Goal: Task Accomplishment & Management: Complete application form

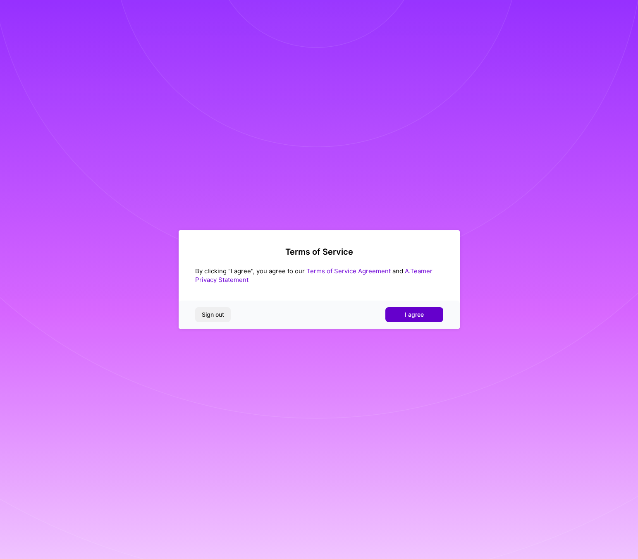
click at [415, 308] on button "I agree" at bounding box center [414, 314] width 58 height 15
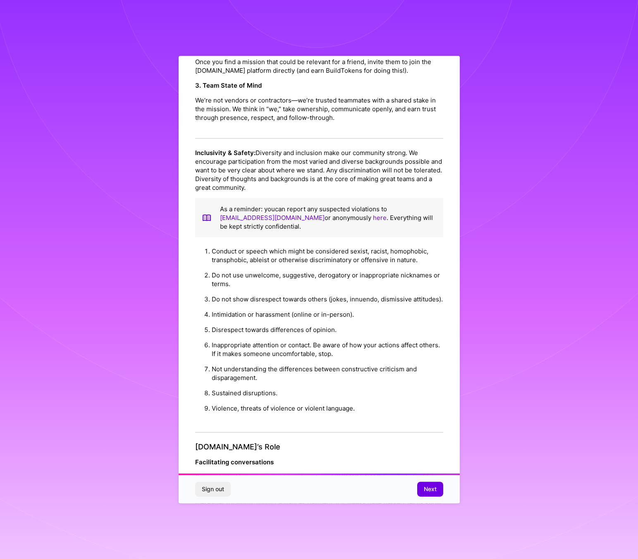
scroll to position [652, 0]
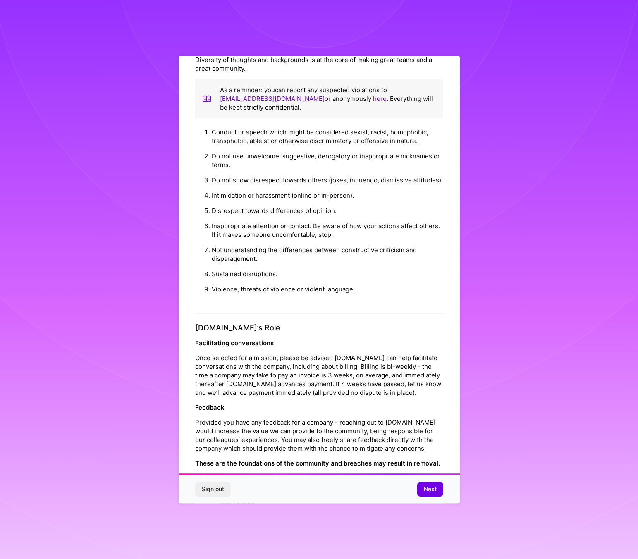
click at [427, 496] on div "Sign out Next" at bounding box center [318, 489] width 281 height 28
click at [429, 491] on span "Next" at bounding box center [429, 489] width 13 height 8
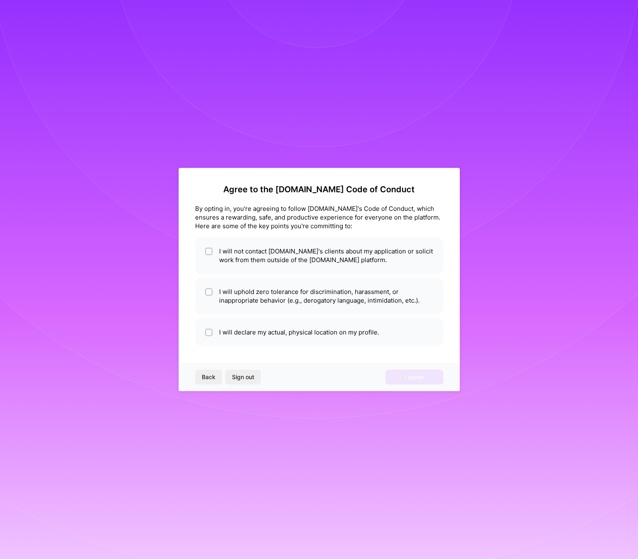
scroll to position [0, 0]
click at [343, 262] on li "I will not contact [DOMAIN_NAME]'s clients about my application or solicit work…" at bounding box center [319, 255] width 248 height 37
checkbox input "true"
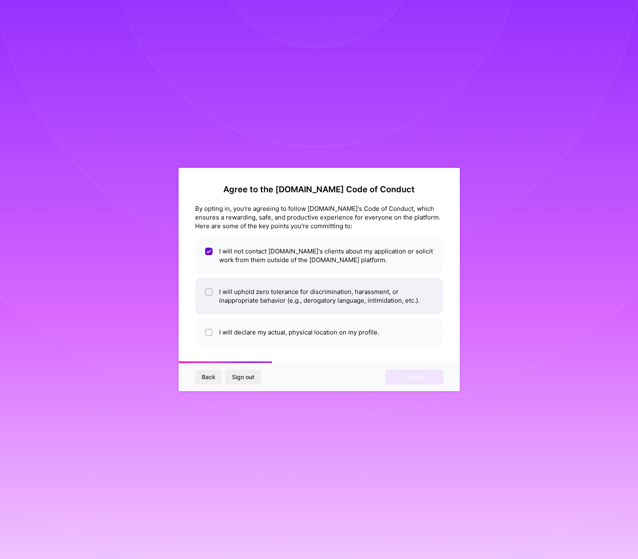
click at [347, 310] on li "I will uphold zero tolerance for discrimination, harassment, or inappropriate b…" at bounding box center [319, 295] width 248 height 37
checkbox input "true"
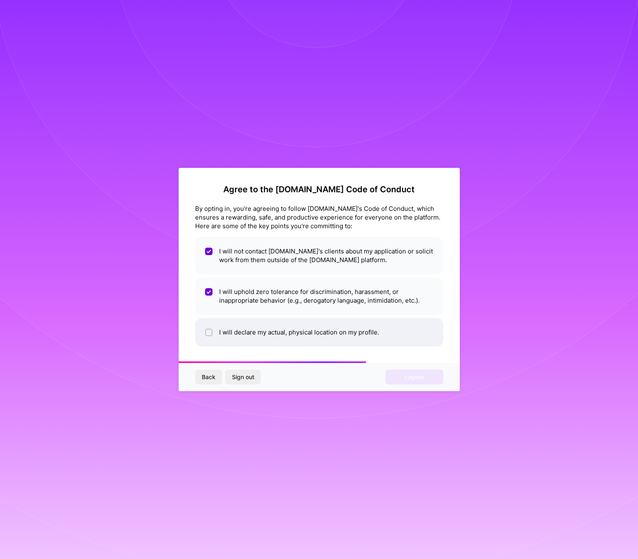
click at [350, 335] on li "I will declare my actual, physical location on my profile." at bounding box center [319, 332] width 248 height 29
checkbox input "true"
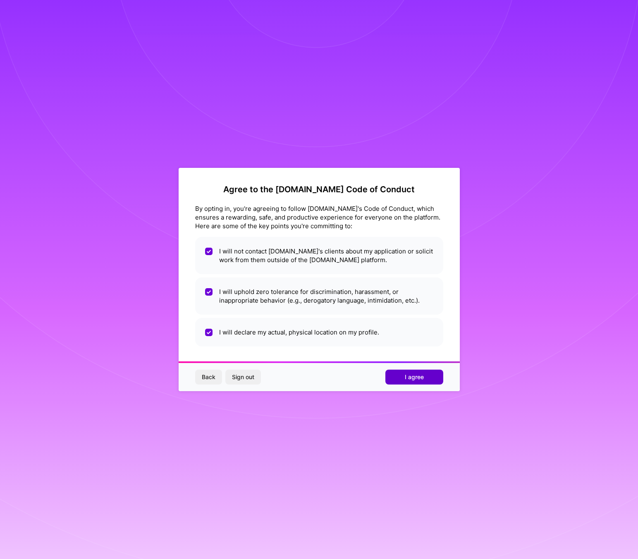
click at [401, 374] on button "I agree" at bounding box center [414, 376] width 58 height 15
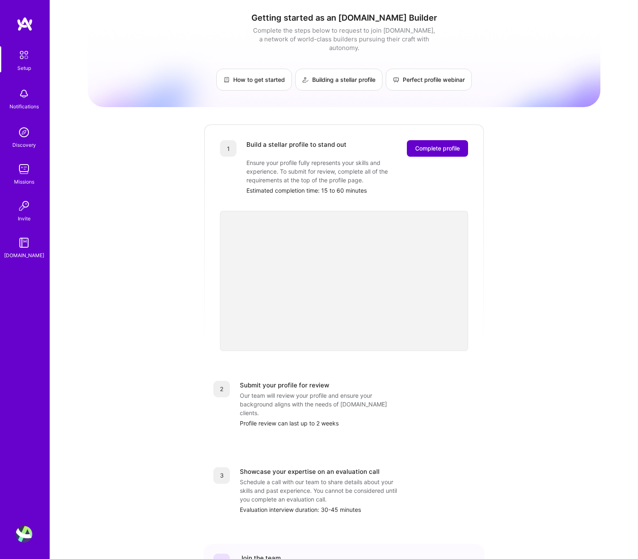
click at [434, 144] on span "Complete profile" at bounding box center [437, 148] width 45 height 8
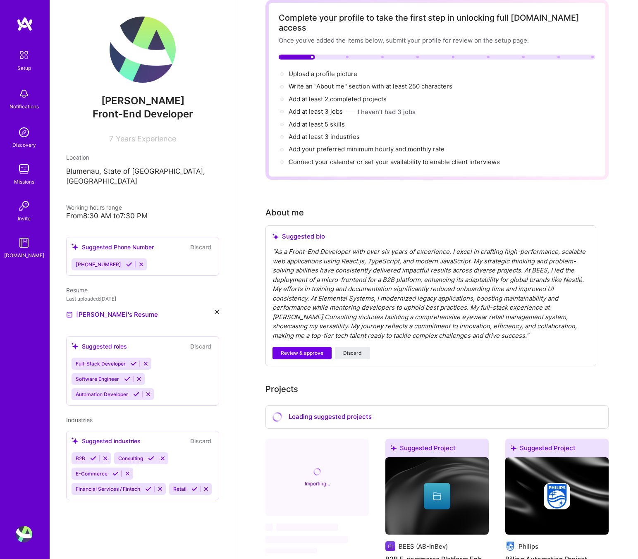
scroll to position [45, 0]
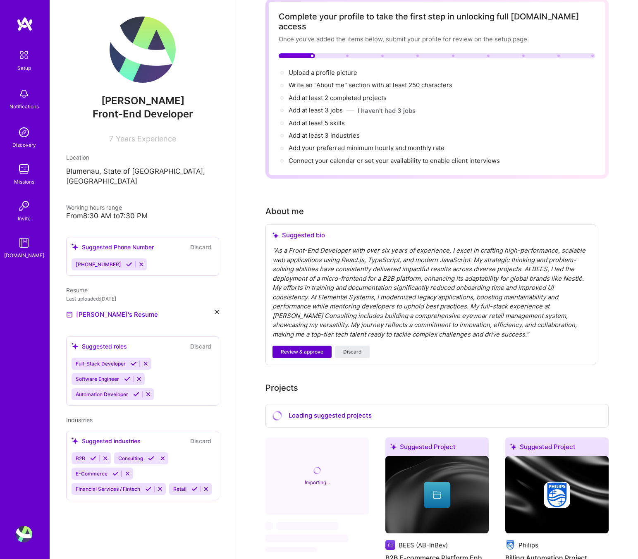
click at [325, 345] on button "Review & approve" at bounding box center [301, 351] width 59 height 12
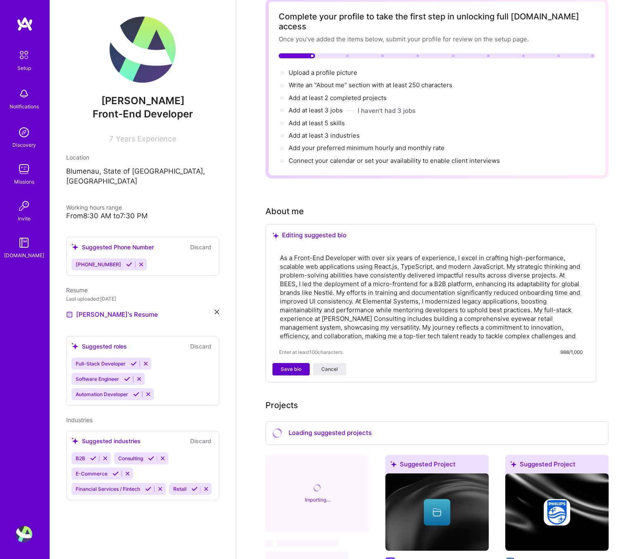
click at [302, 363] on button "Save bio" at bounding box center [290, 369] width 37 height 12
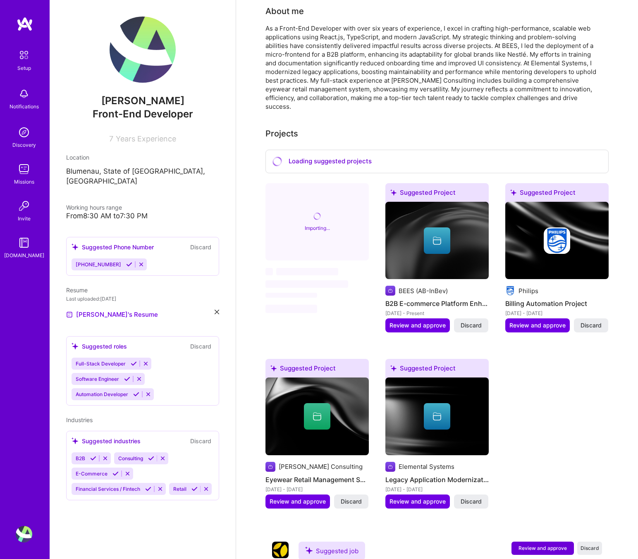
scroll to position [245, 0]
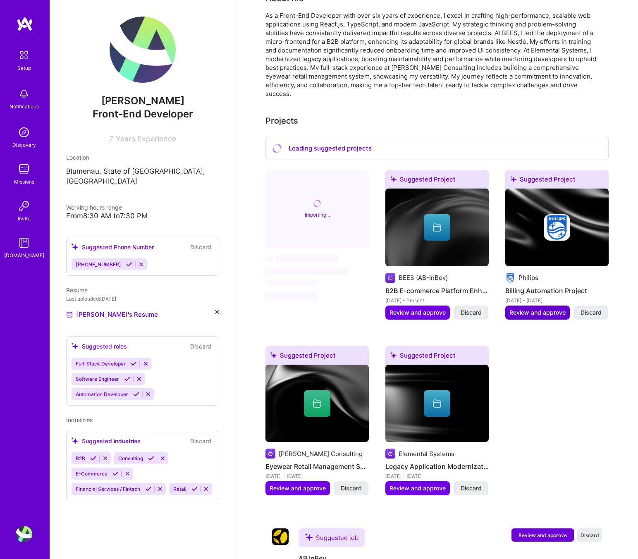
click at [541, 308] on span "Review and approve" at bounding box center [537, 312] width 56 height 8
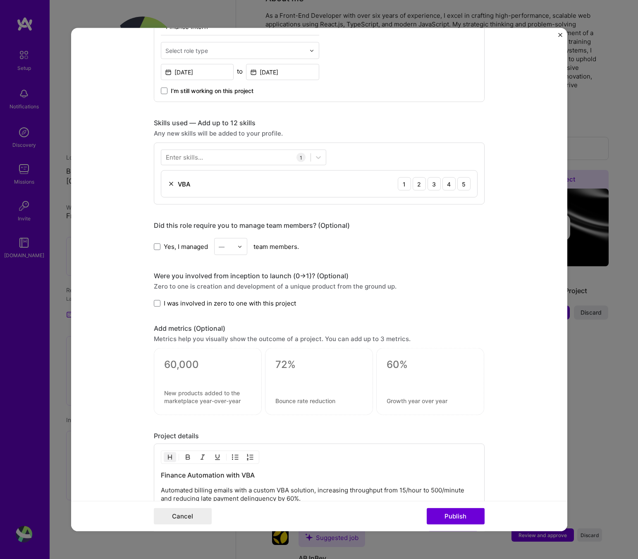
scroll to position [374, 0]
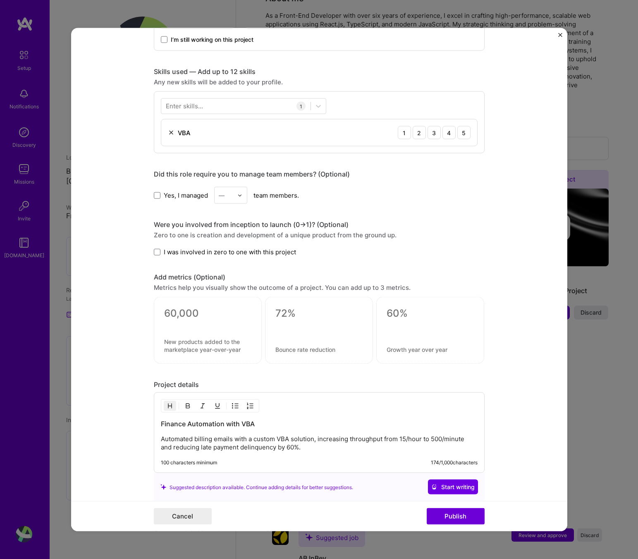
click at [190, 249] on span "I was involved in zero to one with this project" at bounding box center [230, 251] width 132 height 9
click at [0, 0] on input "I was involved in zero to one with this project" at bounding box center [0, 0] width 0 height 0
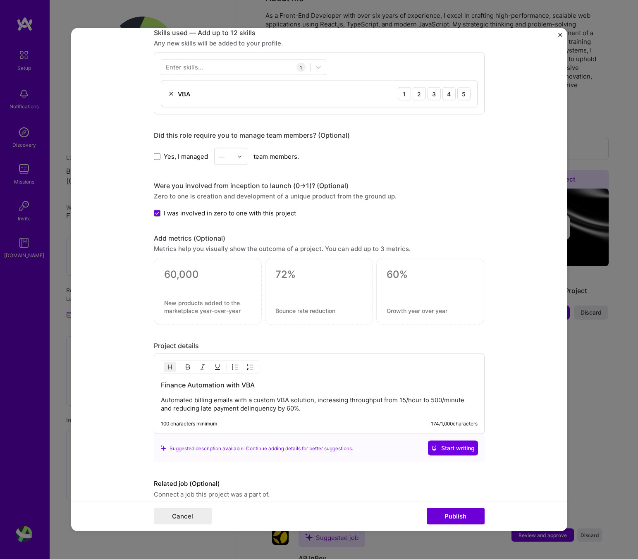
scroll to position [417, 0]
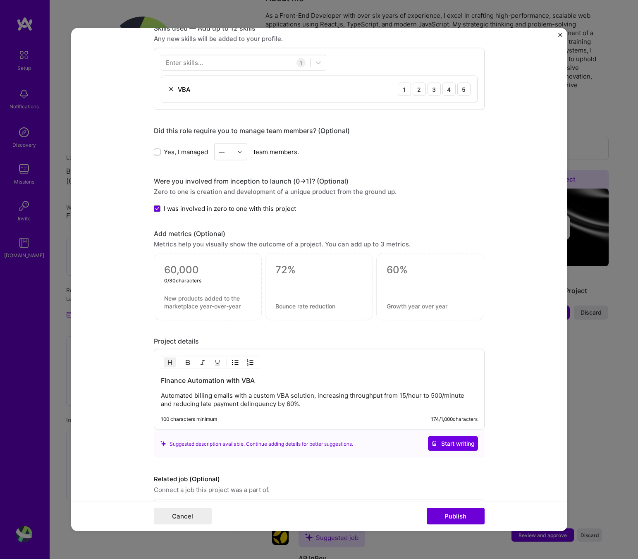
click at [218, 267] on textarea at bounding box center [207, 270] width 87 height 12
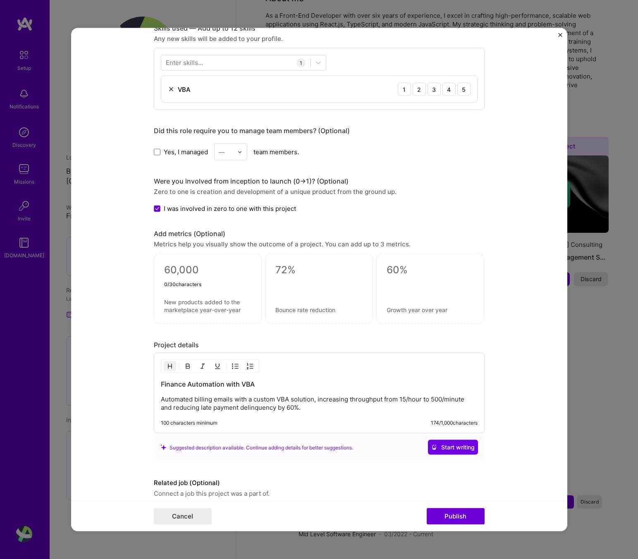
type textarea "0"
click at [301, 268] on textarea at bounding box center [318, 270] width 87 height 12
type textarea "60% less late-payments"
click at [432, 274] on textarea at bounding box center [429, 270] width 87 height 12
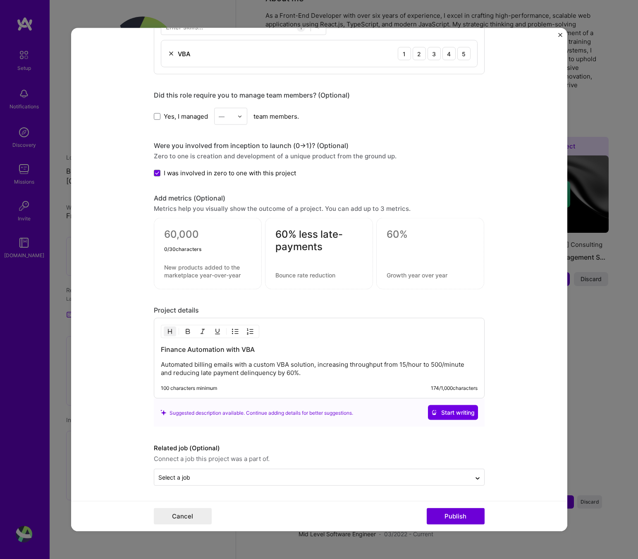
click at [212, 240] on textarea at bounding box center [207, 236] width 87 height 16
click at [233, 234] on textarea at bounding box center [207, 236] width 87 height 16
type textarea "i"
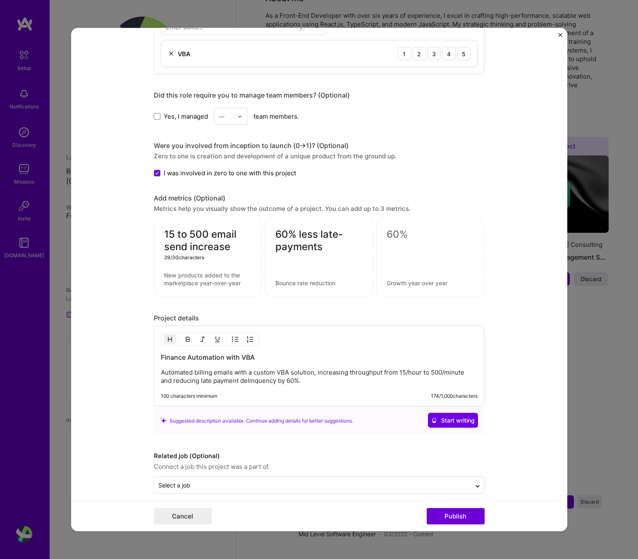
scroll to position [461, 0]
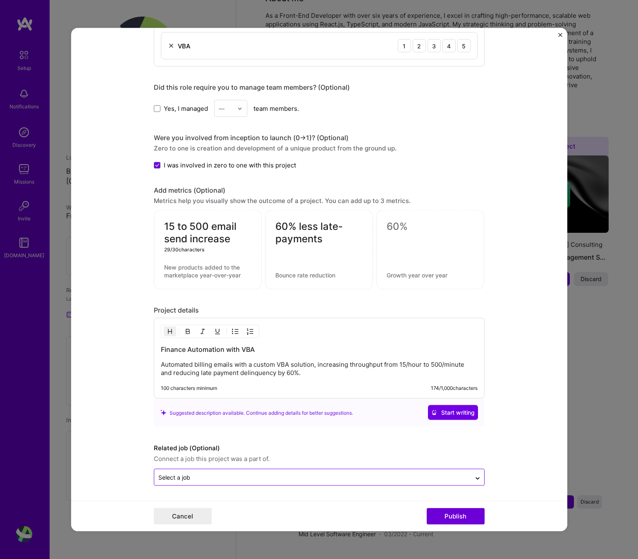
type textarea "15 to 500 email send increase"
click at [408, 478] on input "text" at bounding box center [312, 477] width 308 height 9
click at [471, 518] on button "Publish" at bounding box center [455, 515] width 58 height 17
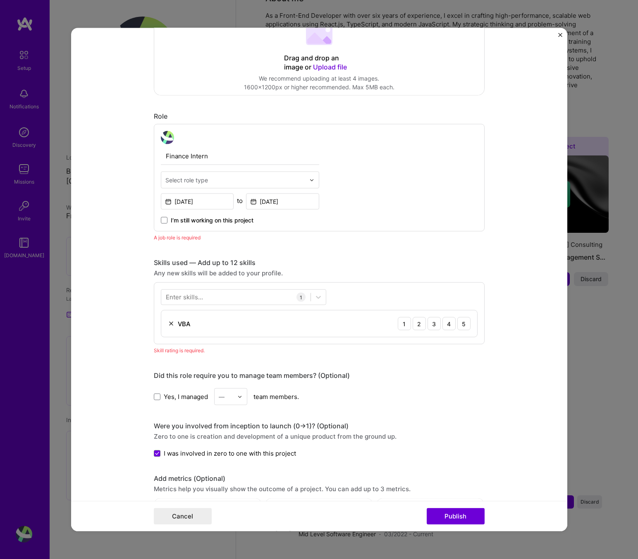
scroll to position [188, 0]
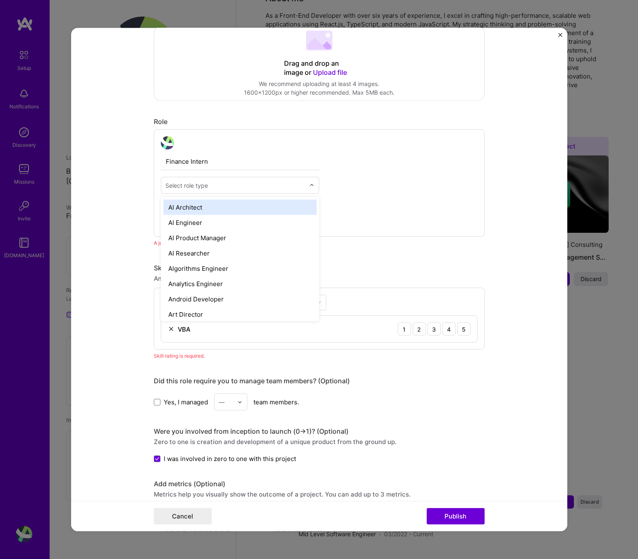
click at [250, 182] on input "text" at bounding box center [235, 185] width 140 height 9
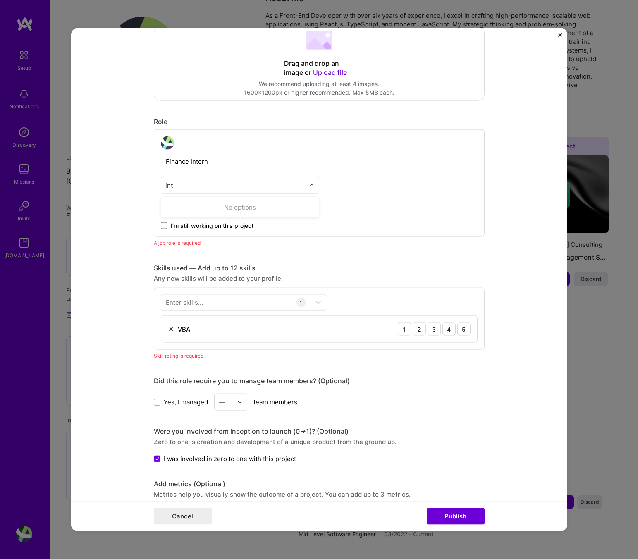
scroll to position [0, 0]
type input "i"
type input "f"
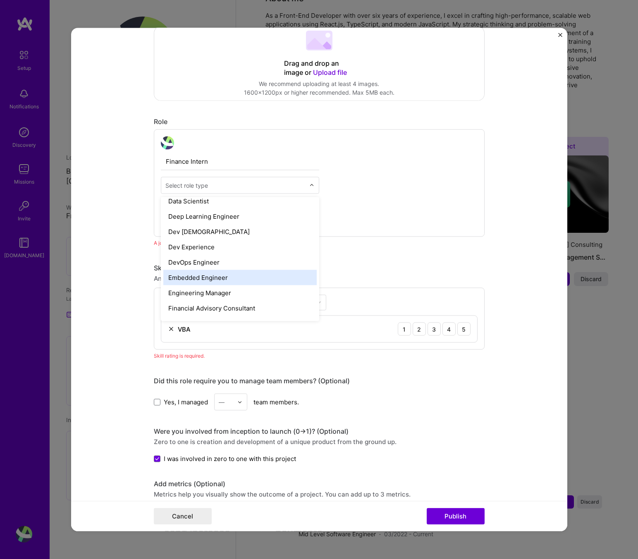
scroll to position [357, 0]
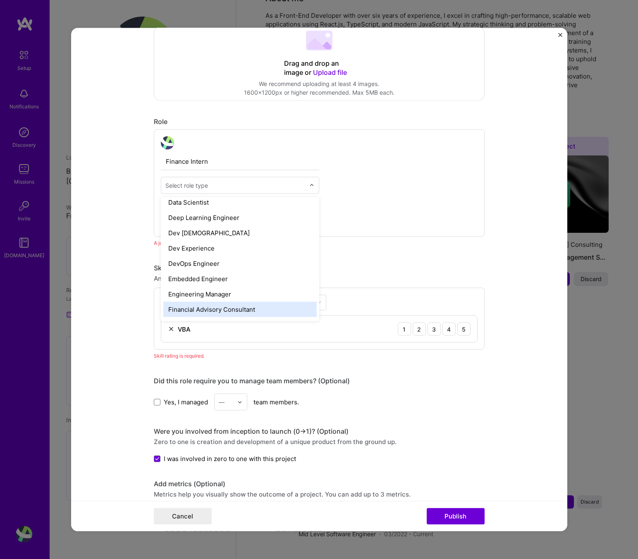
click at [277, 309] on div "Financial Advisory Consultant" at bounding box center [239, 309] width 153 height 15
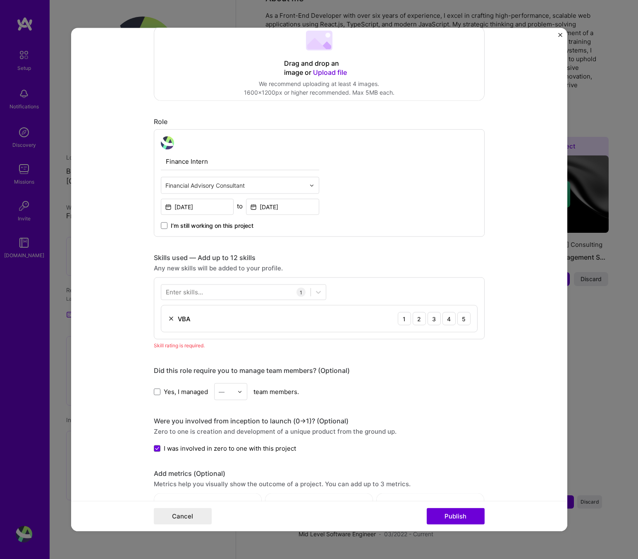
click at [274, 162] on input "Finance Intern" at bounding box center [240, 161] width 158 height 17
click at [452, 320] on div "4" at bounding box center [448, 318] width 13 height 13
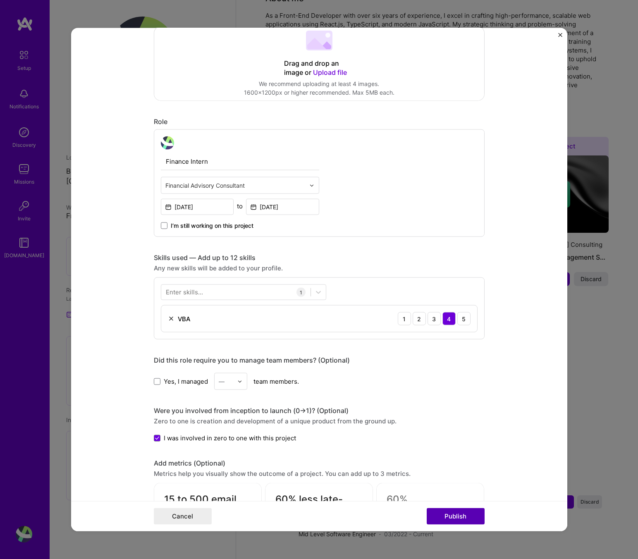
click at [457, 523] on button "Publish" at bounding box center [455, 515] width 58 height 17
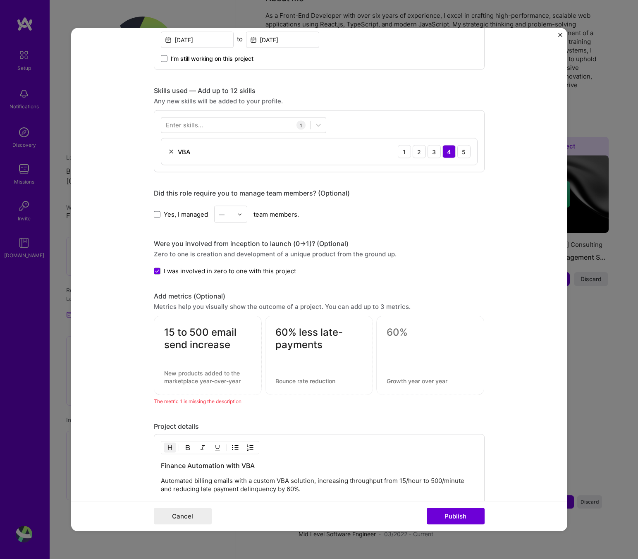
scroll to position [471, 0]
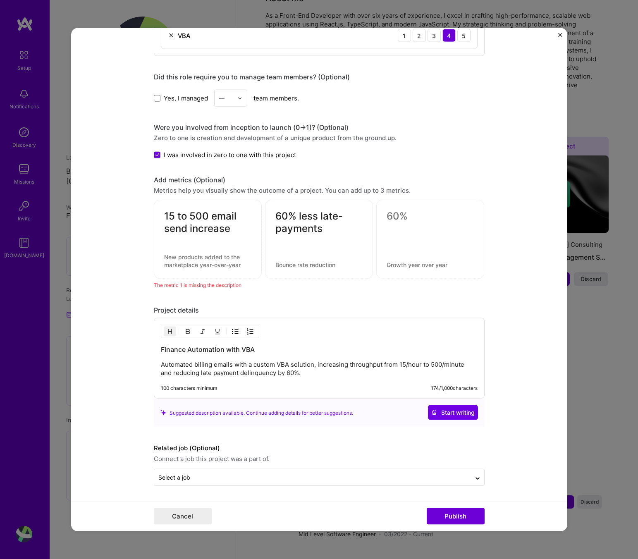
click at [420, 212] on textarea at bounding box center [429, 216] width 87 height 12
click at [326, 262] on textarea at bounding box center [318, 265] width 87 height 8
click at [333, 227] on textarea "60% less late-payments" at bounding box center [318, 222] width 87 height 25
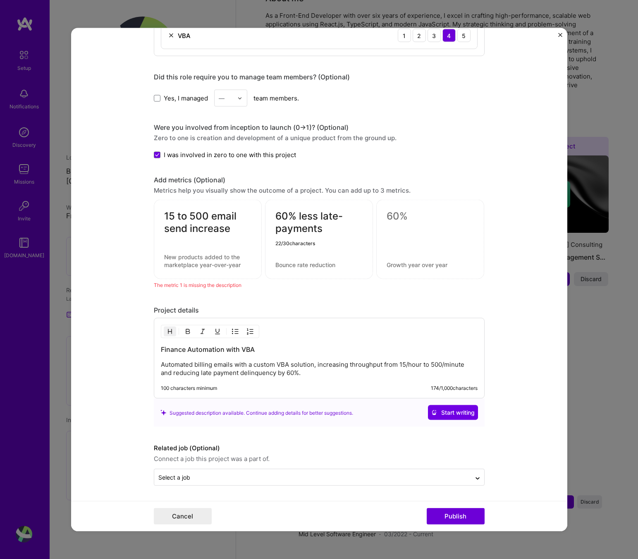
drag, startPoint x: 332, startPoint y: 227, endPoint x: 299, endPoint y: 218, distance: 34.2
click at [299, 218] on textarea "60% less late-payments" at bounding box center [318, 222] width 87 height 25
type textarea "60%"
click at [307, 268] on div "60% 0 / 80 characters" at bounding box center [319, 239] width 108 height 79
paste textarea "less late-payments"
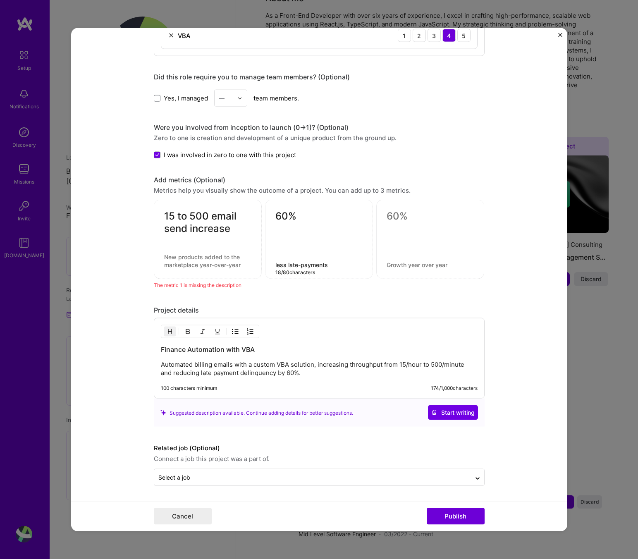
type textarea "less late-payments"
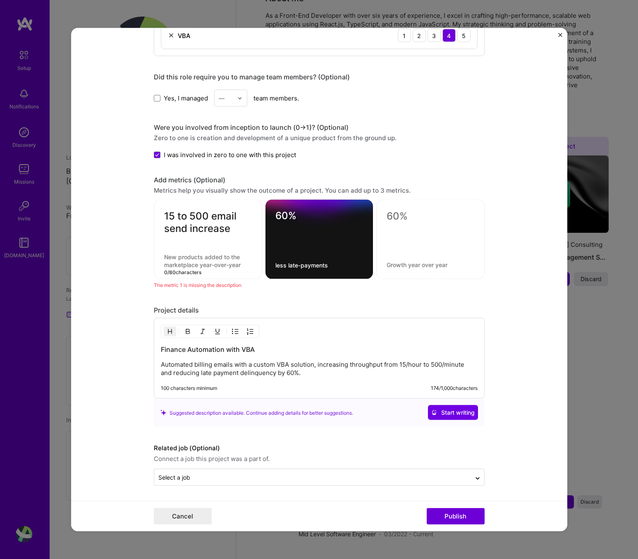
click at [218, 259] on textarea at bounding box center [208, 261] width 88 height 16
drag, startPoint x: 236, startPoint y: 224, endPoint x: 212, endPoint y: 221, distance: 24.6
click at [212, 221] on textarea "15 to 500 email send increase" at bounding box center [208, 222] width 88 height 25
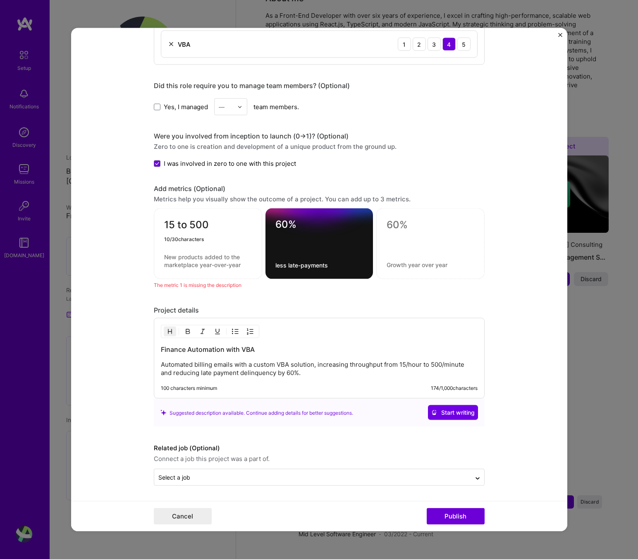
type textarea "15 to 500"
click at [222, 255] on textarea at bounding box center [208, 261] width 88 height 16
paste textarea "email send increase"
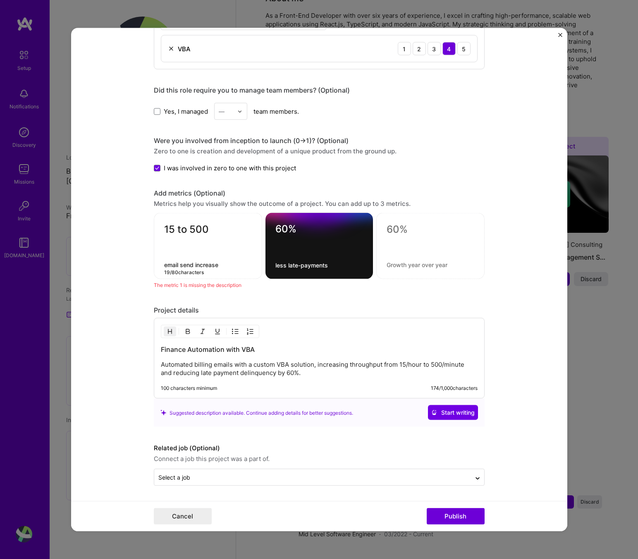
drag, startPoint x: 224, startPoint y: 266, endPoint x: 182, endPoint y: 266, distance: 41.3
click at [182, 266] on textarea "email send increase" at bounding box center [208, 265] width 88 height 8
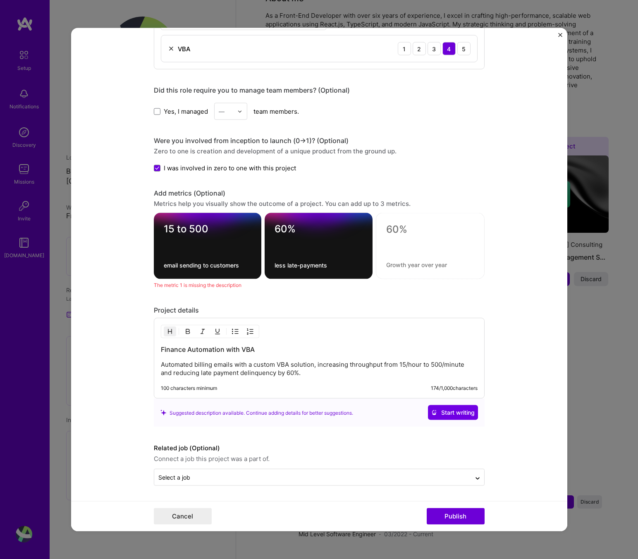
click at [191, 267] on div "15 to 500 email sending to customers" at bounding box center [208, 246] width 108 height 66
click at [191, 267] on textarea "email sending to customers" at bounding box center [208, 265] width 88 height 8
type textarea "emails sent to customers"
click at [455, 517] on button "Publish" at bounding box center [455, 515] width 58 height 17
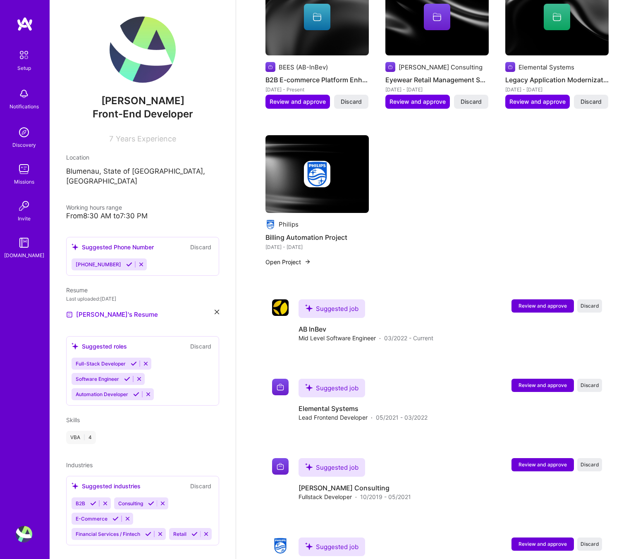
scroll to position [456, 0]
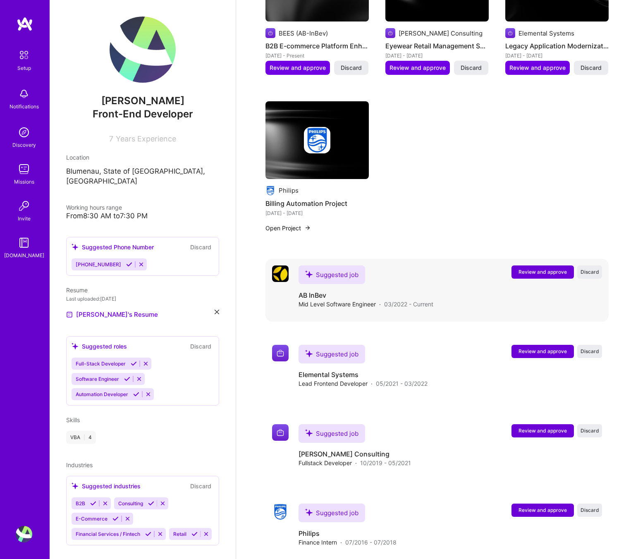
click at [543, 265] on button "Review and approve" at bounding box center [542, 271] width 62 height 13
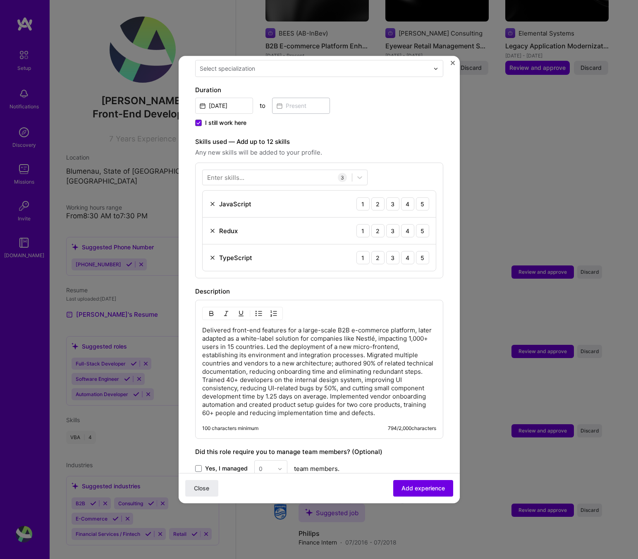
scroll to position [224, 0]
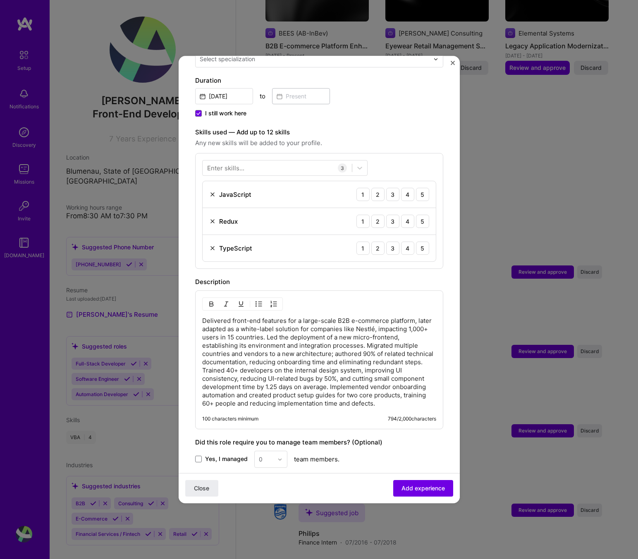
click at [257, 299] on button "button" at bounding box center [258, 304] width 12 height 10
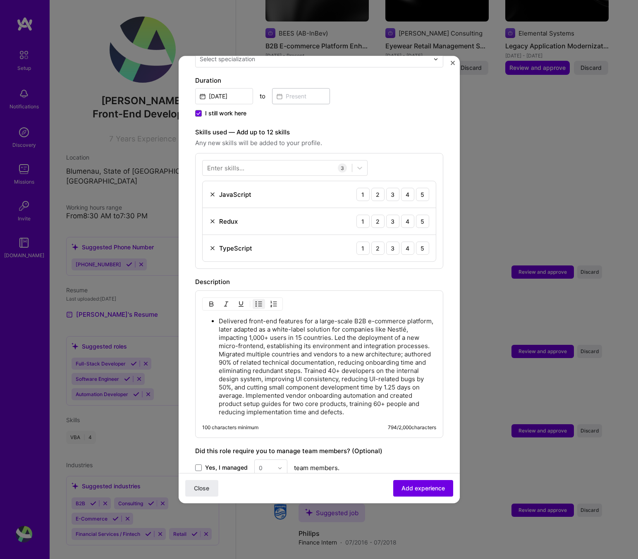
click at [259, 300] on img "button" at bounding box center [258, 303] width 7 height 7
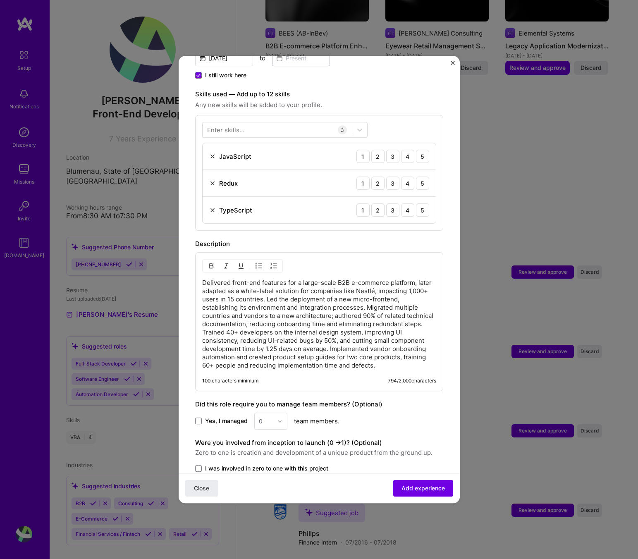
scroll to position [264, 0]
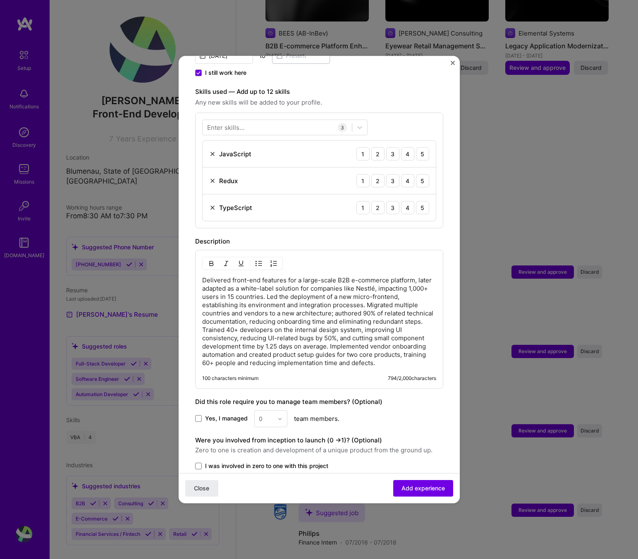
click at [266, 287] on p "Delivered front-end features for a large-scale B2B e-commerce platform, later a…" at bounding box center [319, 321] width 234 height 91
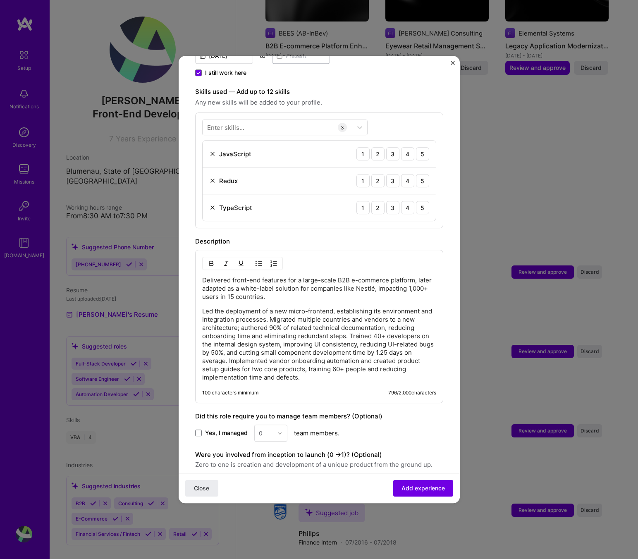
click at [347, 327] on p "Led the deployment of a new micro-frontend, establishing its environment and in…" at bounding box center [319, 344] width 234 height 74
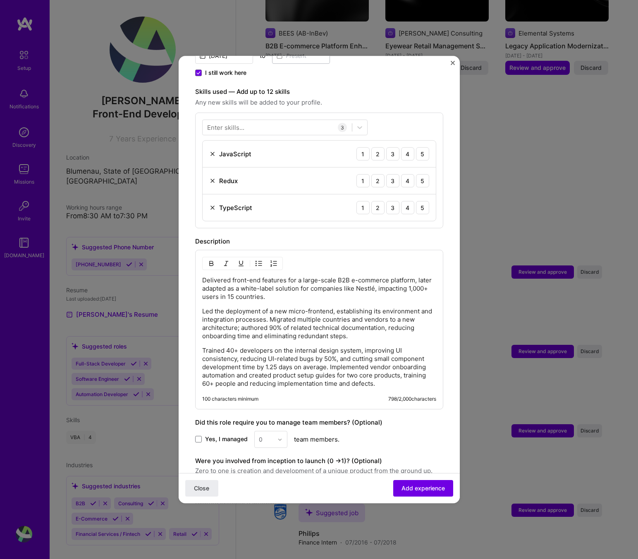
click at [330, 360] on p "Trained 40+ developers on the internal design system, improving UI consistency,…" at bounding box center [319, 366] width 234 height 41
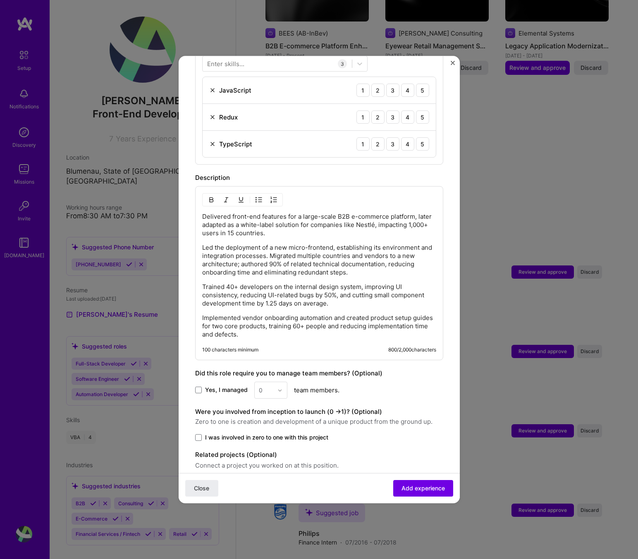
scroll to position [329, 0]
click at [205, 385] on span "Yes, I managed" at bounding box center [226, 389] width 43 height 8
click at [0, 0] on input "Yes, I managed" at bounding box center [0, 0] width 0 height 0
click at [263, 384] on input "text" at bounding box center [266, 388] width 14 height 9
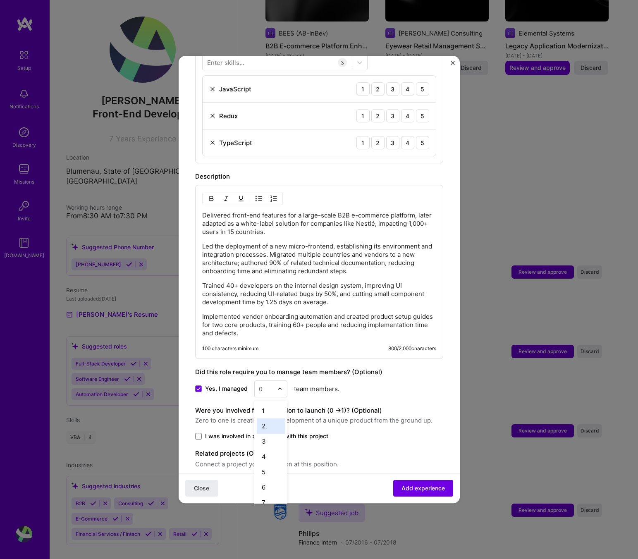
click at [277, 418] on div "2" at bounding box center [271, 425] width 28 height 15
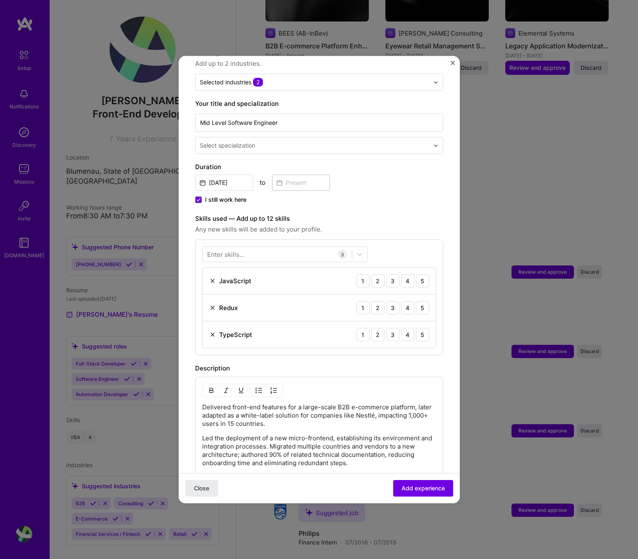
scroll to position [355, 0]
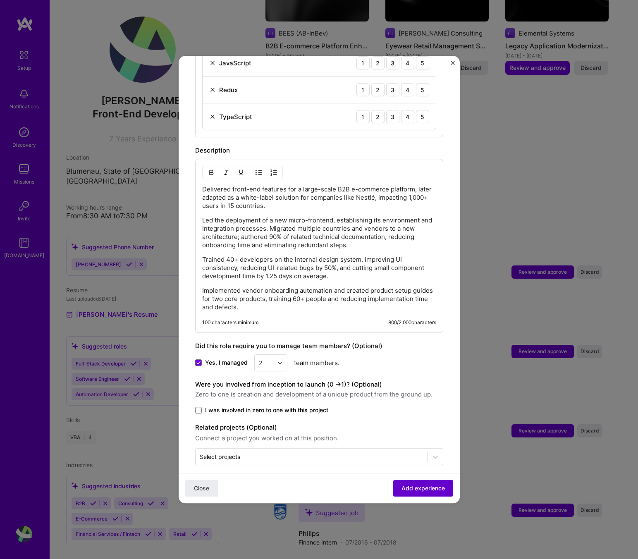
click at [401, 487] on span "Add experience" at bounding box center [422, 488] width 43 height 8
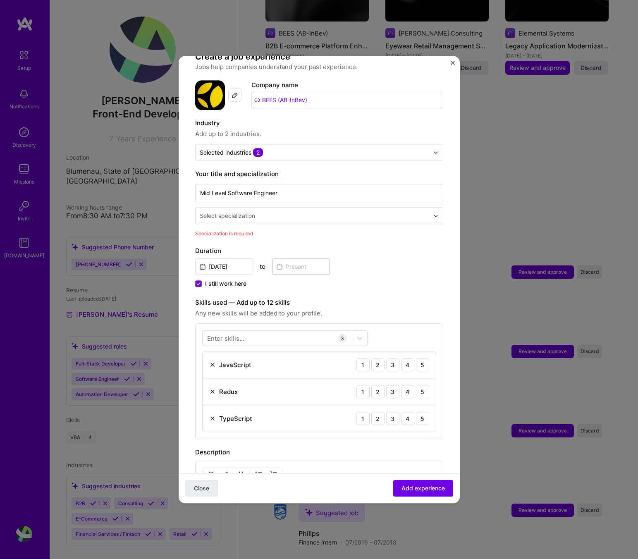
scroll to position [58, 0]
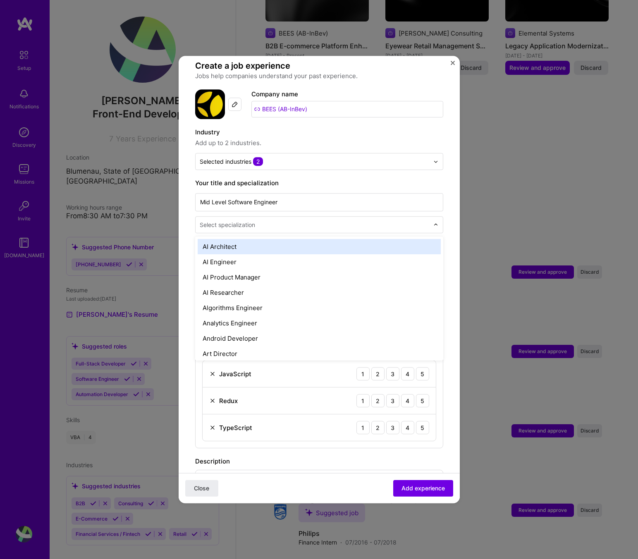
click at [301, 216] on div "Select specialization" at bounding box center [314, 224] width 238 height 16
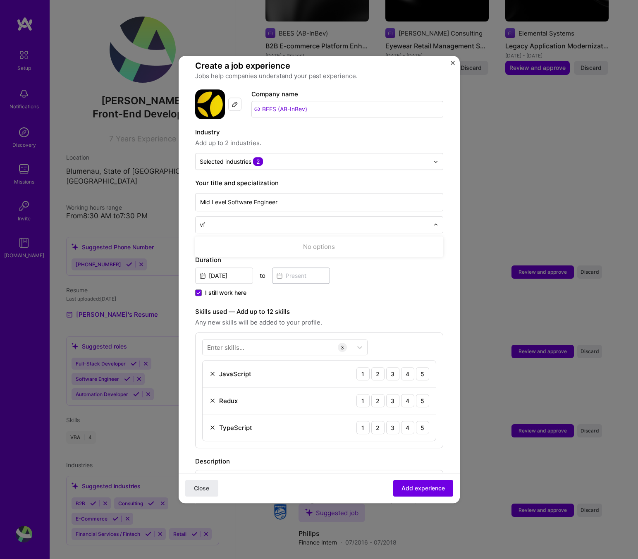
type input "v"
type input "fron"
click at [245, 239] on div "Front-End Developer" at bounding box center [318, 246] width 243 height 15
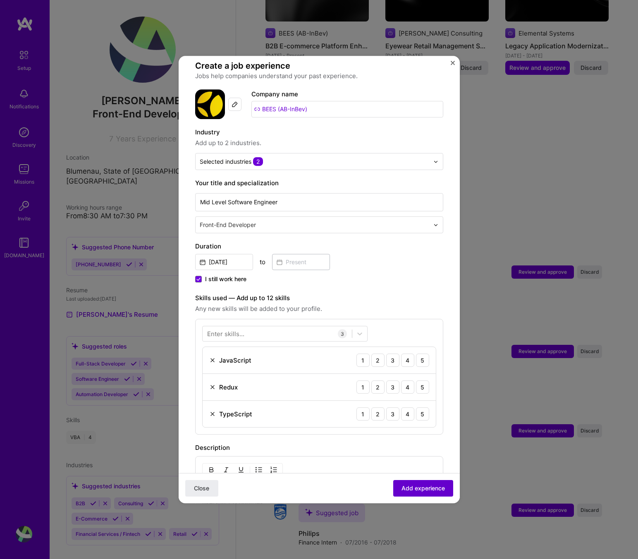
click at [417, 484] on span "Add experience" at bounding box center [422, 488] width 43 height 8
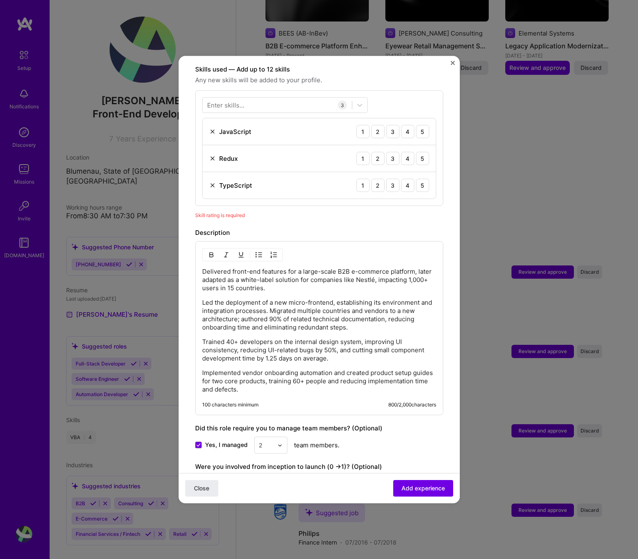
scroll to position [281, 0]
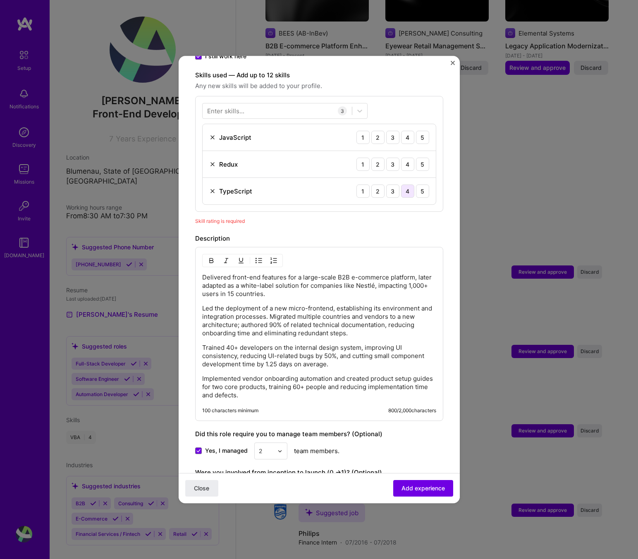
click at [409, 184] on div "4" at bounding box center [407, 190] width 13 height 13
click at [389, 157] on div "3" at bounding box center [392, 163] width 13 height 13
click at [410, 131] on div "4" at bounding box center [407, 137] width 13 height 13
click at [445, 490] on button "Add experience" at bounding box center [423, 488] width 60 height 17
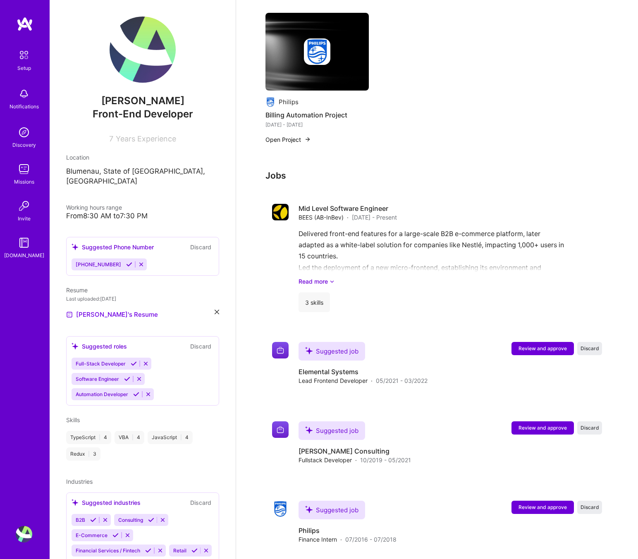
scroll to position [544, 0]
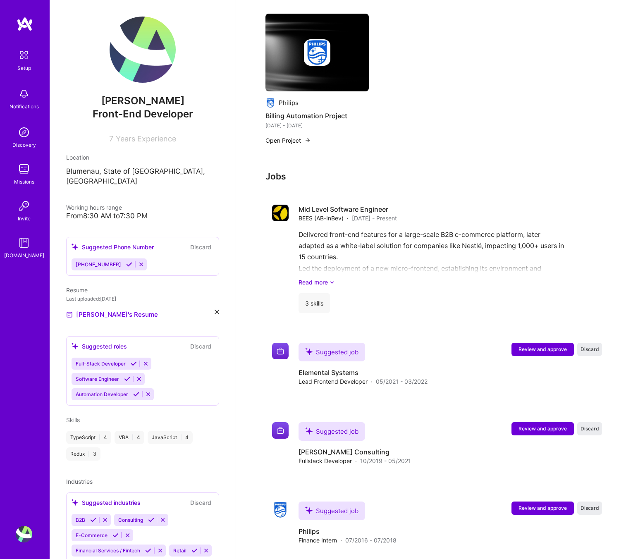
click at [155, 80] on img at bounding box center [142, 50] width 66 height 66
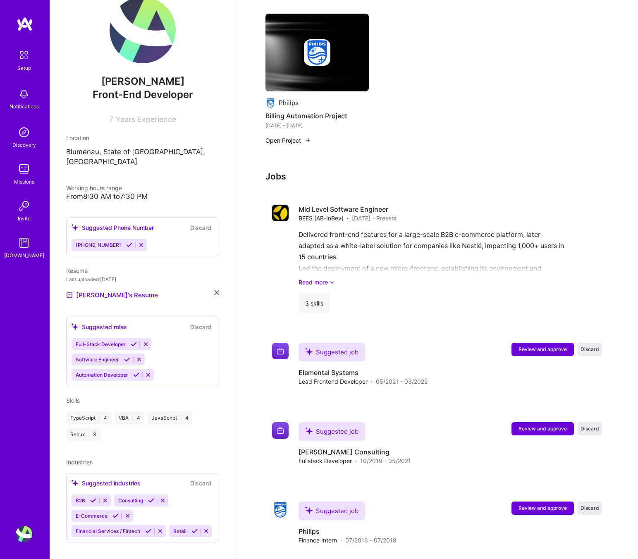
scroll to position [0, 0]
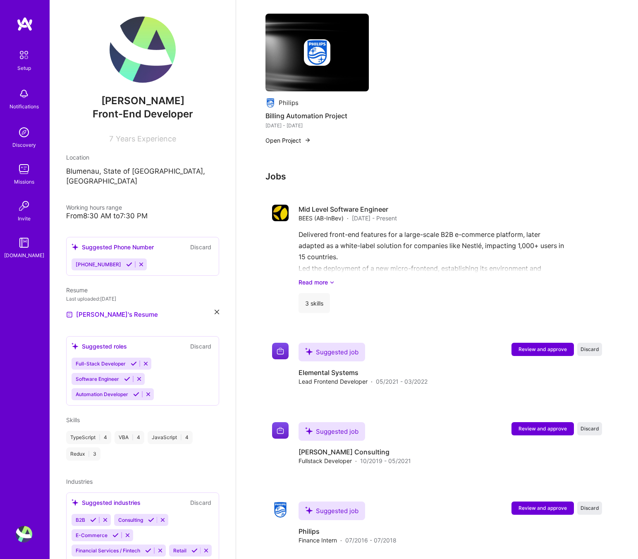
click at [141, 74] on img at bounding box center [142, 50] width 66 height 66
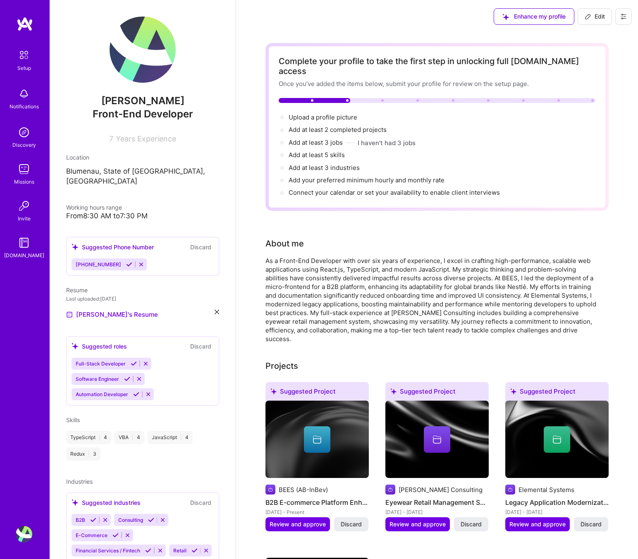
click at [153, 75] on img at bounding box center [142, 50] width 66 height 66
click at [148, 89] on div "[PERSON_NAME] Front-End Developer 7 Years Experience" at bounding box center [142, 80] width 153 height 126
click at [585, 16] on icon at bounding box center [587, 16] width 7 height 7
select select "US"
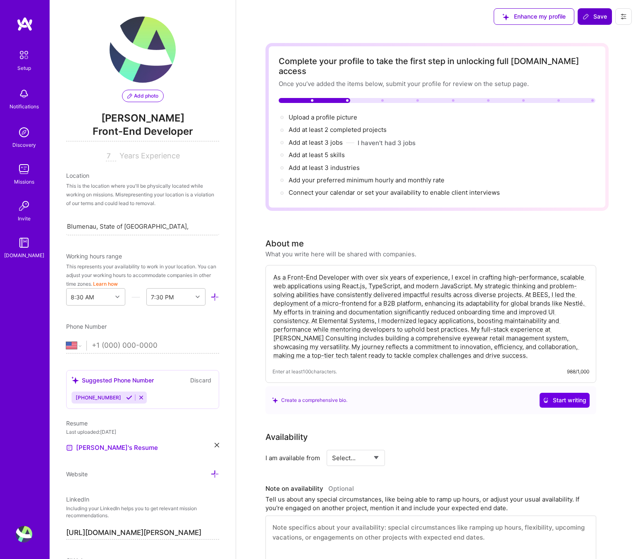
click at [148, 100] on button "Add photo" at bounding box center [143, 96] width 42 height 12
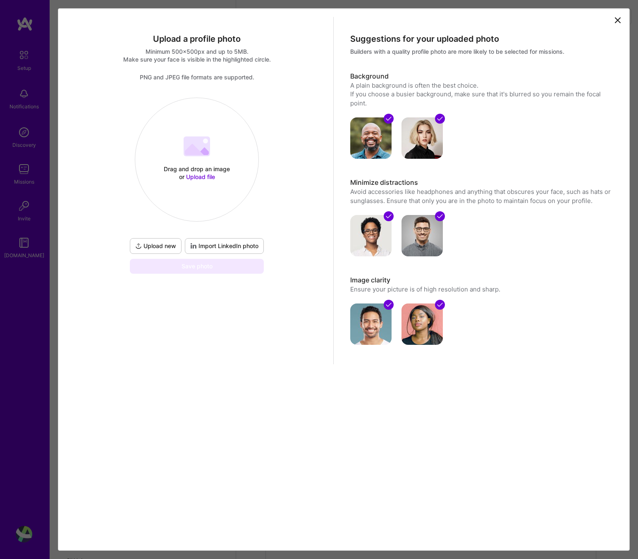
click at [208, 173] on span "Upload file" at bounding box center [200, 176] width 29 height 7
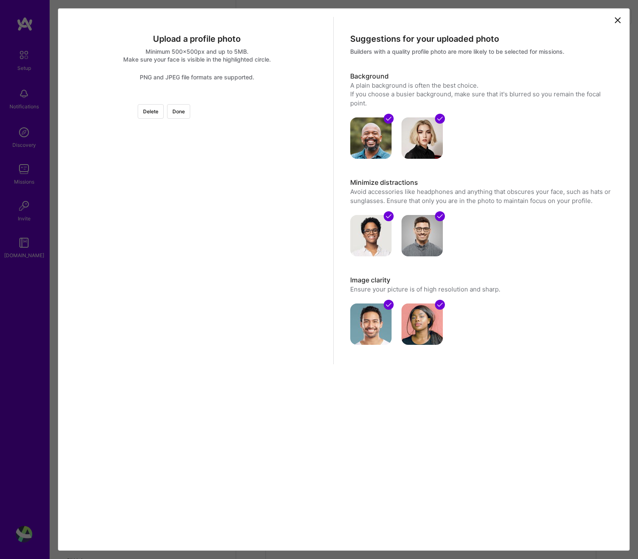
click at [200, 210] on div at bounding box center [290, 191] width 186 height 186
click at [197, 208] on div at bounding box center [290, 191] width 186 height 186
click at [274, 266] on div at bounding box center [290, 222] width 186 height 186
click at [197, 276] on div at bounding box center [290, 222] width 186 height 186
click at [214, 253] on div at bounding box center [290, 215] width 186 height 186
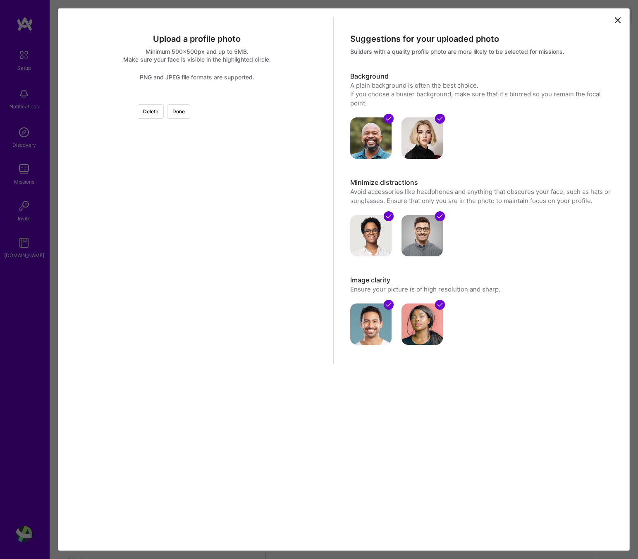
click at [197, 98] on div at bounding box center [197, 98] width 0 height 0
click at [243, 223] on div at bounding box center [312, 218] width 140 height 140
drag, startPoint x: 265, startPoint y: 137, endPoint x: 306, endPoint y: 185, distance: 63.3
click at [306, 98] on div "Delete Done" at bounding box center [197, 98] width 260 height 0
click at [197, 98] on div at bounding box center [197, 98] width 0 height 0
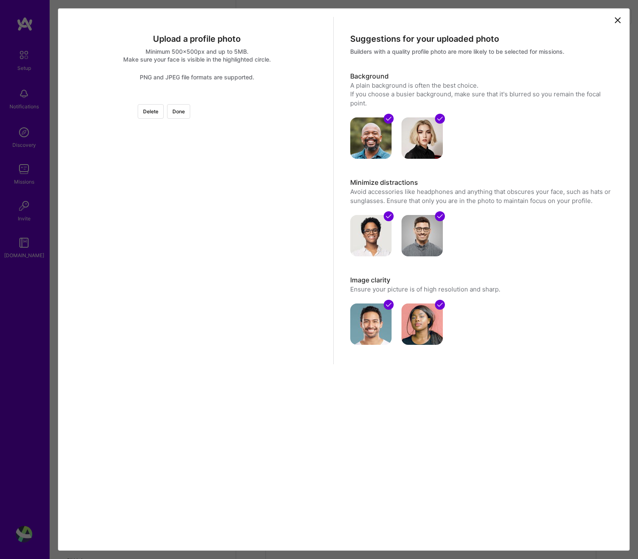
click at [264, 193] on div at bounding box center [323, 216] width 119 height 119
click at [164, 111] on button "Delete" at bounding box center [151, 111] width 26 height 14
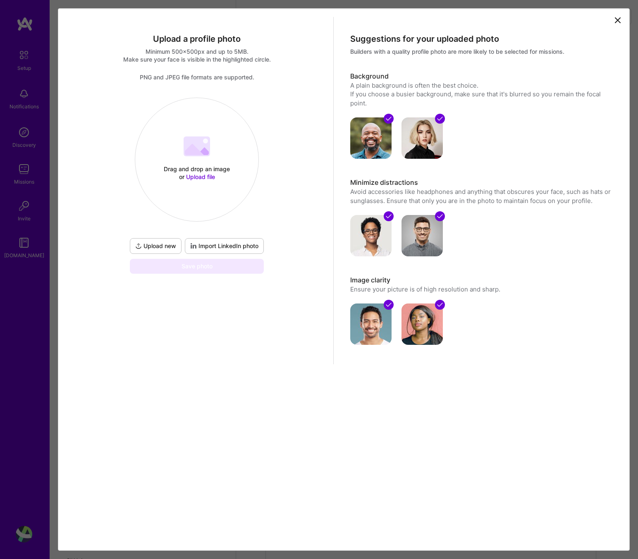
click at [214, 173] on span "Upload file" at bounding box center [200, 176] width 29 height 7
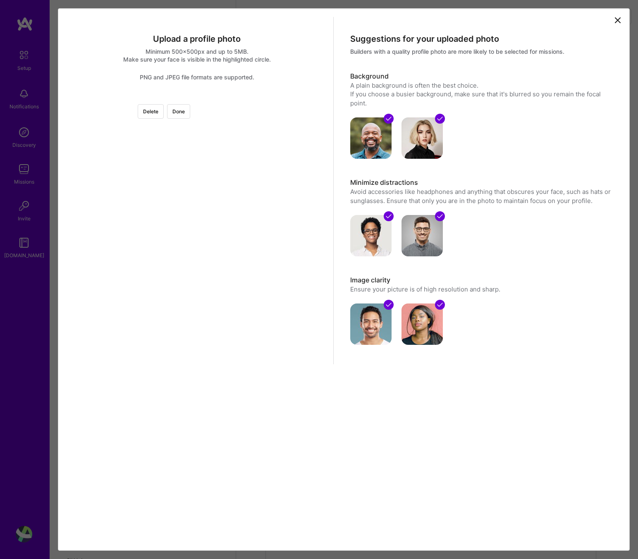
click at [197, 98] on div at bounding box center [197, 98] width 0 height 0
click at [228, 230] on div at bounding box center [290, 213] width 124 height 124
click at [190, 115] on button "Done" at bounding box center [178, 111] width 23 height 14
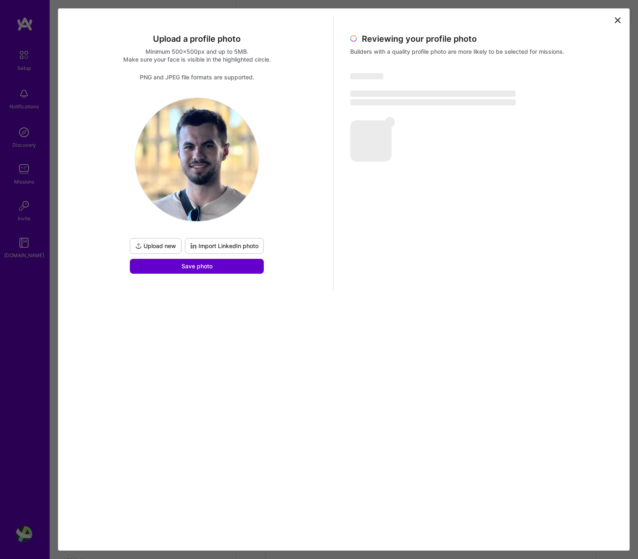
click at [249, 267] on button "Save photo" at bounding box center [197, 266] width 134 height 15
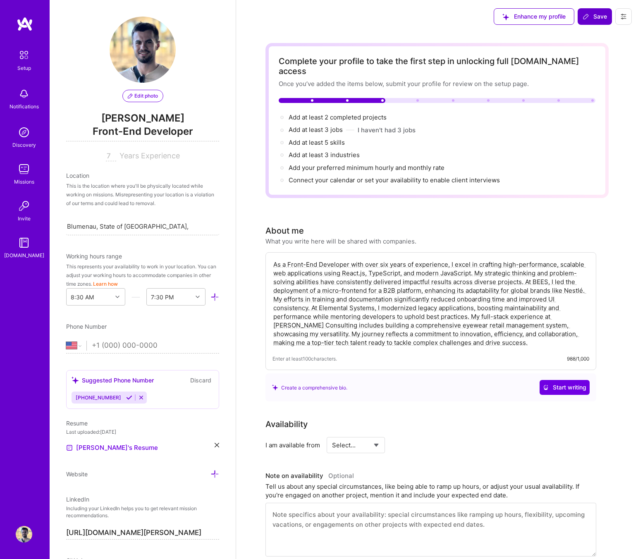
scroll to position [165, 0]
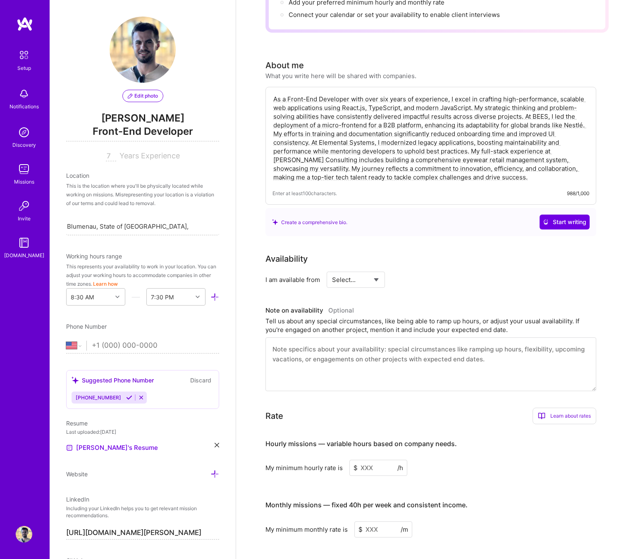
click at [405, 356] on textarea at bounding box center [430, 364] width 331 height 54
click at [372, 272] on select "Select... Right Now Future Date Not Available" at bounding box center [356, 279] width 48 height 21
select select "Right Now"
click at [420, 271] on input at bounding box center [431, 279] width 50 height 16
click at [427, 271] on input at bounding box center [431, 279] width 50 height 16
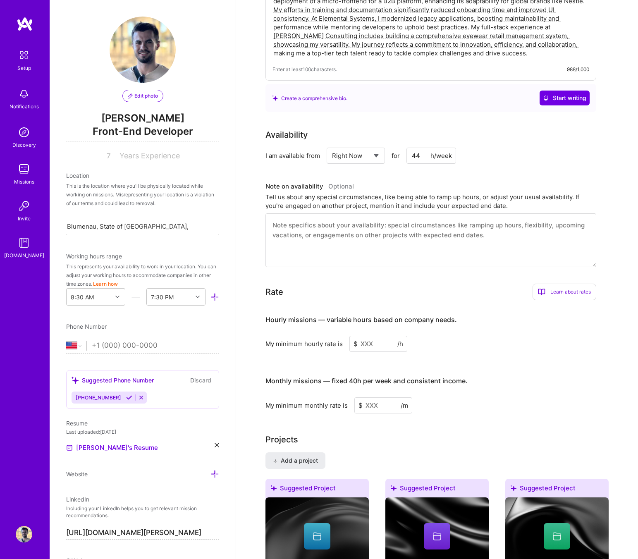
scroll to position [295, 0]
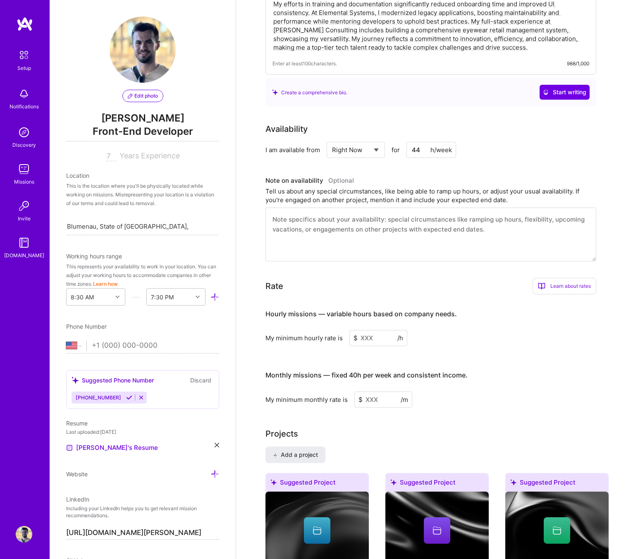
type input "44"
click at [380, 330] on input at bounding box center [378, 338] width 58 height 16
click at [386, 394] on input at bounding box center [383, 399] width 58 height 16
click at [378, 331] on input at bounding box center [378, 338] width 58 height 16
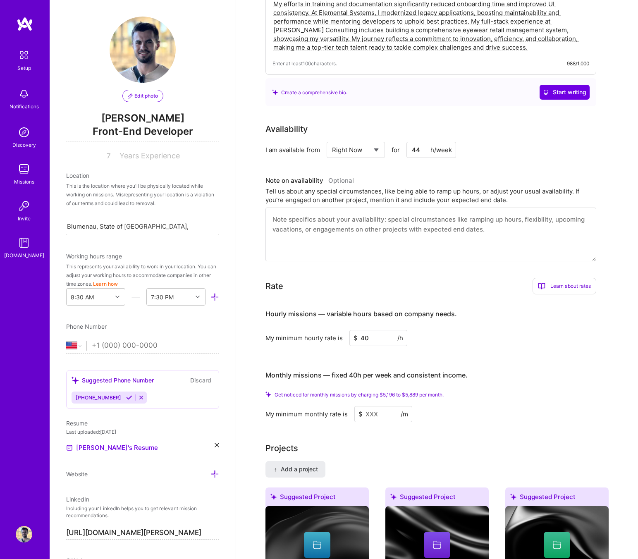
type input "40"
click at [384, 409] on input at bounding box center [383, 414] width 58 height 16
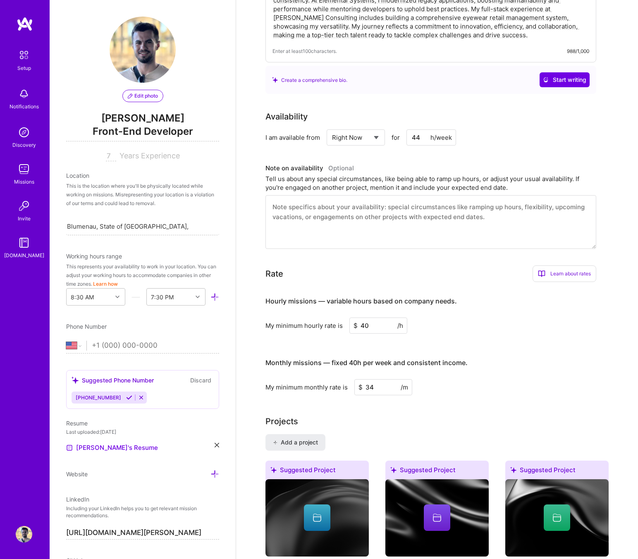
type input "34"
click at [385, 317] on input "40" at bounding box center [378, 325] width 58 height 16
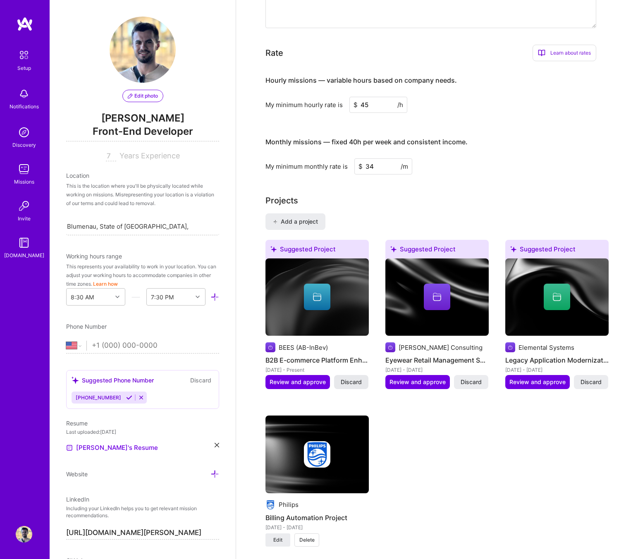
scroll to position [512, 0]
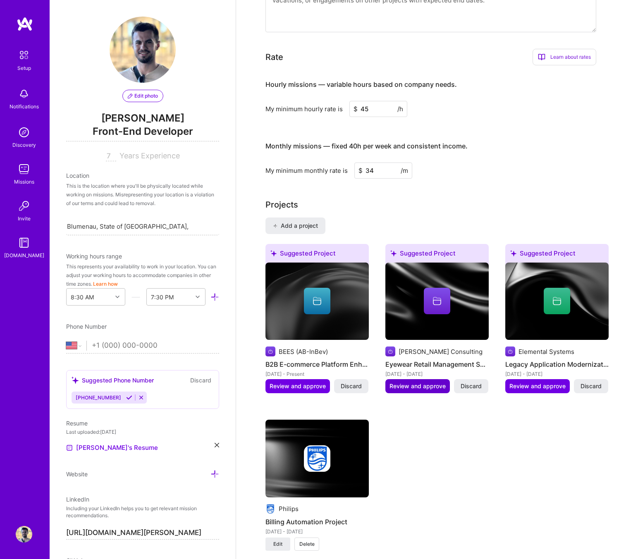
type input "45"
click at [409, 380] on button "Review and approve" at bounding box center [417, 386] width 64 height 14
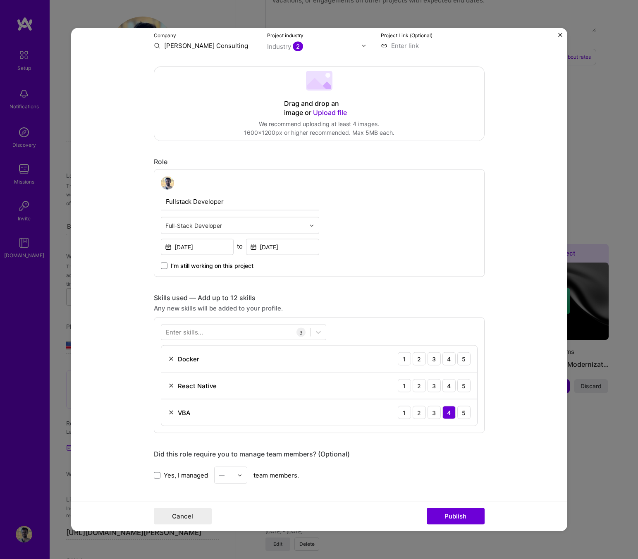
scroll to position [196, 0]
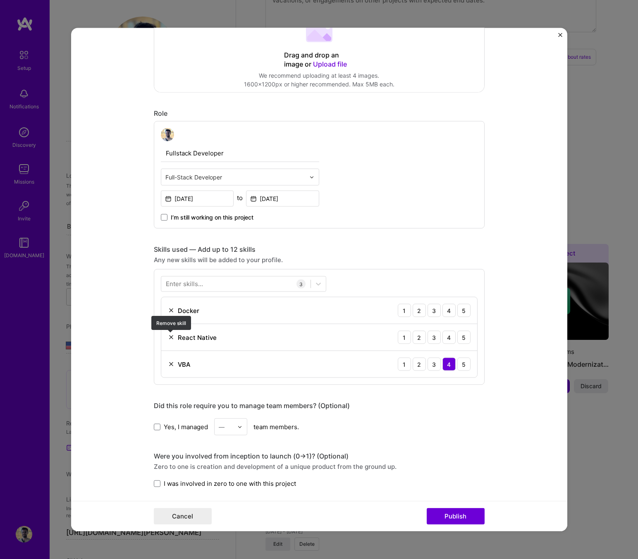
click at [169, 337] on img at bounding box center [171, 337] width 7 height 7
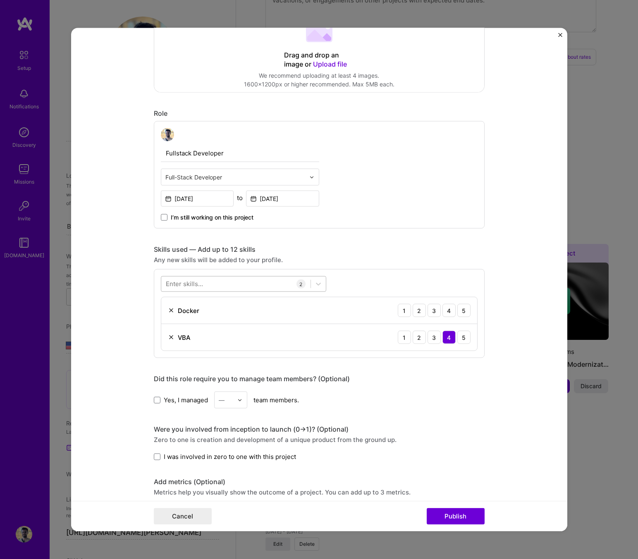
click at [254, 281] on div at bounding box center [235, 284] width 149 height 14
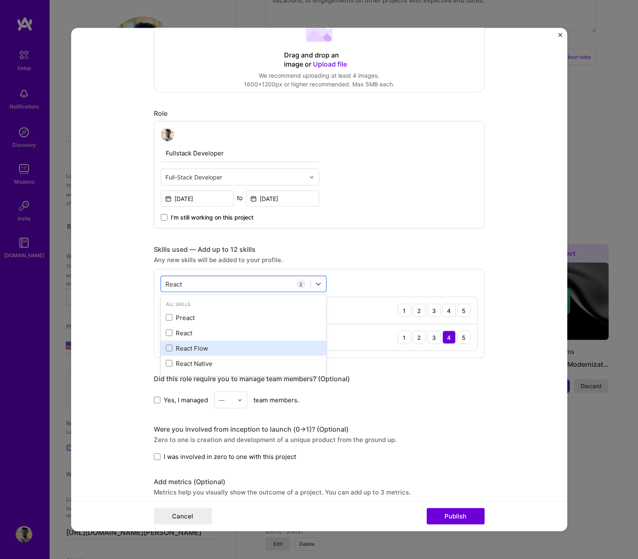
click at [237, 349] on div "React Flow" at bounding box center [243, 347] width 155 height 9
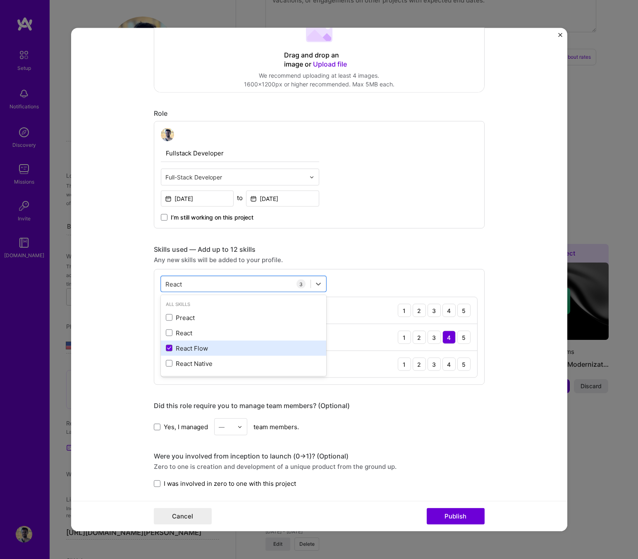
click at [237, 349] on div "React Flow" at bounding box center [243, 347] width 155 height 9
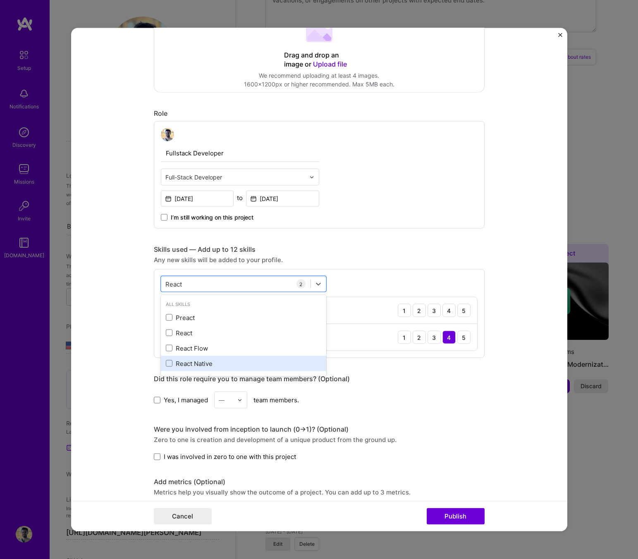
click at [231, 364] on div "React Native" at bounding box center [243, 363] width 155 height 9
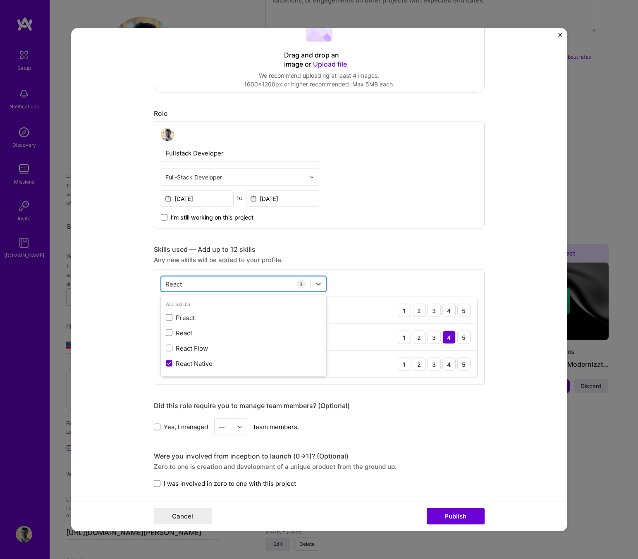
click at [236, 278] on div "React React" at bounding box center [235, 284] width 149 height 14
click at [235, 281] on div "React React" at bounding box center [235, 284] width 149 height 14
type input "R"
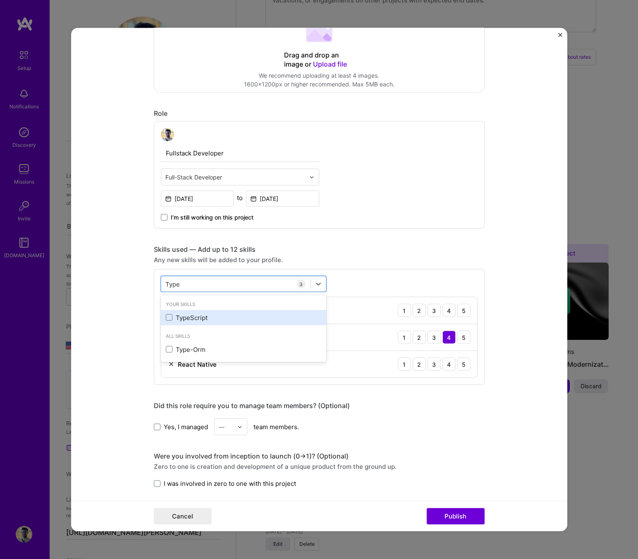
click at [209, 321] on div "TypeScript" at bounding box center [243, 317] width 155 height 9
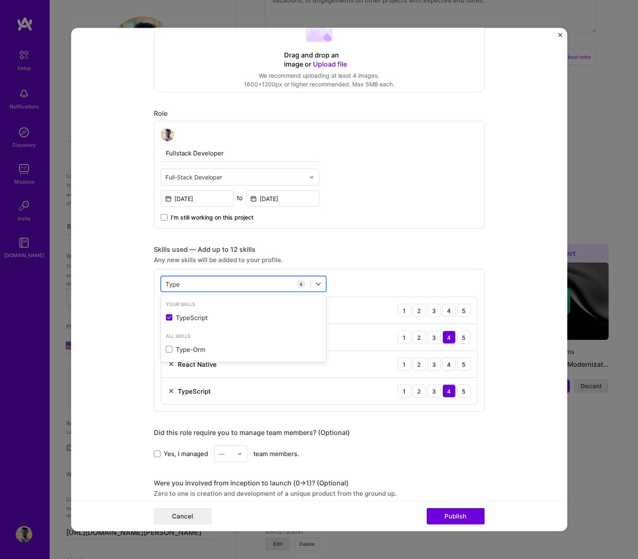
click at [269, 288] on div "Type Type" at bounding box center [235, 284] width 149 height 14
type input "T"
click at [245, 316] on div "MongoDB" at bounding box center [243, 317] width 155 height 9
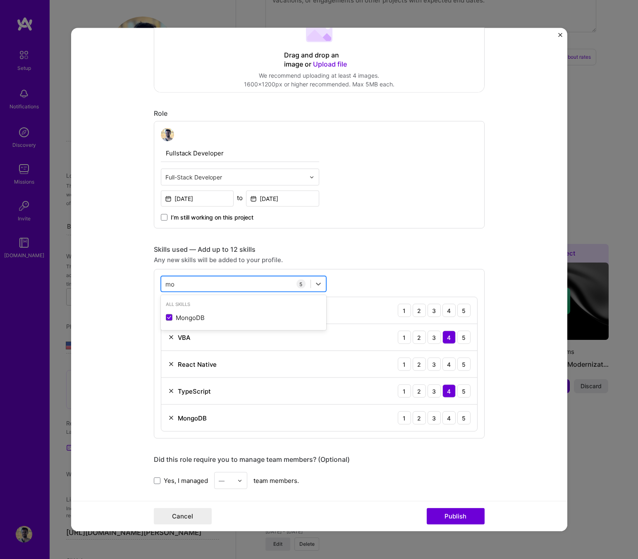
type input "m"
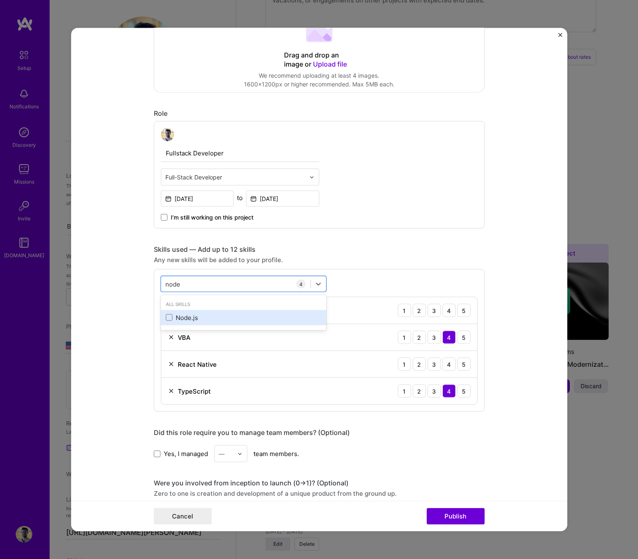
click at [226, 315] on div "Node.js" at bounding box center [243, 317] width 155 height 9
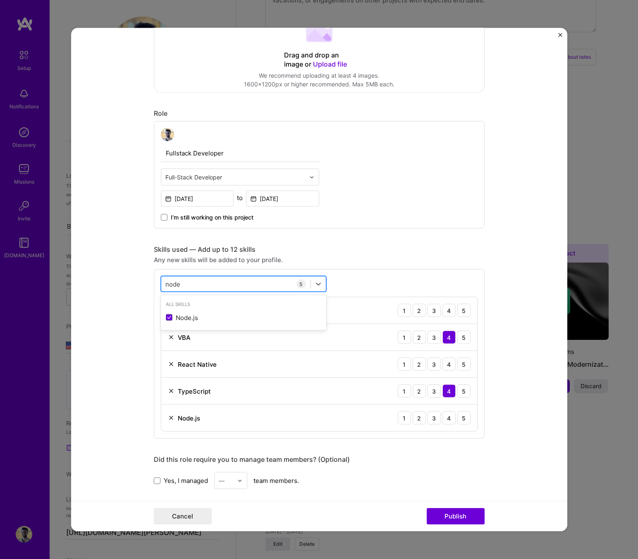
click at [237, 285] on div "node node" at bounding box center [235, 284] width 149 height 14
type input "n"
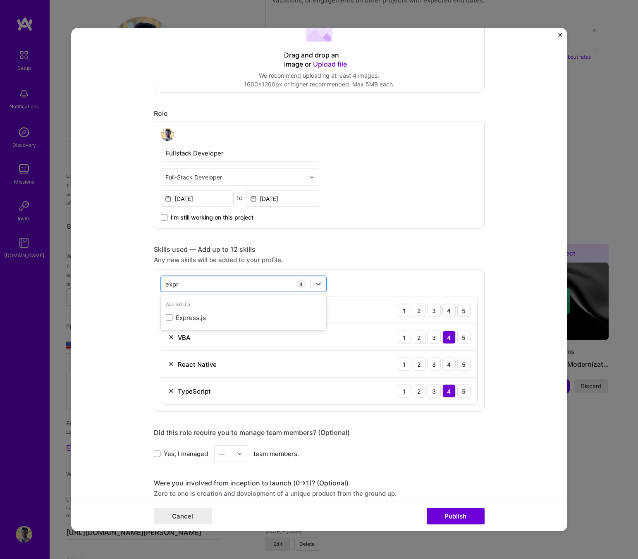
click at [227, 327] on div "All Skills Express.js" at bounding box center [243, 313] width 165 height 32
click at [230, 320] on div "Express.js" at bounding box center [243, 317] width 155 height 9
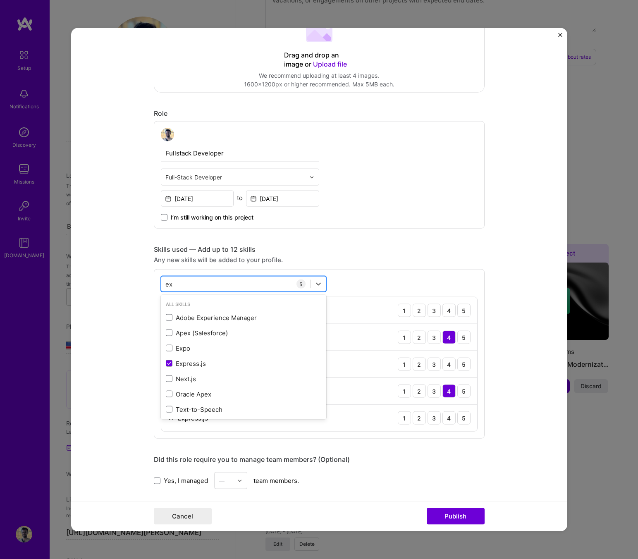
type input "e"
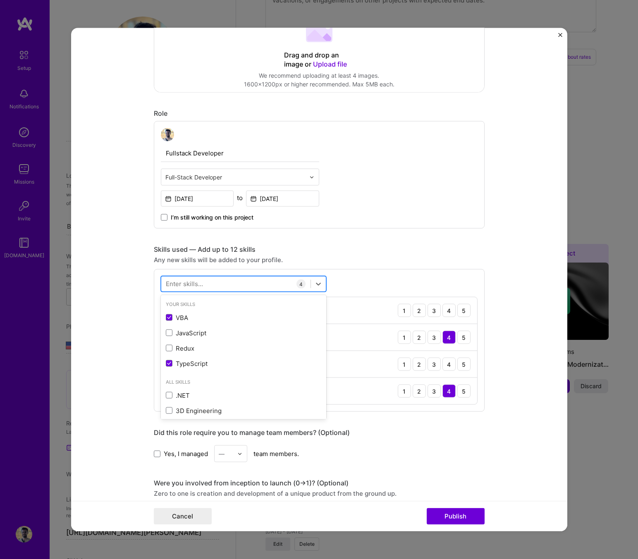
type input "n"
type input "m"
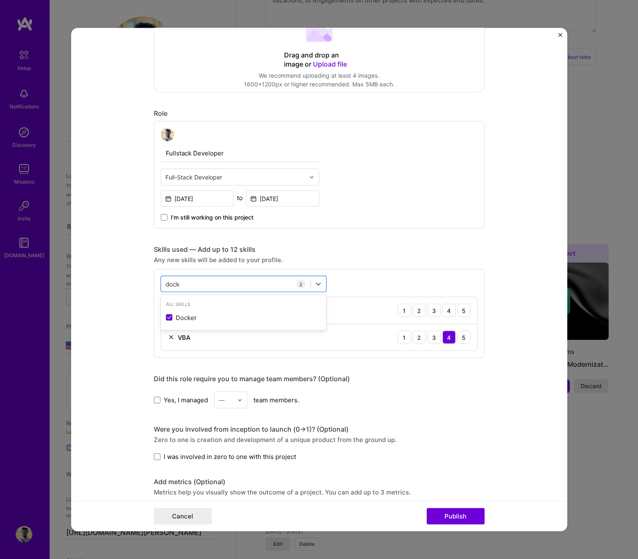
click at [346, 253] on div "Skills used — Add up to 12 skills" at bounding box center [319, 249] width 331 height 9
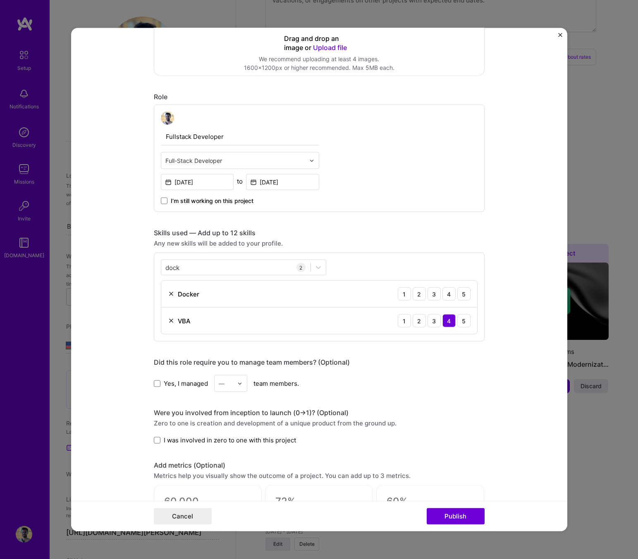
scroll to position [215, 0]
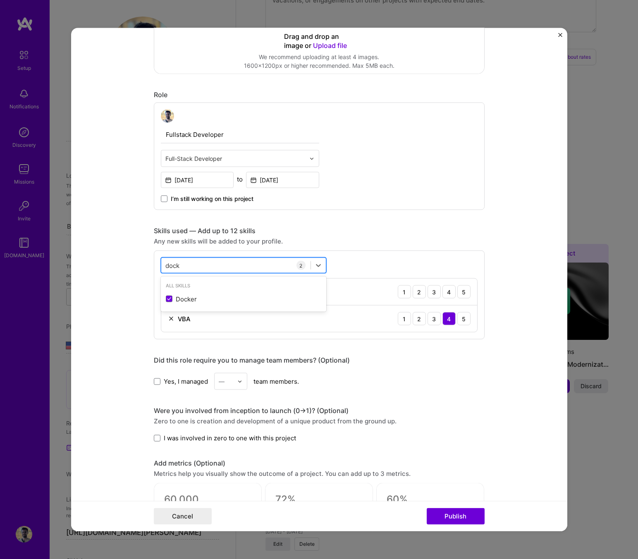
click at [253, 266] on div "dock dock" at bounding box center [235, 265] width 149 height 14
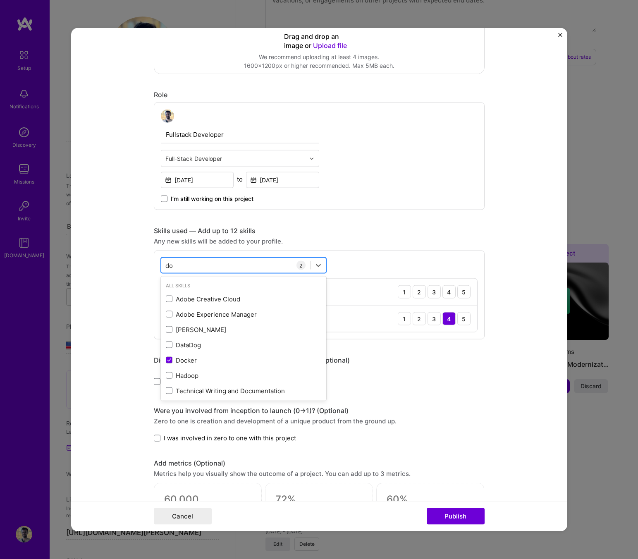
type input "d"
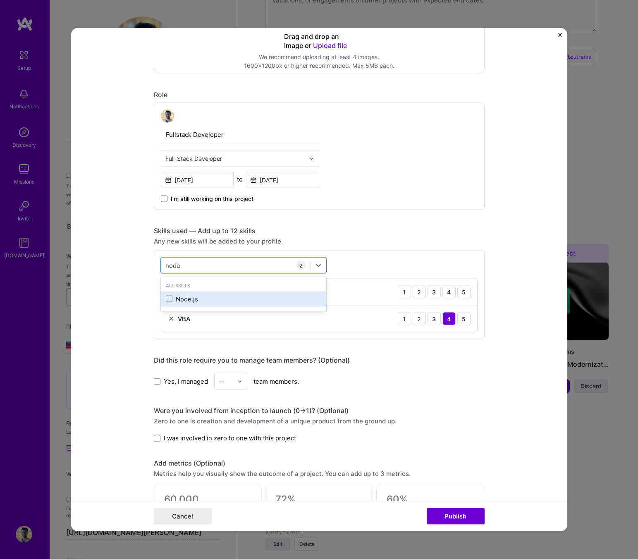
click at [236, 302] on div "Node.js" at bounding box center [243, 298] width 155 height 9
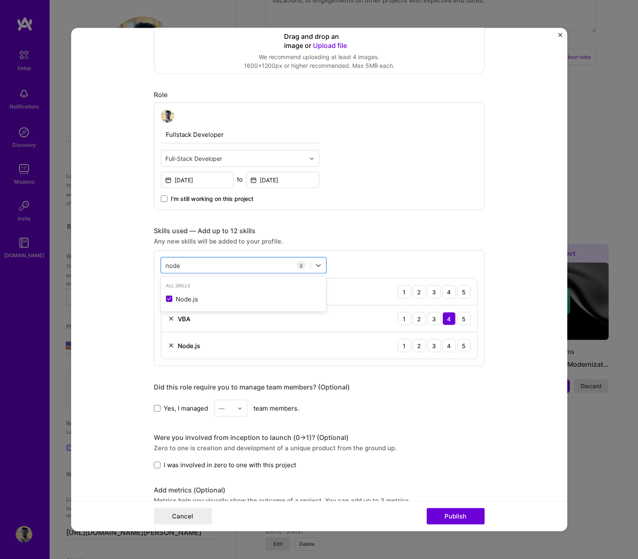
click at [442, 257] on div "option Node.js, selected. option Node.js selected, 0 of 2. 1 result available f…" at bounding box center [319, 308] width 331 height 116
click at [435, 345] on div "3" at bounding box center [433, 345] width 13 height 13
click at [423, 293] on div "2" at bounding box center [418, 291] width 13 height 13
click at [262, 271] on div "node node" at bounding box center [235, 265] width 149 height 14
type input "n"
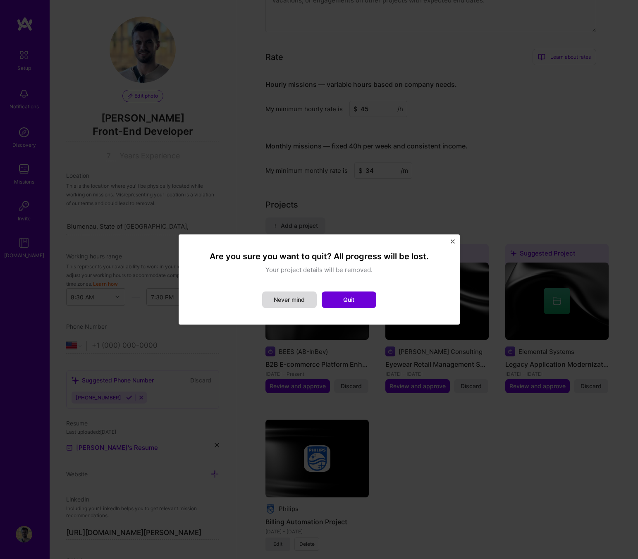
click at [308, 303] on button "Never mind" at bounding box center [289, 299] width 55 height 17
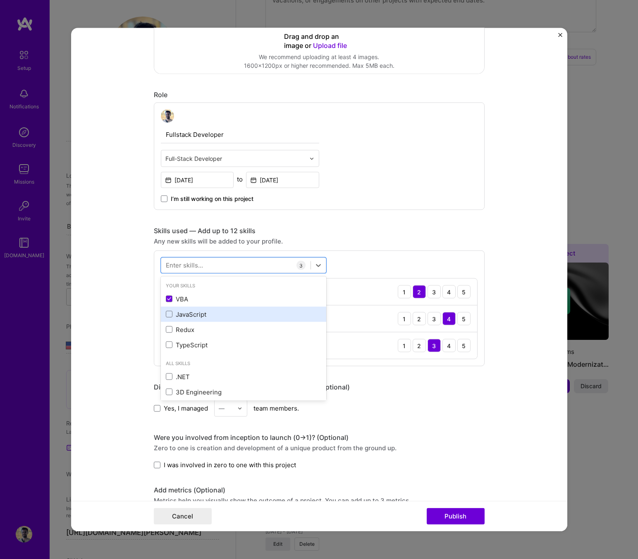
click at [242, 320] on div "JavaScript" at bounding box center [243, 313] width 165 height 15
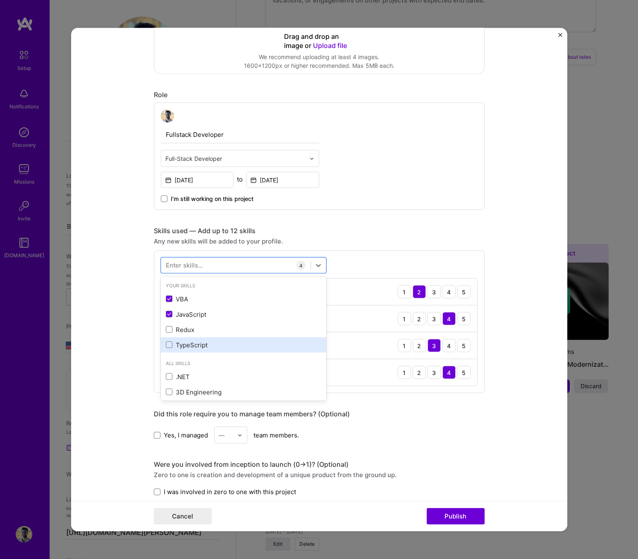
click at [202, 349] on div "TypeScript" at bounding box center [243, 344] width 165 height 15
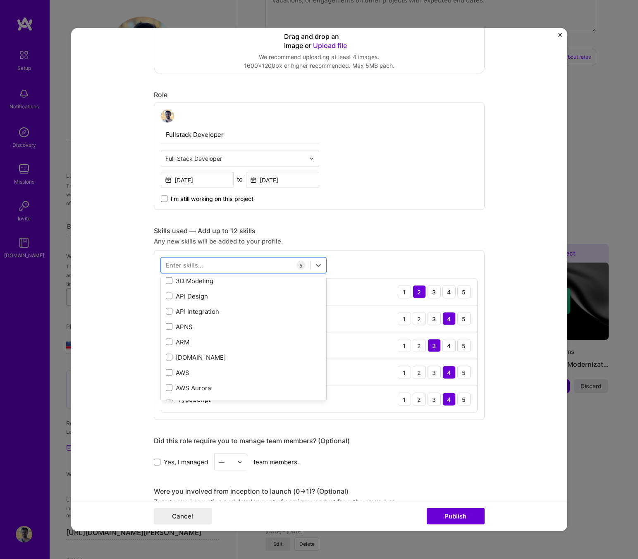
scroll to position [145, 0]
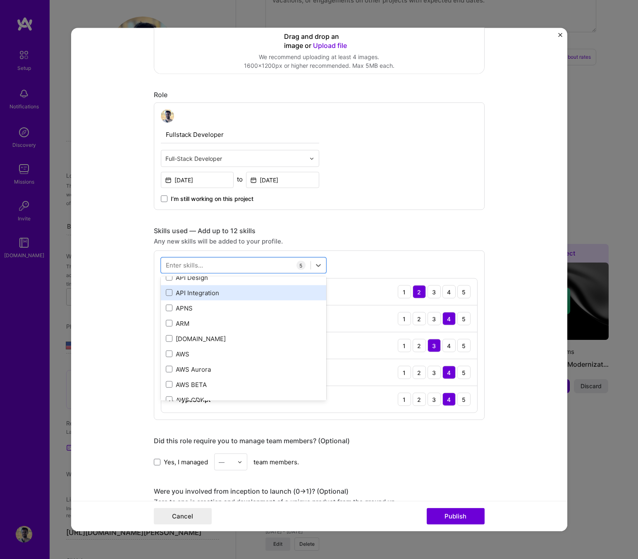
click at [239, 293] on div "API Integration" at bounding box center [243, 292] width 155 height 9
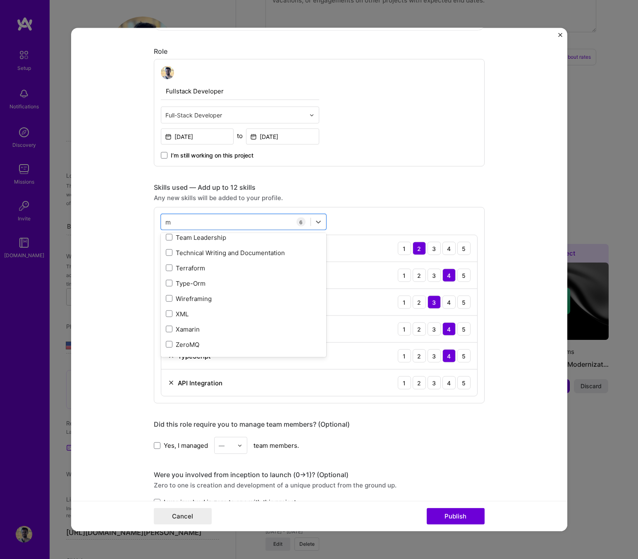
scroll to position [0, 0]
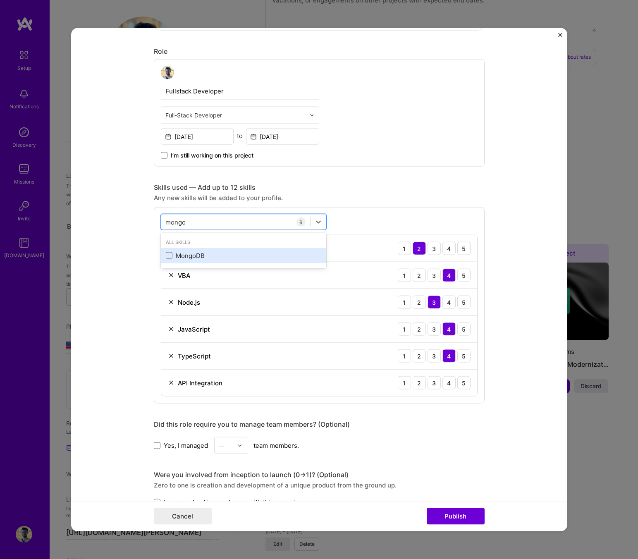
click at [239, 252] on div "MongoDB" at bounding box center [243, 255] width 155 height 9
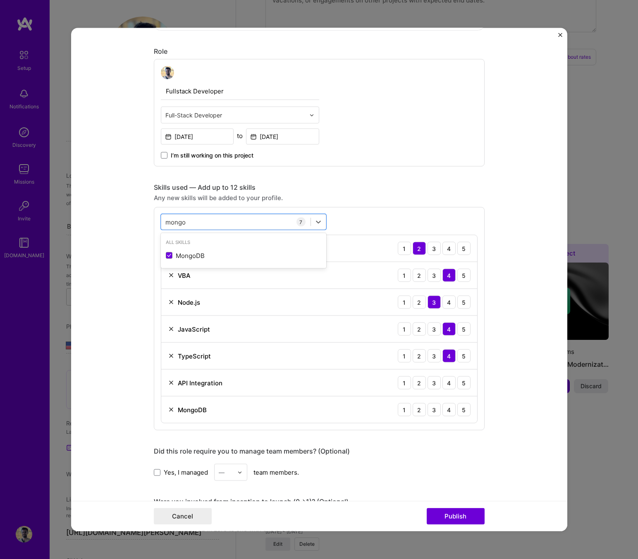
click at [148, 361] on form "Editing suggested project This project is suggested based on your LinkedIn, res…" at bounding box center [319, 279] width 496 height 503
click at [462, 388] on div "5" at bounding box center [463, 382] width 13 height 13
click at [448, 383] on div "4" at bounding box center [448, 382] width 13 height 13
click at [423, 412] on div "2" at bounding box center [418, 409] width 13 height 13
click at [251, 220] on div "[PERSON_NAME]" at bounding box center [235, 222] width 149 height 14
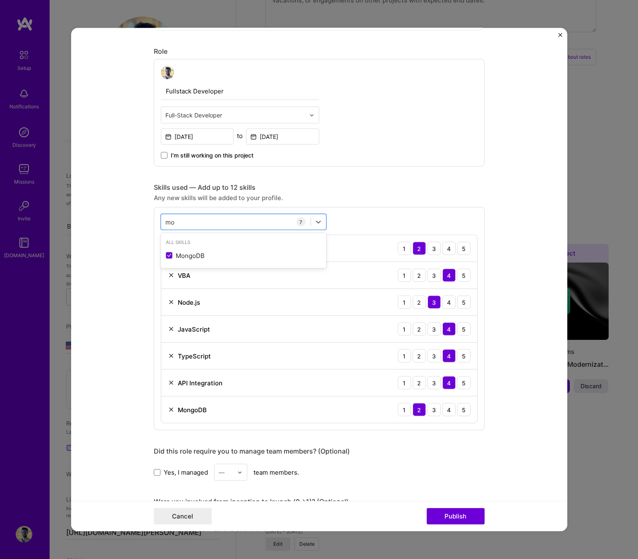
type input "m"
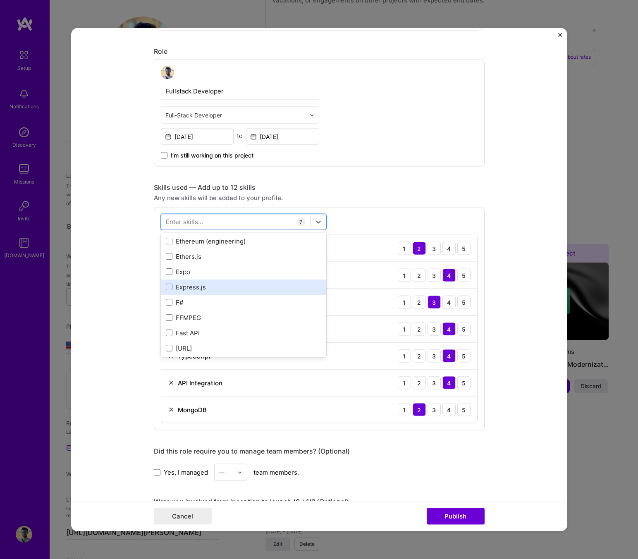
click at [219, 285] on div "Express.js" at bounding box center [243, 286] width 155 height 9
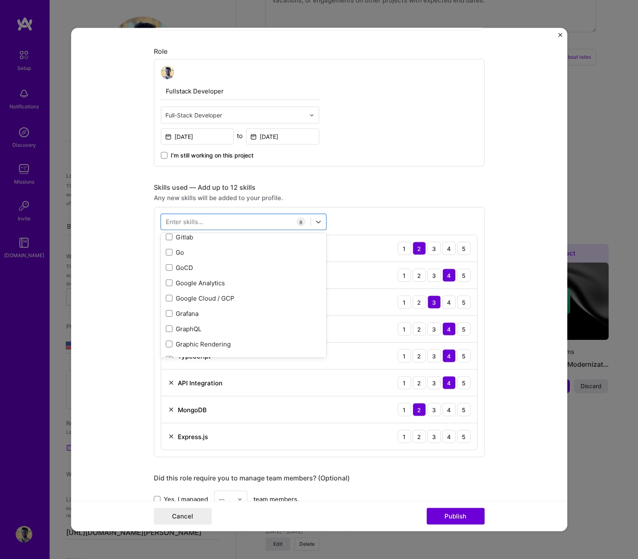
scroll to position [2298, 0]
click at [229, 252] on div "GitHub" at bounding box center [243, 251] width 155 height 9
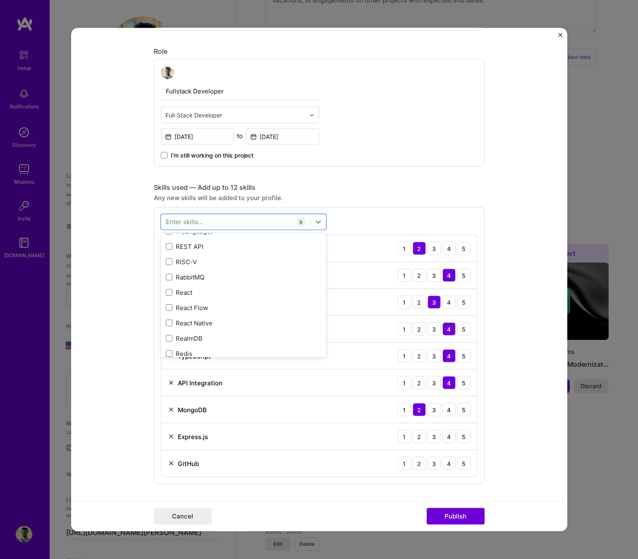
scroll to position [4094, 0]
click at [228, 293] on div "React" at bounding box center [243, 289] width 155 height 9
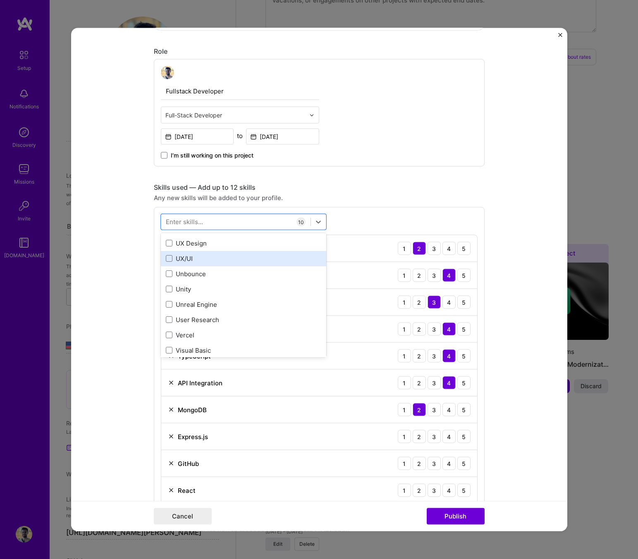
click at [235, 257] on div "UX/UI" at bounding box center [243, 258] width 155 height 9
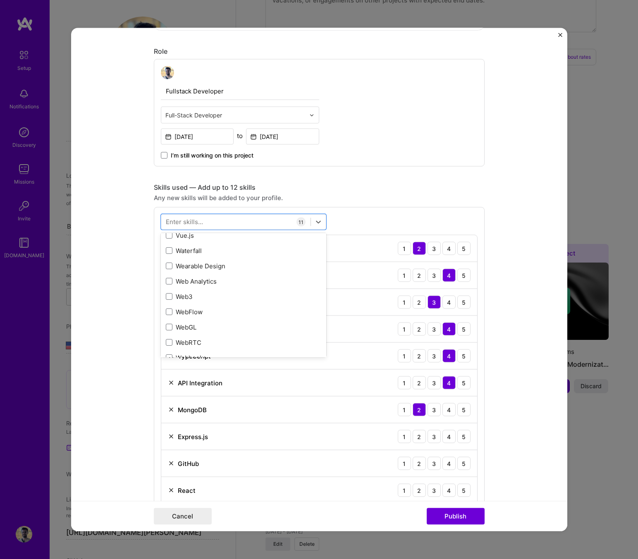
scroll to position [5691, 0]
click at [122, 401] on form "Editing suggested project This project is suggested based on your LinkedIn, res…" at bounding box center [319, 279] width 496 height 503
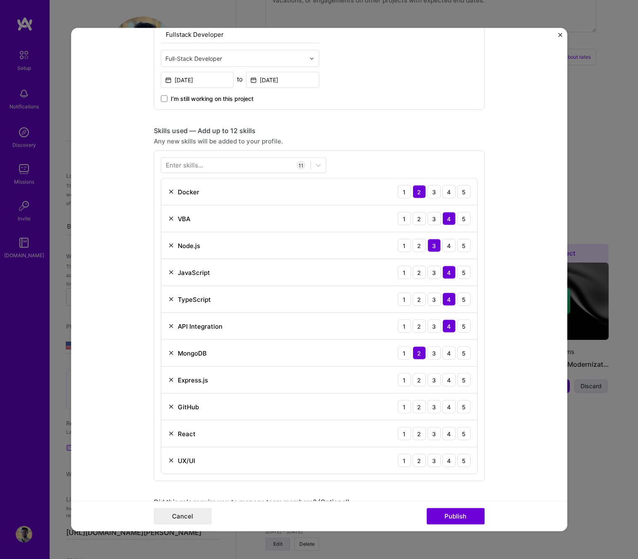
scroll to position [318, 0]
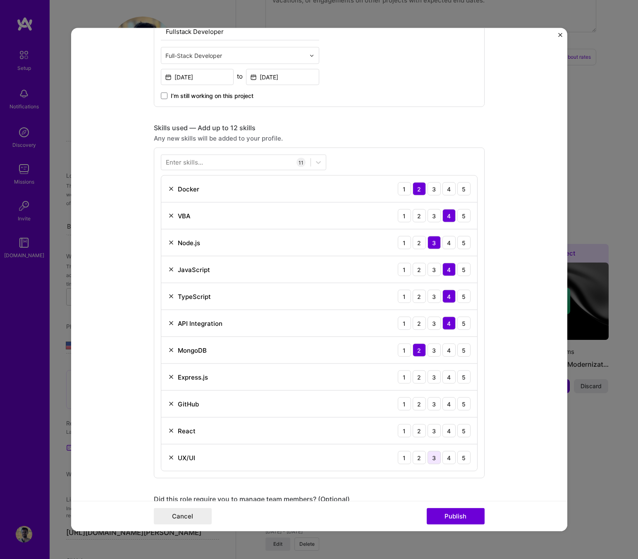
click at [428, 459] on div "3" at bounding box center [433, 457] width 13 height 13
click at [420, 455] on div "2" at bounding box center [418, 457] width 13 height 13
click at [443, 429] on div "4" at bounding box center [448, 430] width 13 height 13
click at [443, 407] on div "4" at bounding box center [448, 403] width 13 height 13
click at [435, 379] on div "3" at bounding box center [433, 376] width 13 height 13
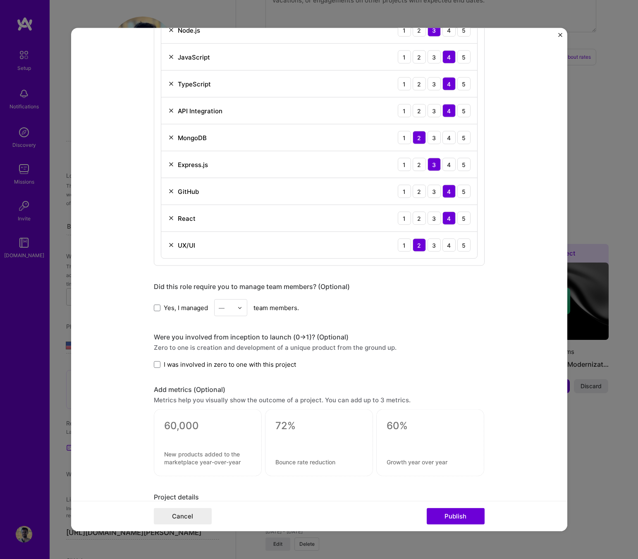
scroll to position [550, 0]
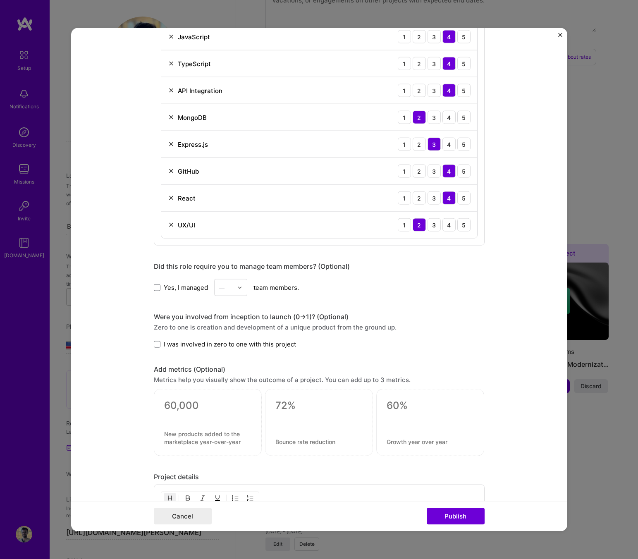
click at [212, 346] on span "I was involved in zero to one with this project" at bounding box center [230, 344] width 132 height 9
click at [0, 0] on input "I was involved in zero to one with this project" at bounding box center [0, 0] width 0 height 0
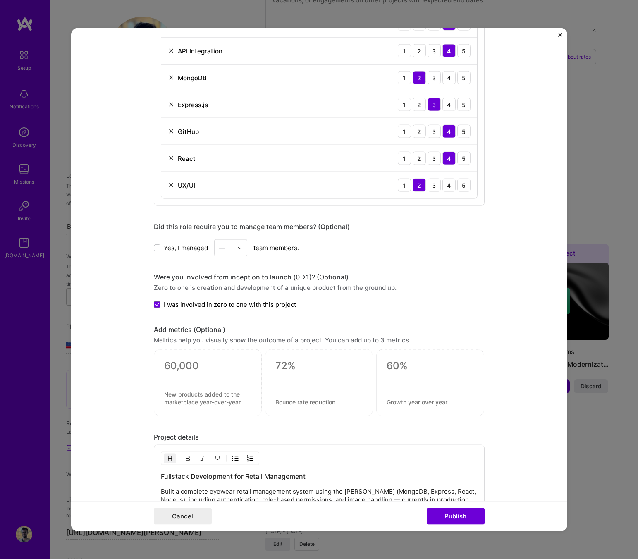
scroll to position [665, 0]
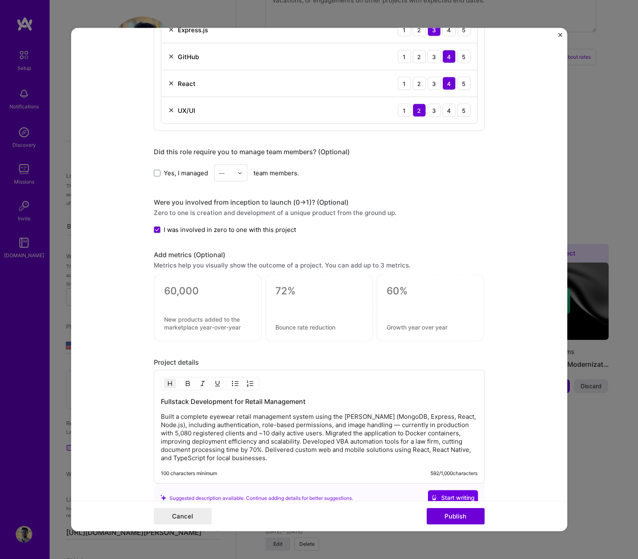
click at [292, 289] on textarea at bounding box center [318, 291] width 87 height 12
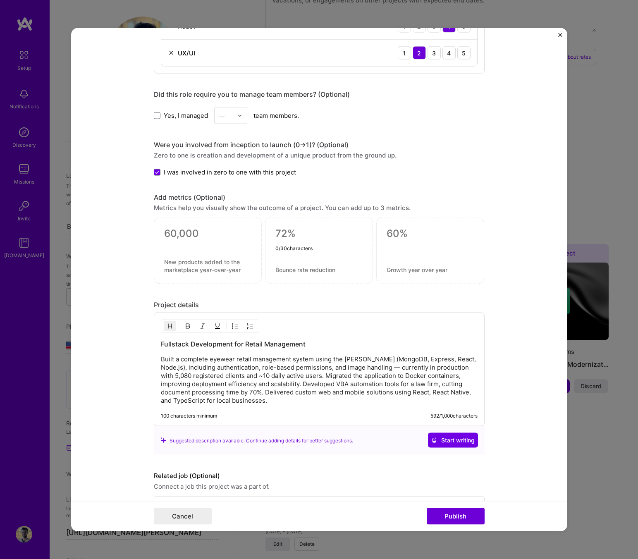
scroll to position [723, 0]
click at [326, 376] on p "Built a complete eyewear retail management system using the [PERSON_NAME] (Mong…" at bounding box center [319, 379] width 316 height 50
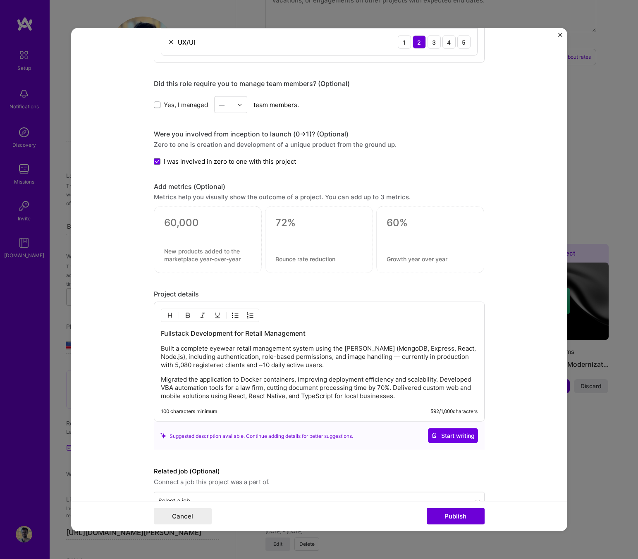
scroll to position [734, 0]
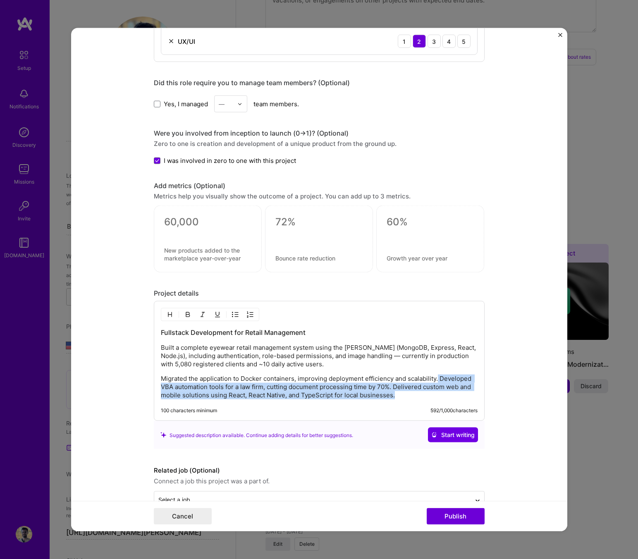
drag, startPoint x: 439, startPoint y: 379, endPoint x: 439, endPoint y: 398, distance: 18.6
click at [439, 398] on p "Migrated the application to Docker containers, improving deployment efficiency …" at bounding box center [319, 386] width 316 height 25
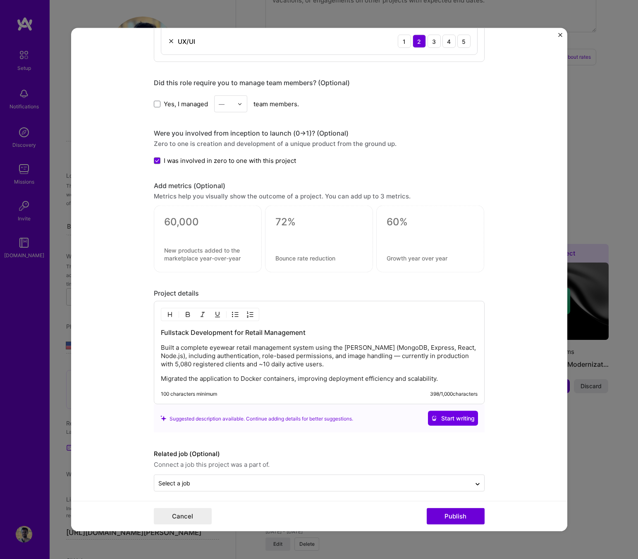
scroll to position [740, 0]
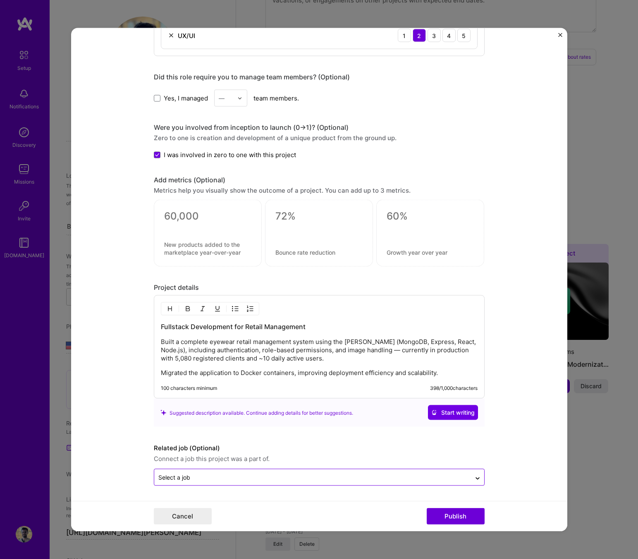
click at [361, 478] on input "text" at bounding box center [312, 477] width 308 height 9
click at [362, 478] on input "text" at bounding box center [312, 477] width 308 height 9
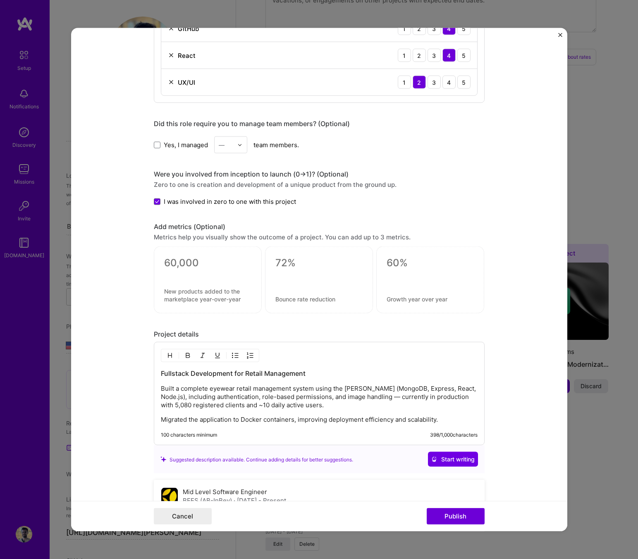
click at [400, 266] on textarea at bounding box center [429, 263] width 87 height 12
click at [334, 266] on textarea at bounding box center [318, 263] width 87 height 12
type textarea "0"
type textarea "9"
drag, startPoint x: 300, startPoint y: 261, endPoint x: 362, endPoint y: 261, distance: 62.0
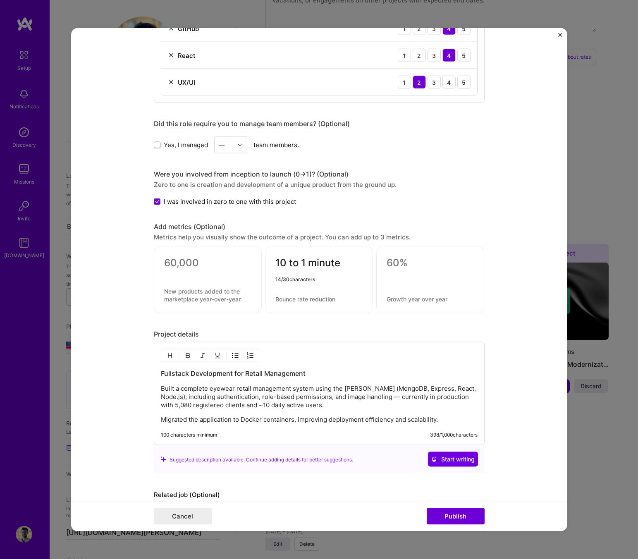
click at [362, 261] on div "10 to 1 minute 14 / 30 characters" at bounding box center [319, 279] width 108 height 67
click at [285, 264] on textarea "10min to 30s" at bounding box center [318, 265] width 87 height 16
type textarea "5min to 30s"
click at [303, 286] on div "5min to 30s 11 / 30 characters" at bounding box center [319, 279] width 108 height 67
click at [307, 300] on textarea at bounding box center [318, 299] width 87 height 8
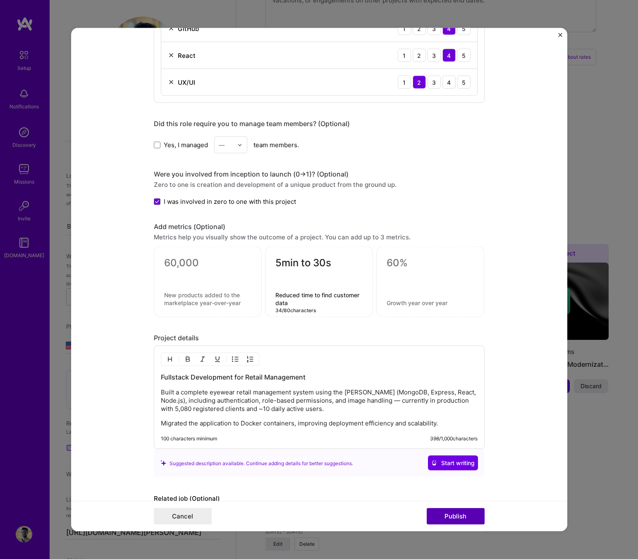
type textarea "Reduced time to find customer data"
click at [473, 512] on button "Publish" at bounding box center [455, 515] width 58 height 17
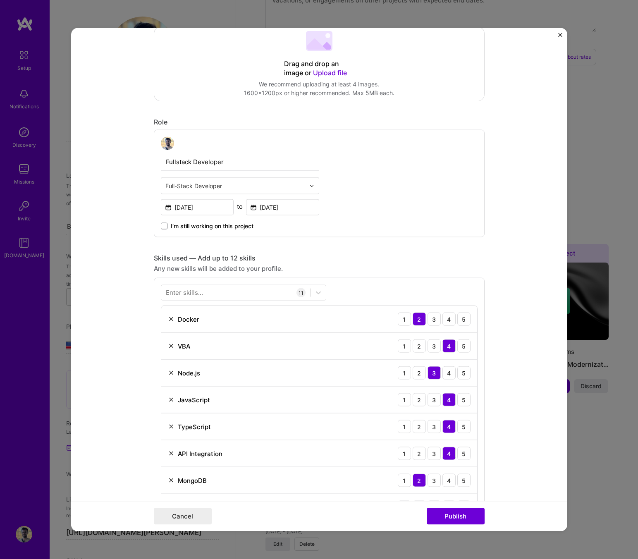
scroll to position [54, 0]
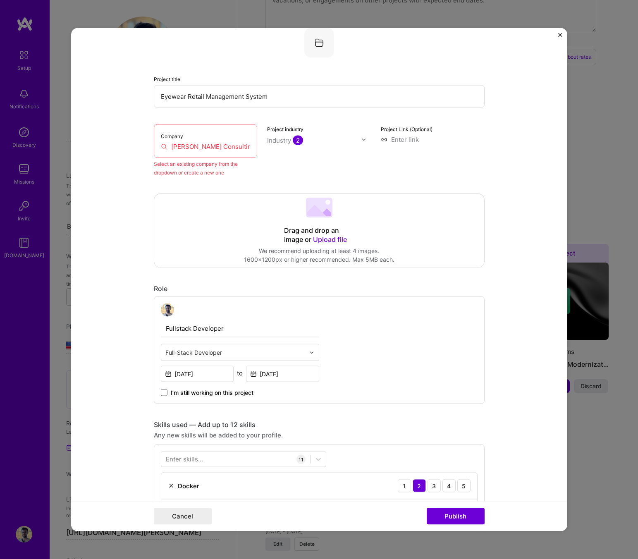
click at [230, 147] on input "[PERSON_NAME] Consulting" at bounding box center [206, 146] width 90 height 9
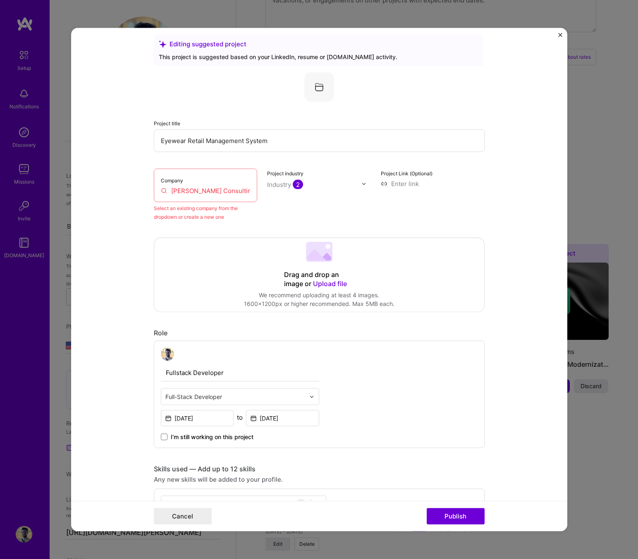
scroll to position [0, 0]
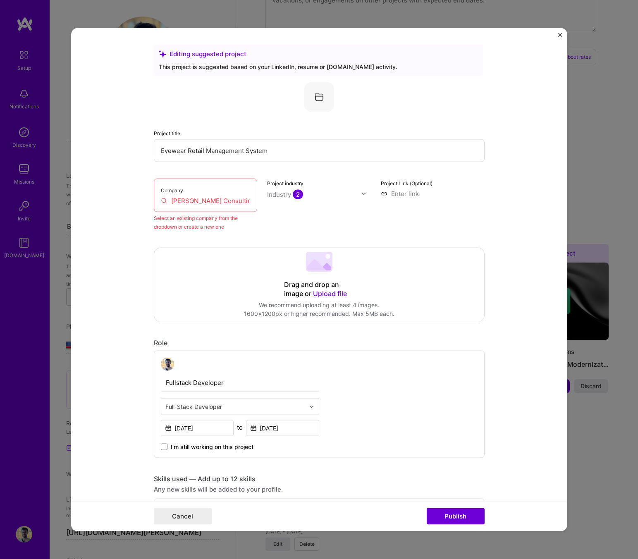
click at [227, 197] on input "[PERSON_NAME] Consulting" at bounding box center [206, 200] width 90 height 9
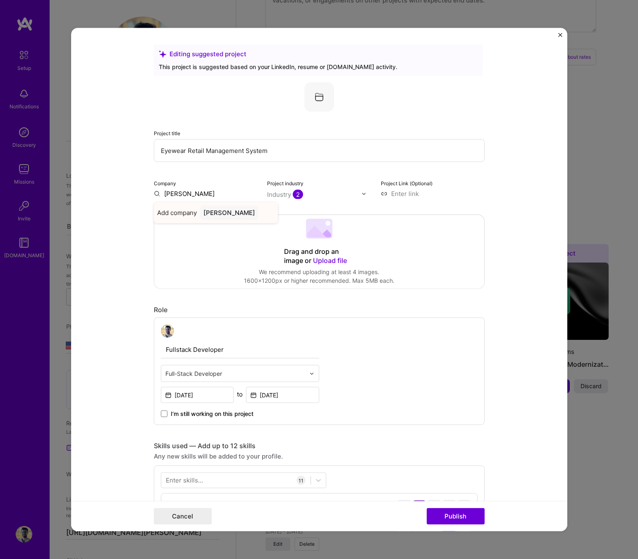
type input "[PERSON_NAME] Consulting"
click at [224, 212] on div "[PERSON_NAME] Consulting" at bounding box center [234, 216] width 80 height 22
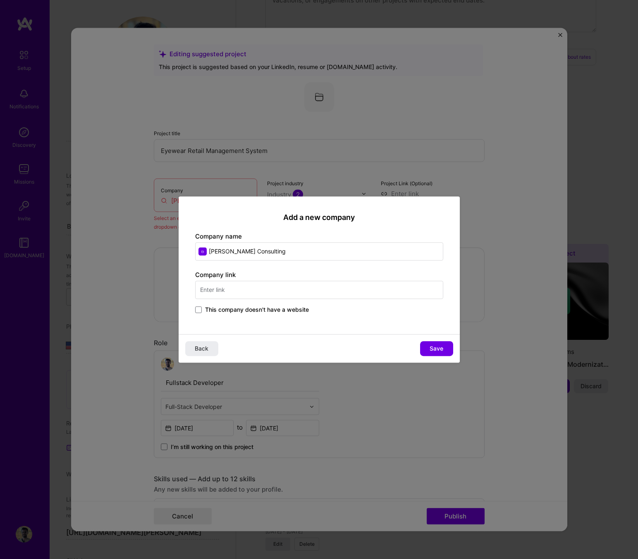
click at [303, 311] on span "This company doesn't have a website" at bounding box center [257, 309] width 104 height 8
click at [0, 0] on input "This company doesn't have a website" at bounding box center [0, 0] width 0 height 0
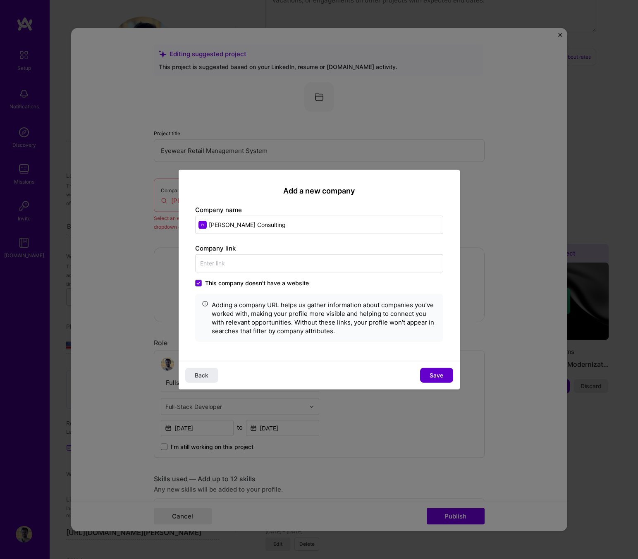
click at [437, 378] on span "Save" at bounding box center [436, 375] width 14 height 8
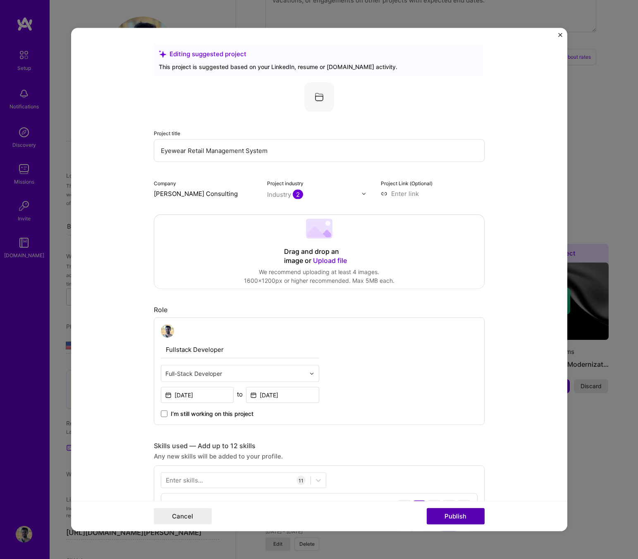
click at [452, 512] on button "Publish" at bounding box center [455, 515] width 58 height 17
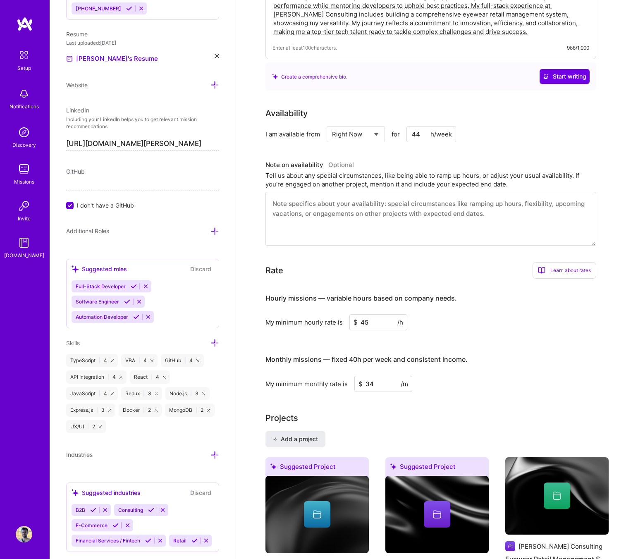
scroll to position [408, 0]
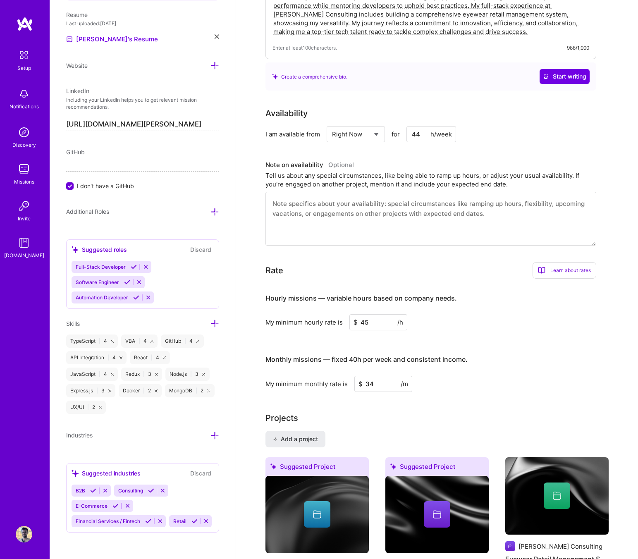
click at [137, 175] on div "GitHub I don't have a GitHub" at bounding box center [142, 169] width 153 height 43
click at [97, 181] on span "I don't have a GitHub" at bounding box center [105, 185] width 57 height 9
click at [74, 183] on input "I don't have a GitHub" at bounding box center [70, 186] width 7 height 7
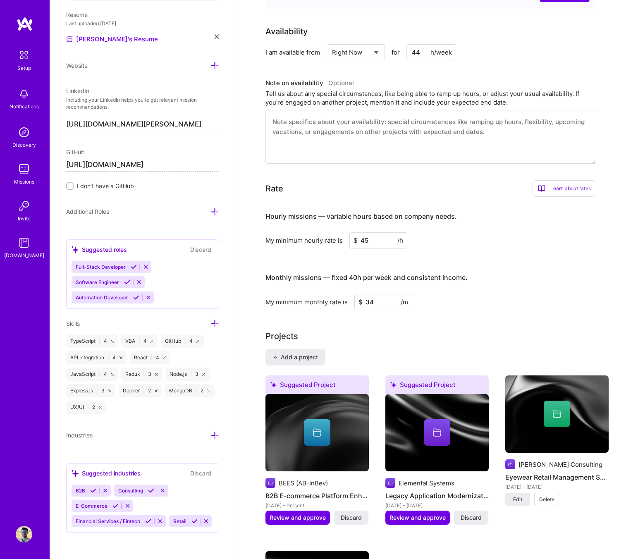
scroll to position [399, 0]
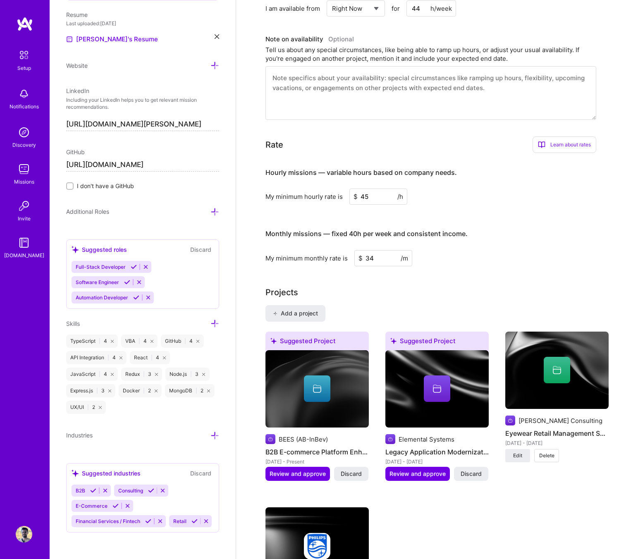
type input "[URL][DOMAIN_NAME]"
click at [210, 432] on icon at bounding box center [214, 435] width 9 height 9
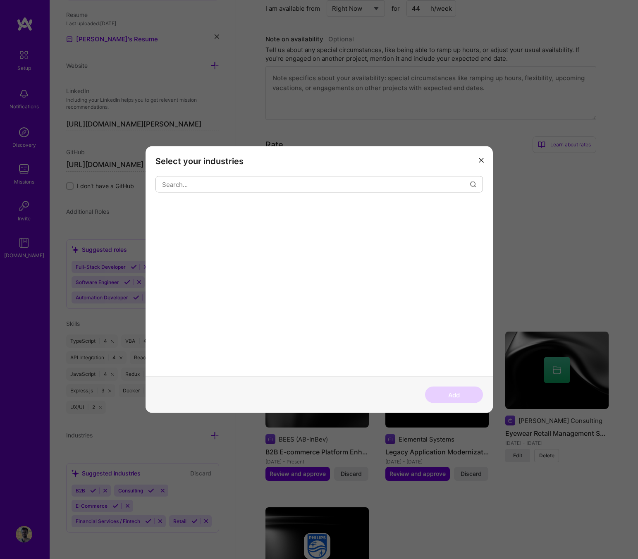
click at [123, 422] on div "Select your industries Add" at bounding box center [319, 279] width 638 height 559
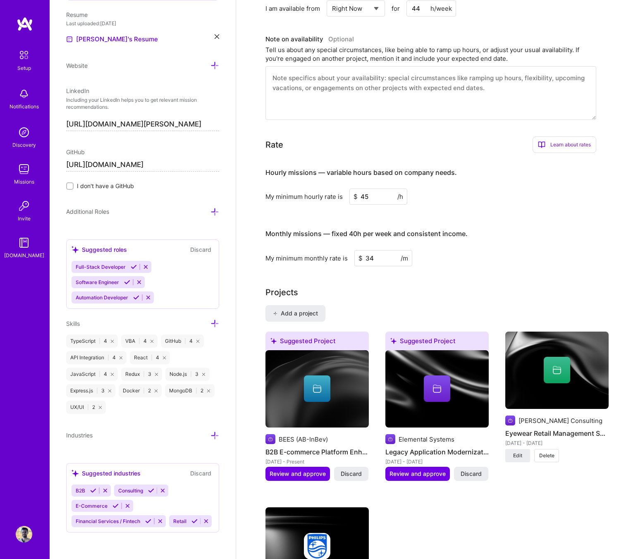
click at [218, 433] on icon at bounding box center [214, 435] width 9 height 9
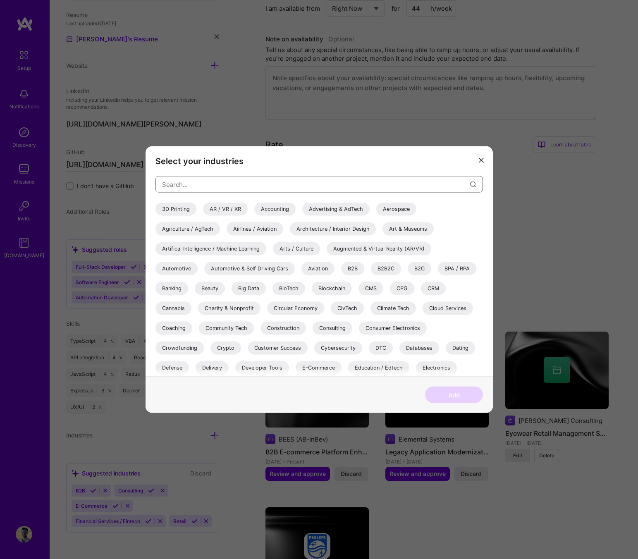
click at [294, 188] on input "modal" at bounding box center [316, 184] width 308 height 21
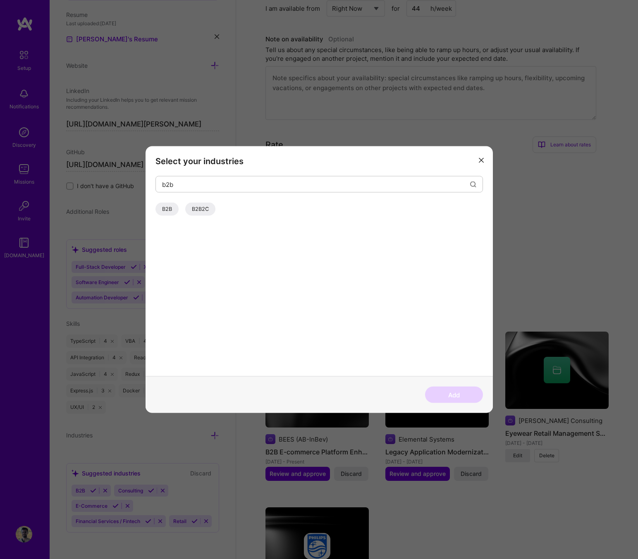
click at [167, 205] on div "B2B" at bounding box center [166, 208] width 23 height 13
click at [223, 188] on input "b2b" at bounding box center [316, 184] width 308 height 21
click at [208, 209] on div "B2C" at bounding box center [204, 208] width 24 height 13
click at [226, 184] on input "b2c" at bounding box center [316, 184] width 308 height 21
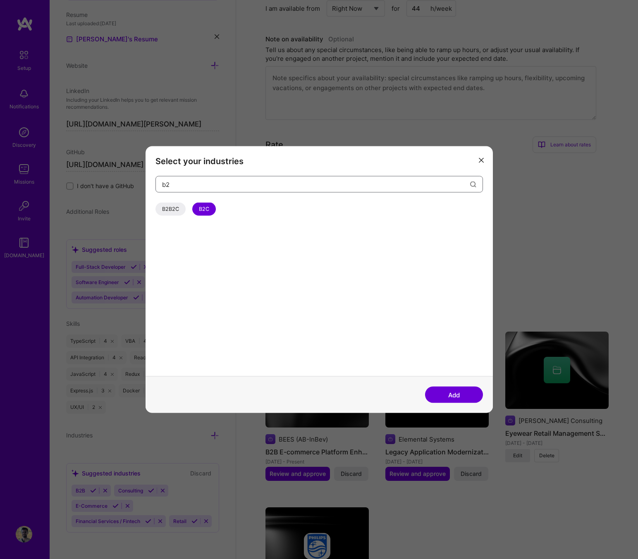
type input "b"
type input "t"
click at [183, 209] on div "Industrial" at bounding box center [173, 208] width 36 height 13
click at [222, 190] on input "indu" at bounding box center [316, 184] width 308 height 21
type input "i"
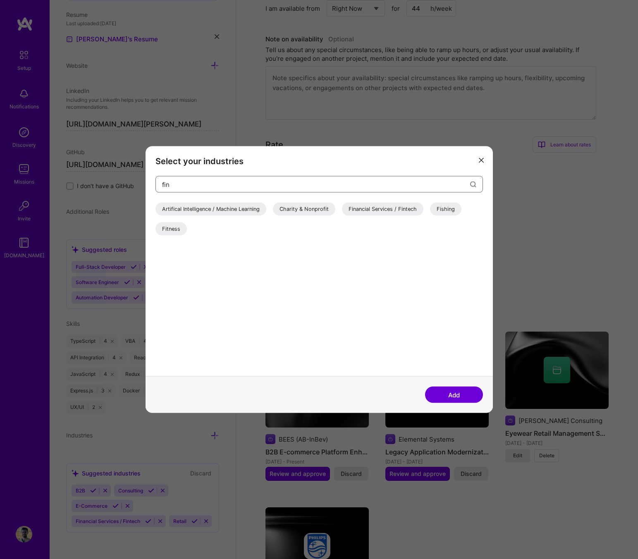
scroll to position [0, 0]
type input "f"
type input "m"
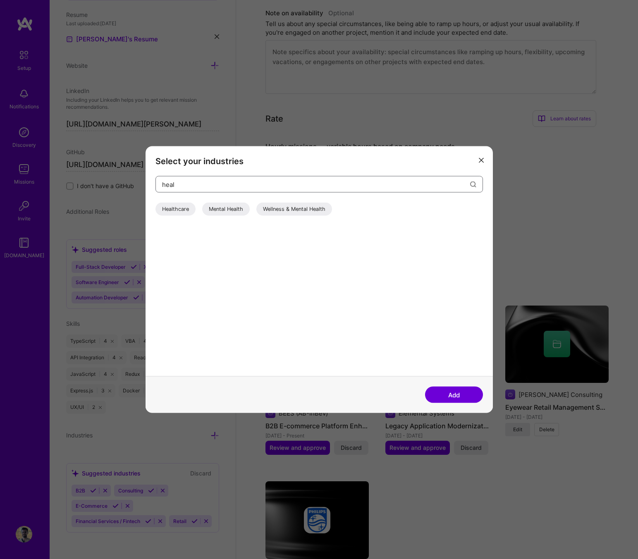
type input "heal"
click at [186, 212] on div "Healthcare" at bounding box center [175, 208] width 40 height 13
click at [462, 397] on button "Add" at bounding box center [454, 394] width 58 height 17
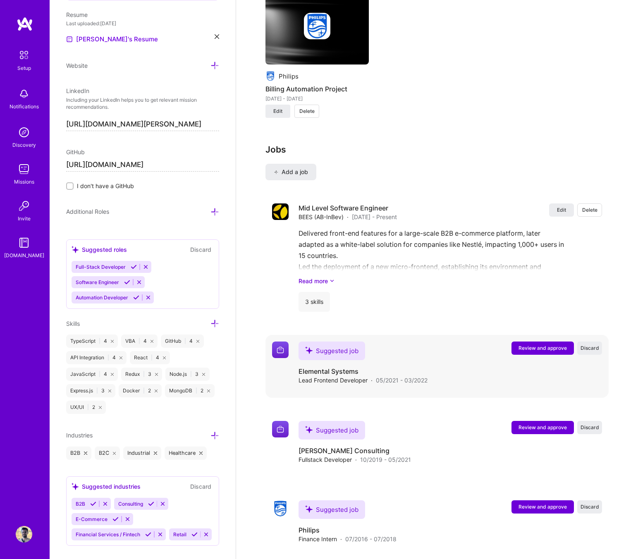
scroll to position [914, 0]
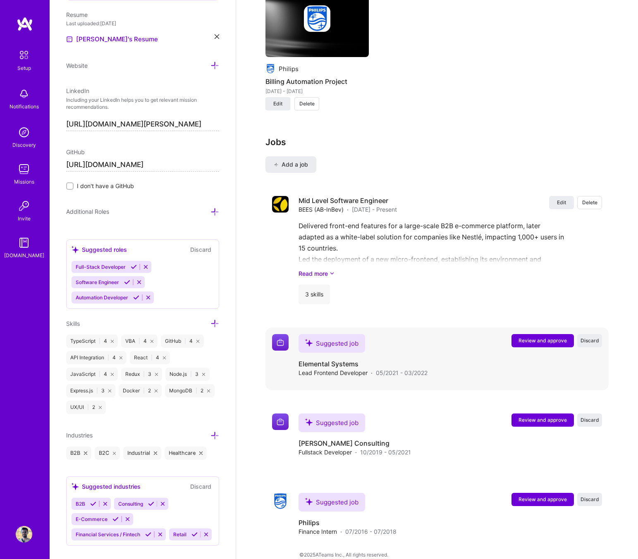
click at [535, 337] on span "Review and approve" at bounding box center [542, 340] width 48 height 7
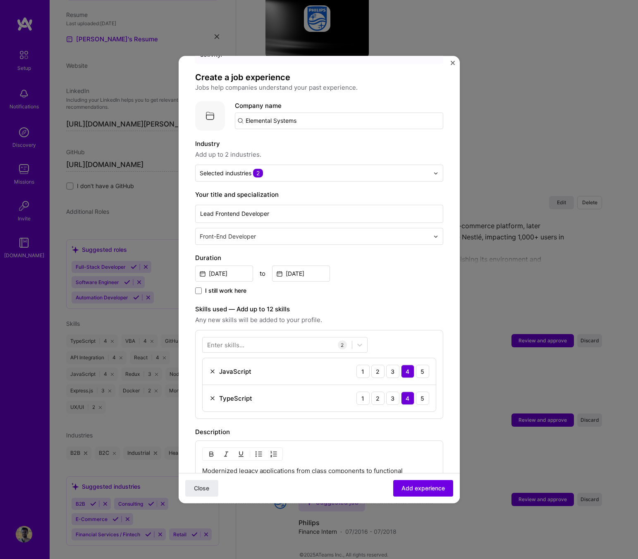
scroll to position [121, 0]
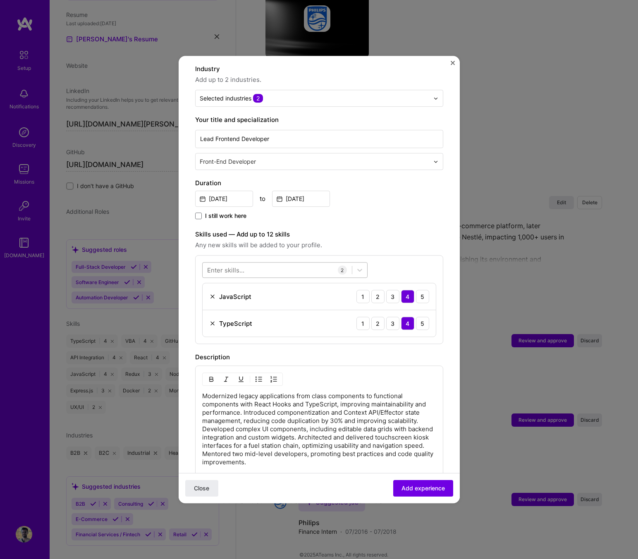
click at [296, 263] on div at bounding box center [276, 270] width 149 height 14
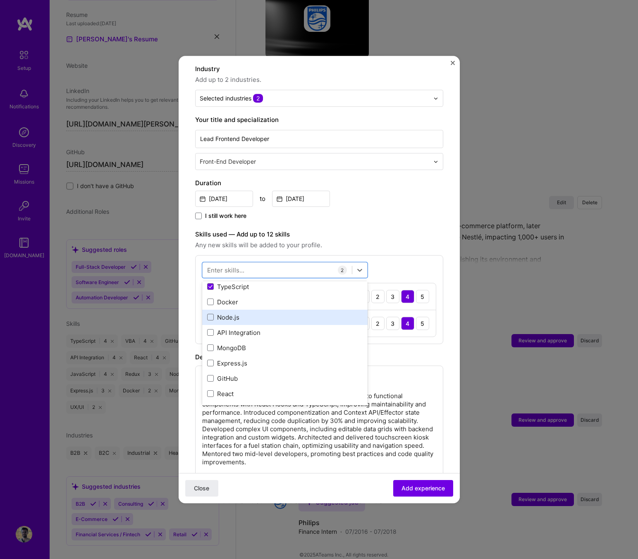
scroll to position [64, 0]
click at [452, 67] on button "Close" at bounding box center [452, 65] width 4 height 9
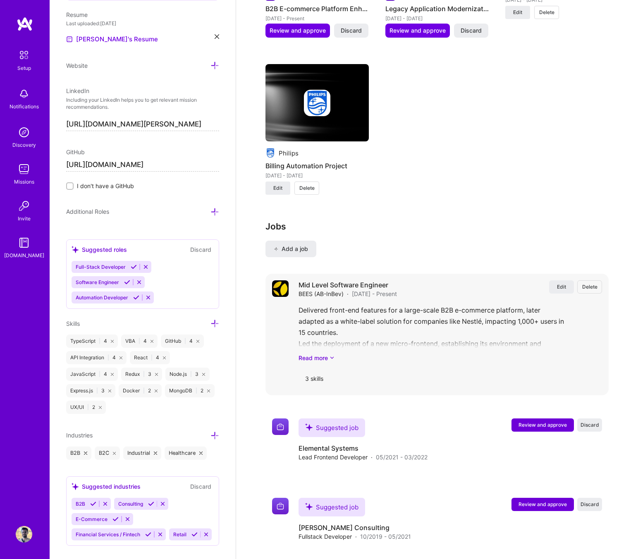
scroll to position [575, 0]
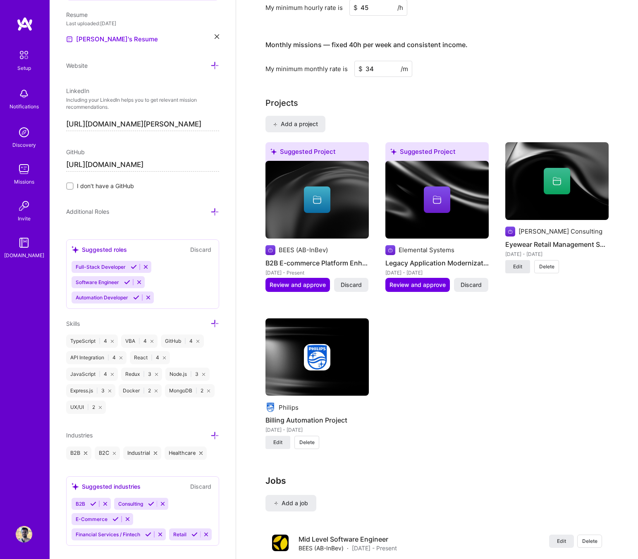
click at [527, 260] on button "Edit" at bounding box center [517, 266] width 25 height 13
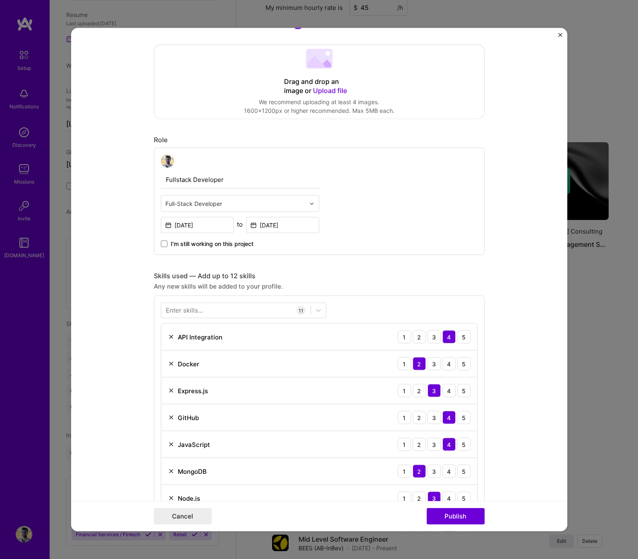
scroll to position [357, 0]
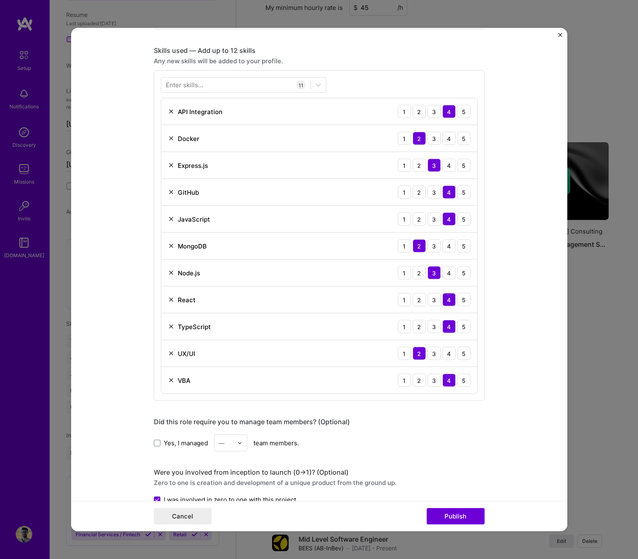
click at [561, 33] on img "Close" at bounding box center [560, 35] width 4 height 4
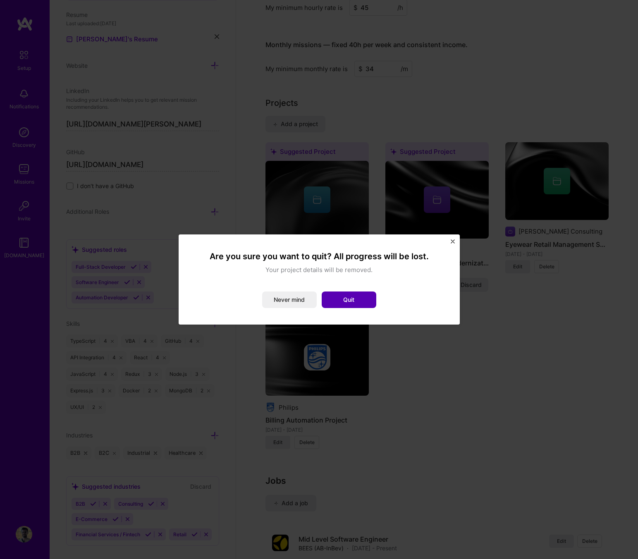
click at [329, 298] on button "Quit" at bounding box center [348, 299] width 55 height 17
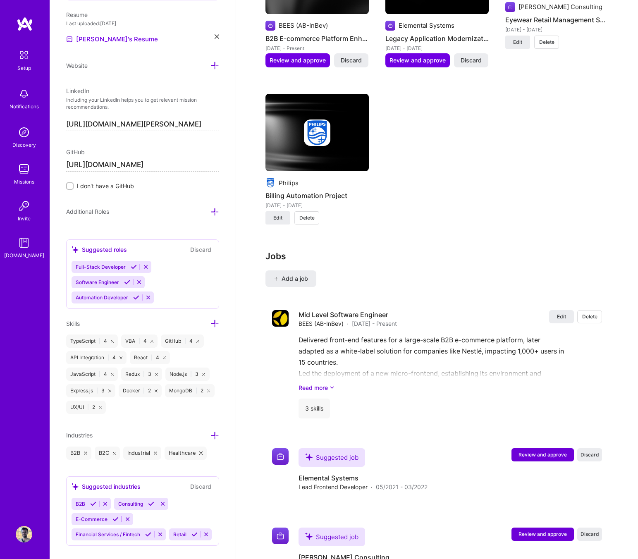
scroll to position [890, 0]
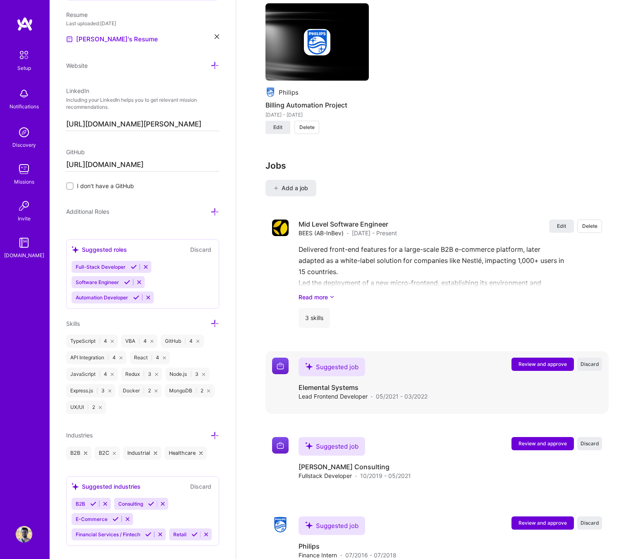
click at [514, 357] on button "Review and approve" at bounding box center [542, 363] width 62 height 13
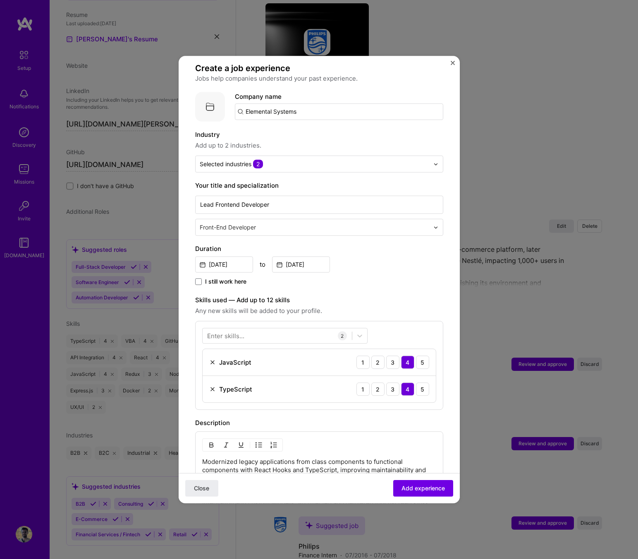
scroll to position [187, 0]
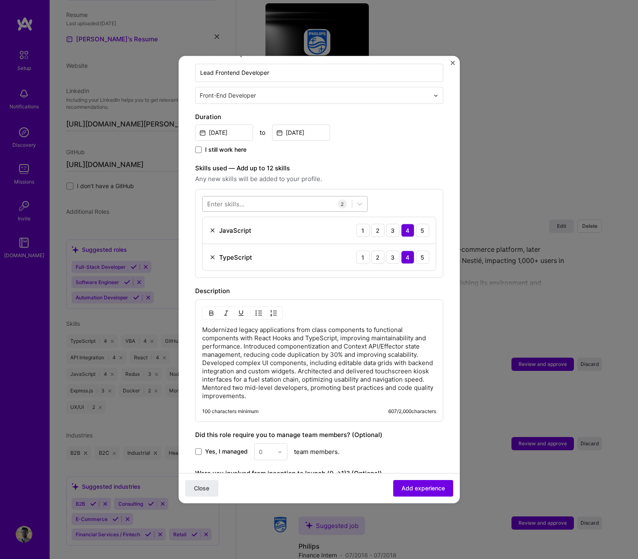
click at [303, 197] on div at bounding box center [276, 204] width 149 height 14
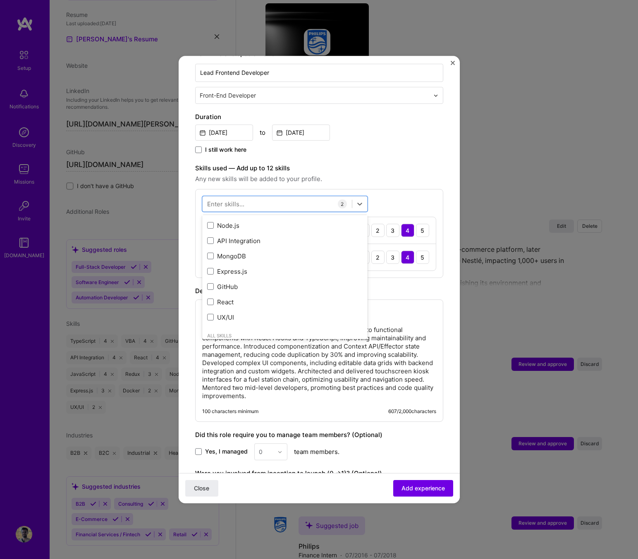
scroll to position [91, 0]
click at [281, 234] on div "API Integration" at bounding box center [284, 238] width 155 height 9
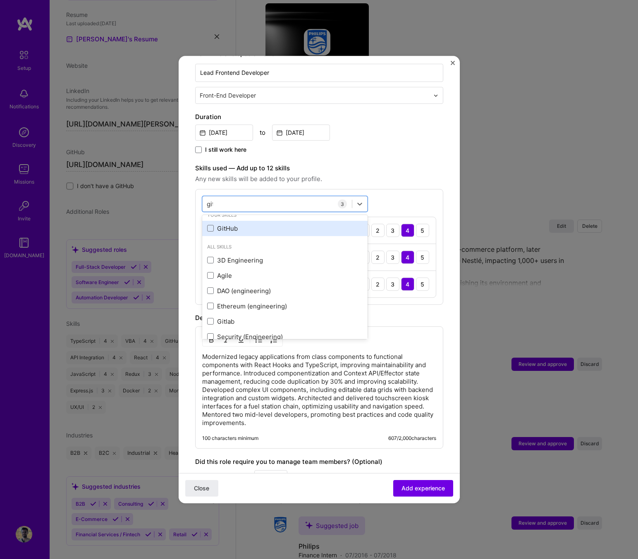
scroll to position [0, 0]
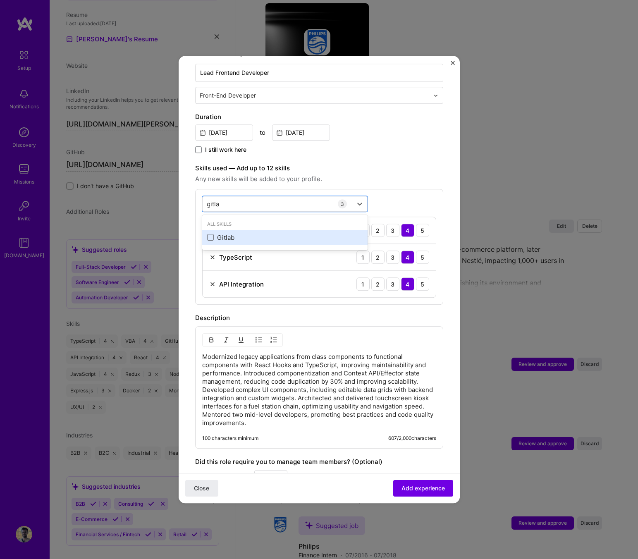
click at [276, 230] on div "Gitlab" at bounding box center [284, 237] width 165 height 15
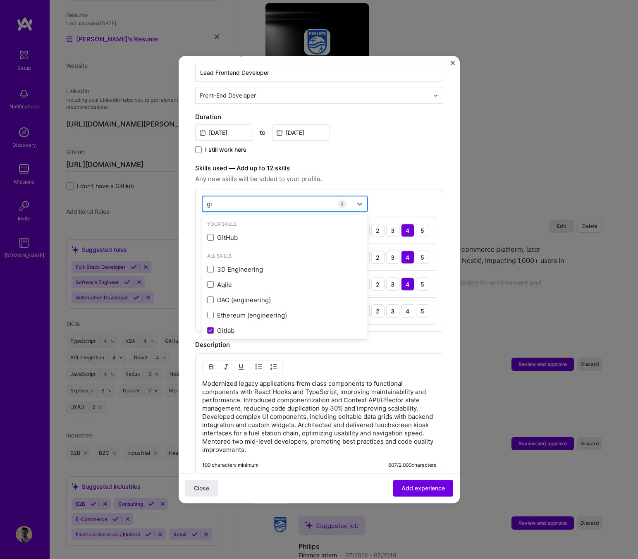
type input "g"
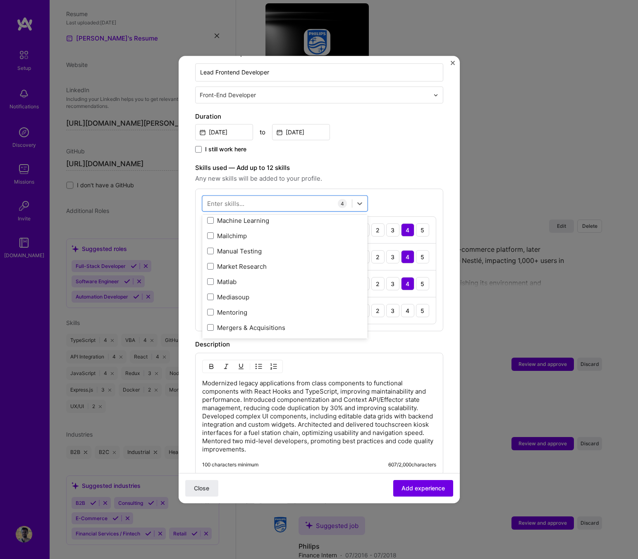
scroll to position [3162, 0]
click at [414, 134] on div "Duration [DATE] to [DATE] I still work here" at bounding box center [319, 133] width 248 height 43
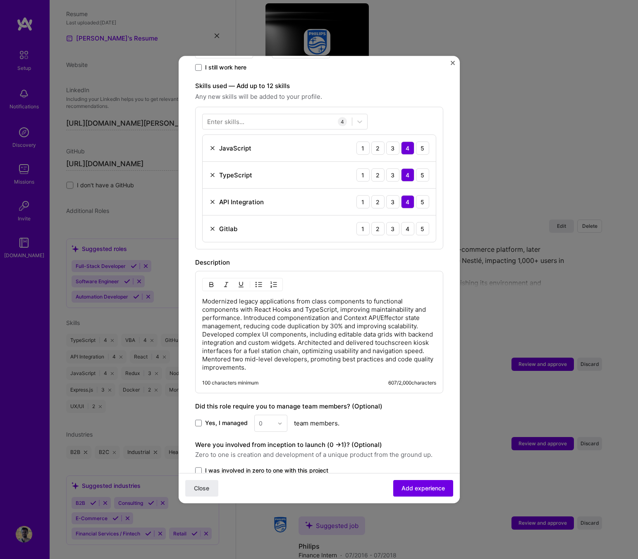
scroll to position [330, 0]
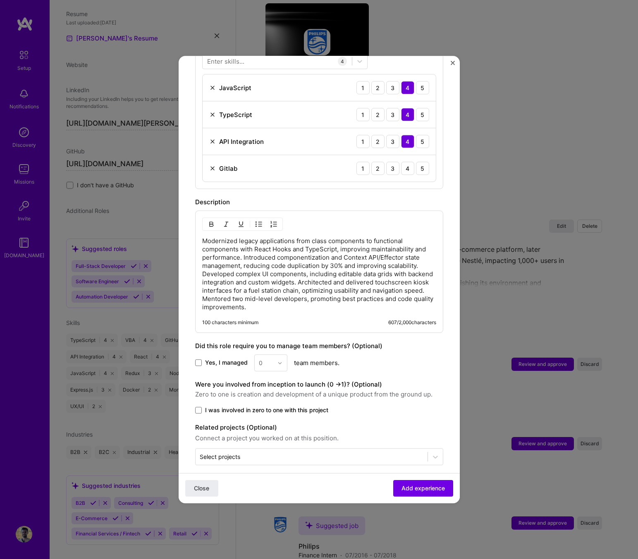
click at [219, 358] on div "Yes, I managed 0 team members." at bounding box center [319, 362] width 248 height 17
click at [227, 359] on span "Yes, I managed" at bounding box center [226, 363] width 43 height 8
click at [0, 0] on input "Yes, I managed" at bounding box center [0, 0] width 0 height 0
click at [280, 360] on img at bounding box center [279, 362] width 5 height 5
click at [276, 393] on div "2" at bounding box center [271, 399] width 28 height 15
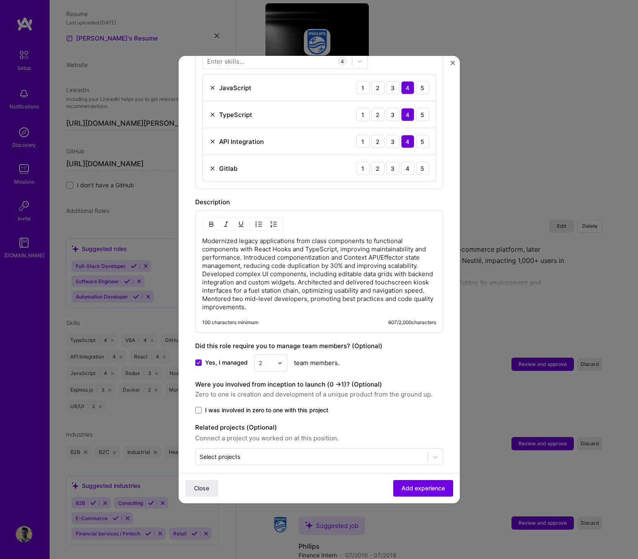
click at [294, 406] on span "I was involved in zero to one with this project" at bounding box center [266, 410] width 123 height 8
click at [0, 0] on input "I was involved in zero to one with this project" at bounding box center [0, 0] width 0 height 0
click at [294, 406] on span "I was involved in zero to one with this project" at bounding box center [266, 410] width 123 height 8
click at [0, 0] on input "I was involved in zero to one with this project" at bounding box center [0, 0] width 0 height 0
click at [294, 406] on span "I was involved in zero to one with this project" at bounding box center [266, 410] width 123 height 8
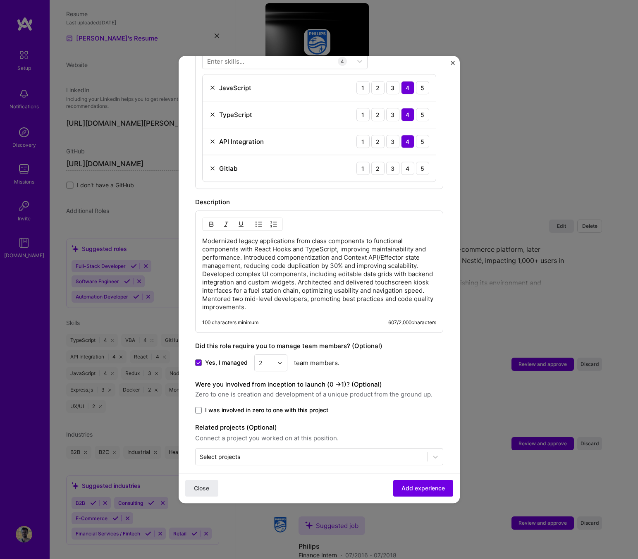
click at [0, 0] on input "I was involved in zero to one with this project" at bounding box center [0, 0] width 0 height 0
click at [445, 492] on button "Add experience" at bounding box center [423, 488] width 60 height 17
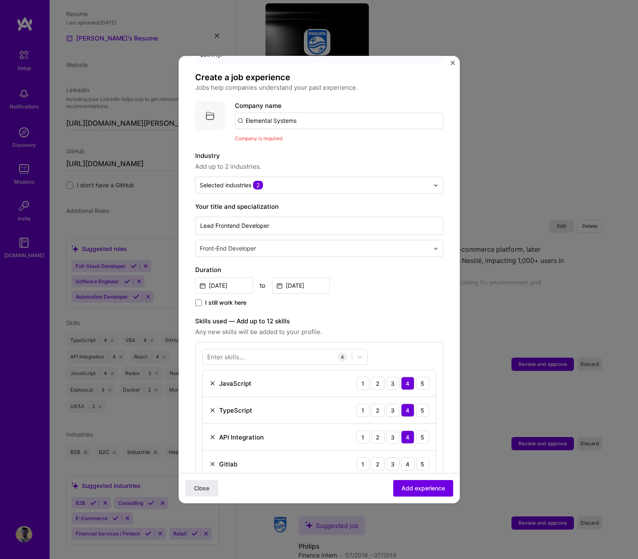
scroll to position [0, 0]
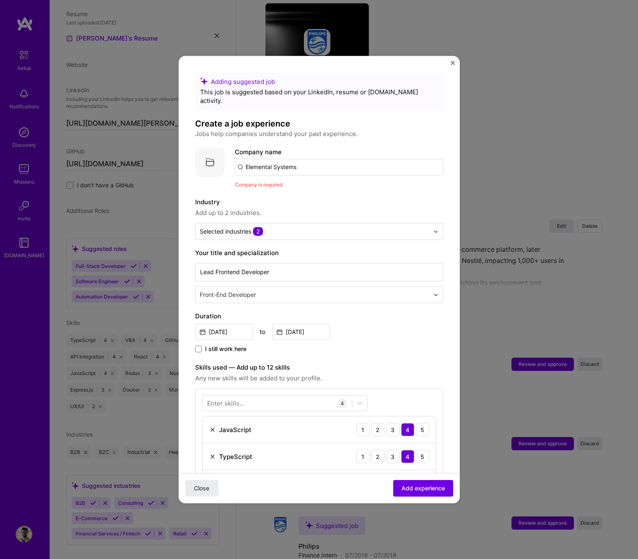
click at [300, 159] on input "Elemental Systems" at bounding box center [339, 167] width 208 height 17
paste input "text"
type input "Elemental System"
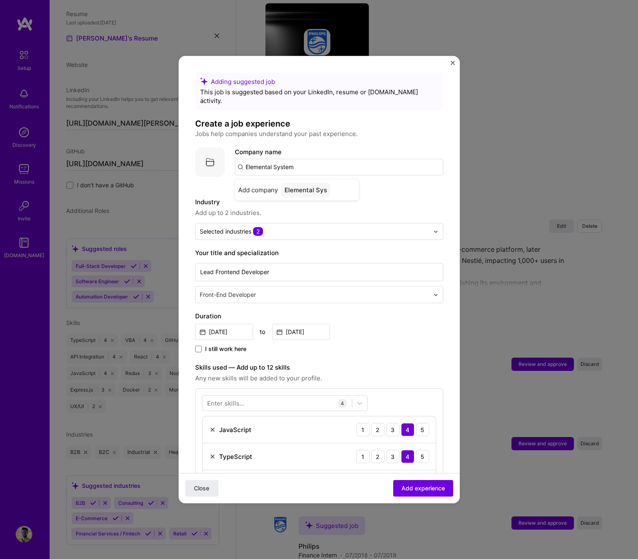
type input "Elemental Systems"
click at [308, 183] on div "Elemental Systems" at bounding box center [313, 190] width 64 height 14
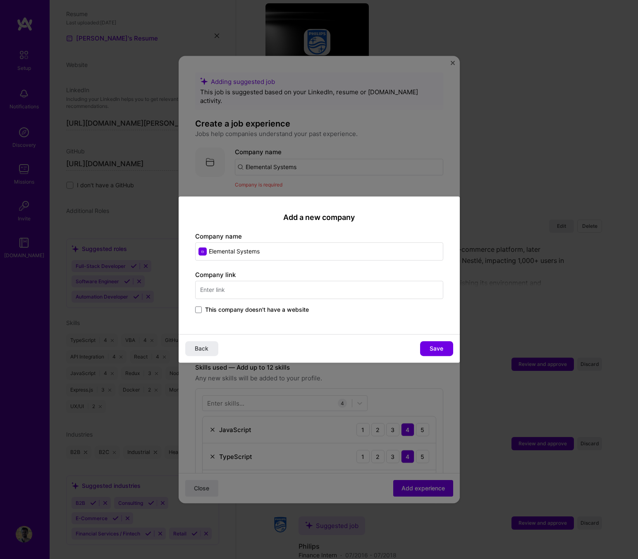
click at [300, 309] on span "This company doesn't have a website" at bounding box center [257, 309] width 104 height 8
click at [0, 0] on input "This company doesn't have a website" at bounding box center [0, 0] width 0 height 0
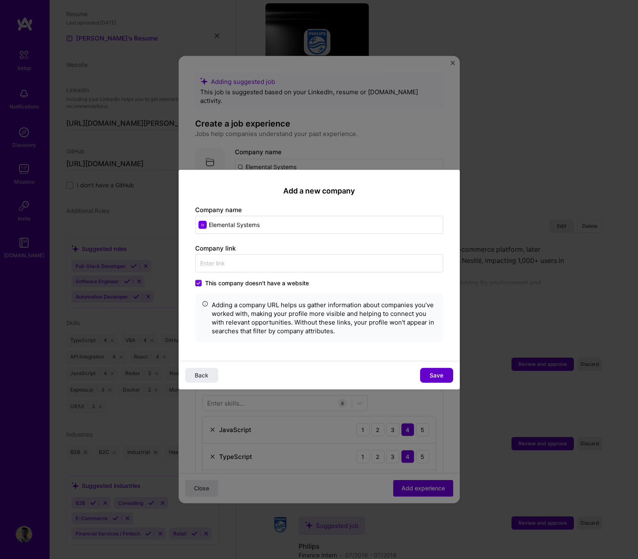
click at [443, 369] on button "Save" at bounding box center [436, 374] width 33 height 15
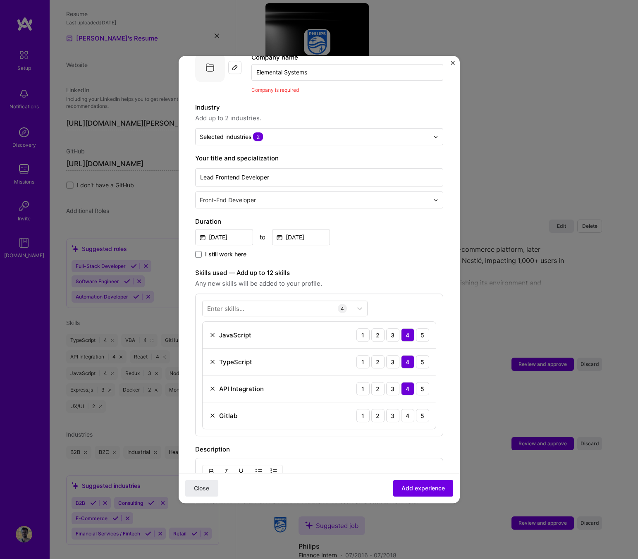
scroll to position [342, 0]
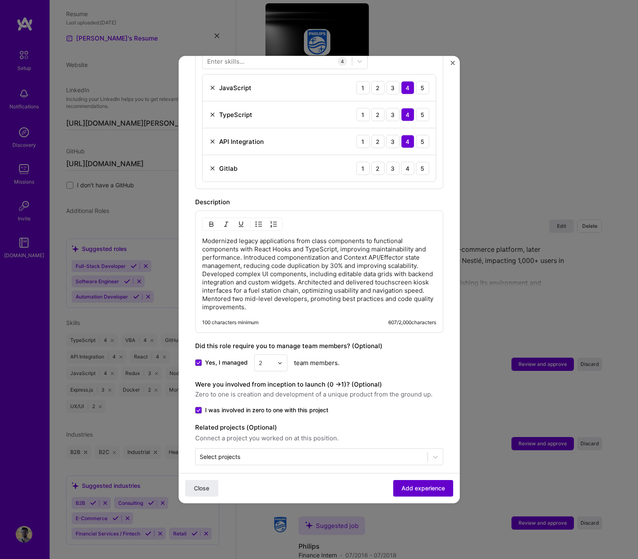
click at [413, 486] on span "Add experience" at bounding box center [422, 488] width 43 height 8
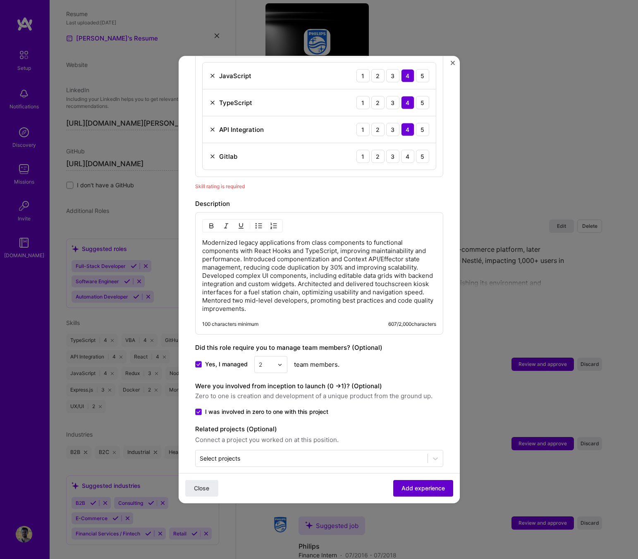
scroll to position [286, 0]
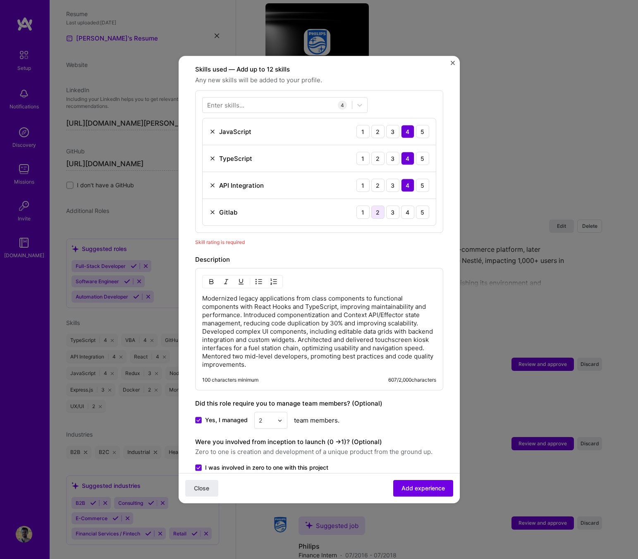
click at [383, 206] on div "2" at bounding box center [377, 211] width 13 height 13
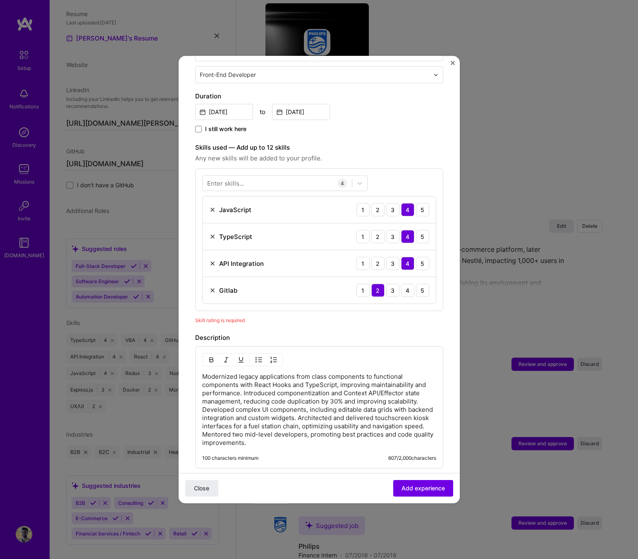
scroll to position [193, 0]
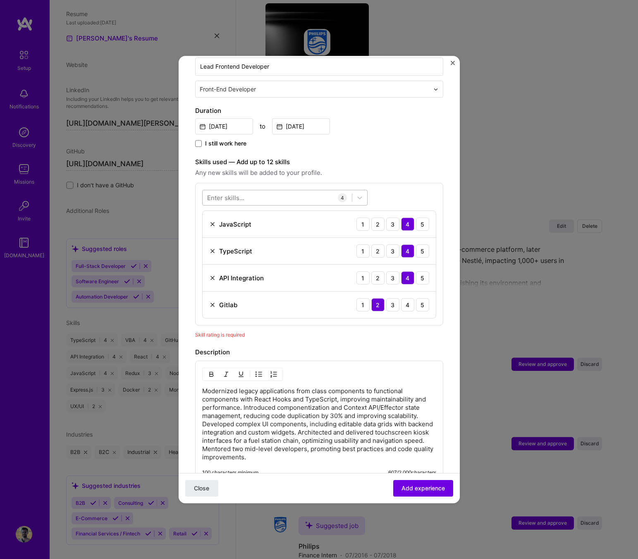
click at [320, 191] on div at bounding box center [276, 198] width 149 height 14
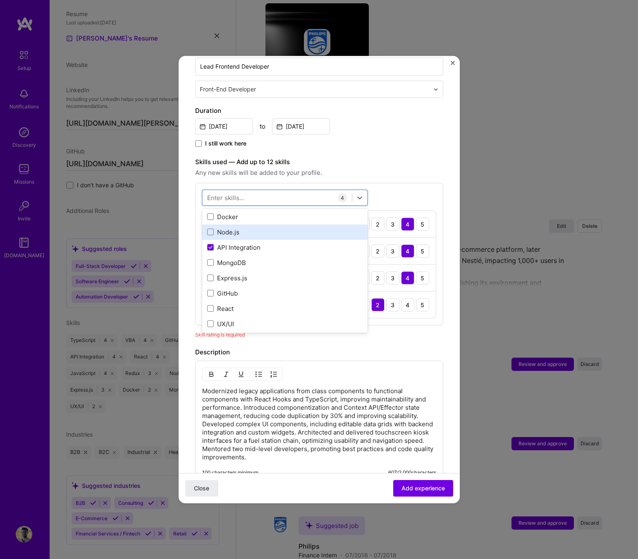
scroll to position [84, 0]
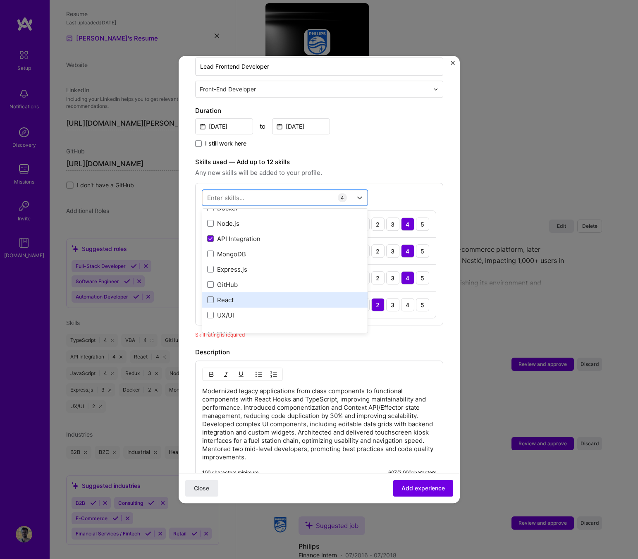
click at [322, 295] on div "React" at bounding box center [284, 299] width 155 height 9
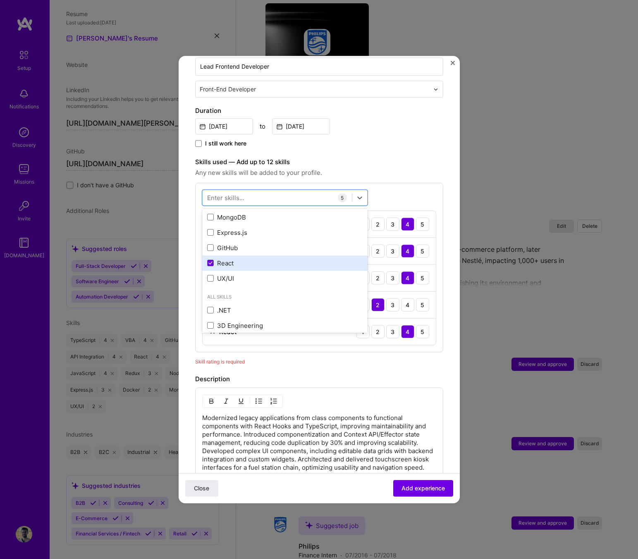
scroll to position [126, 0]
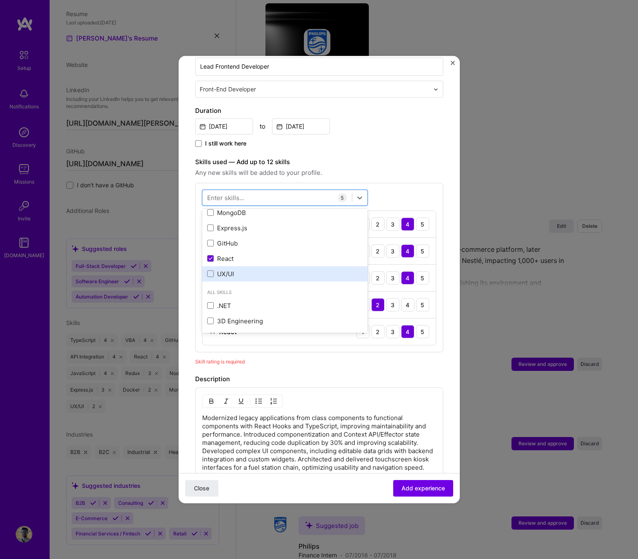
click at [312, 269] on div "UX/UI" at bounding box center [284, 273] width 155 height 9
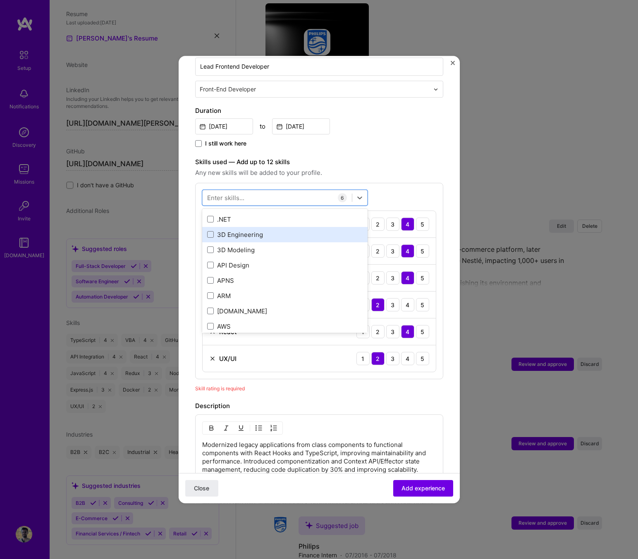
scroll to position [488, 0]
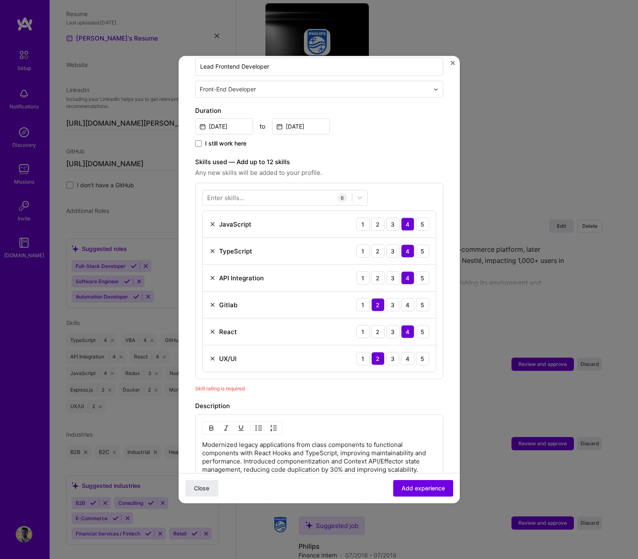
click at [335, 414] on div "Modernized legacy applications from class components to functional components w…" at bounding box center [319, 475] width 248 height 122
click at [411, 486] on span "Add experience" at bounding box center [422, 488] width 43 height 8
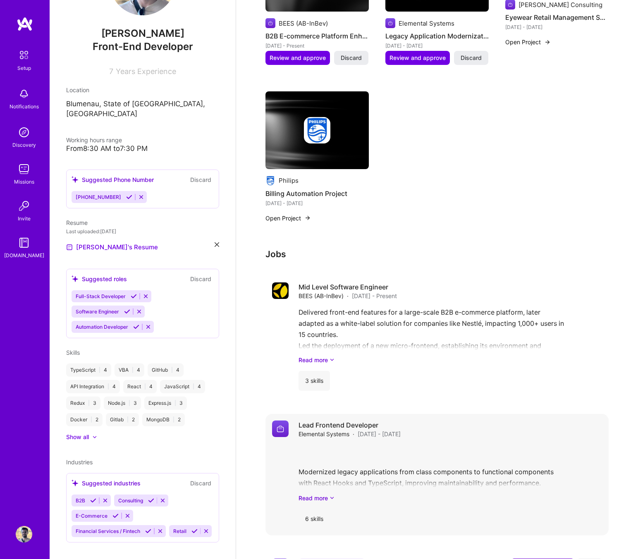
scroll to position [565, 0]
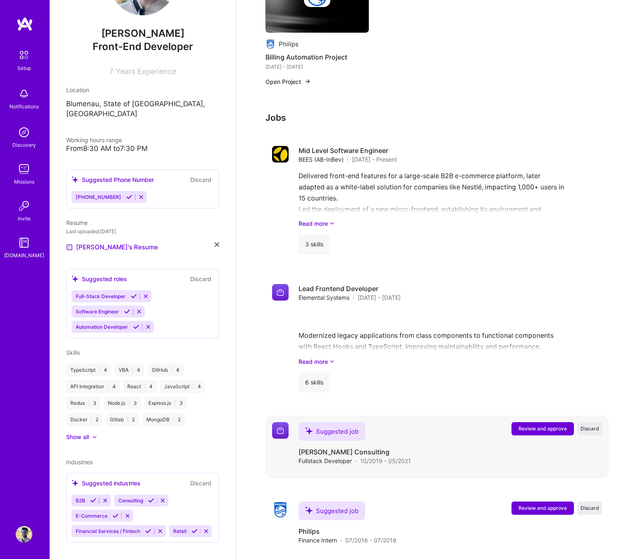
click at [542, 425] on span "Review and approve" at bounding box center [542, 428] width 48 height 7
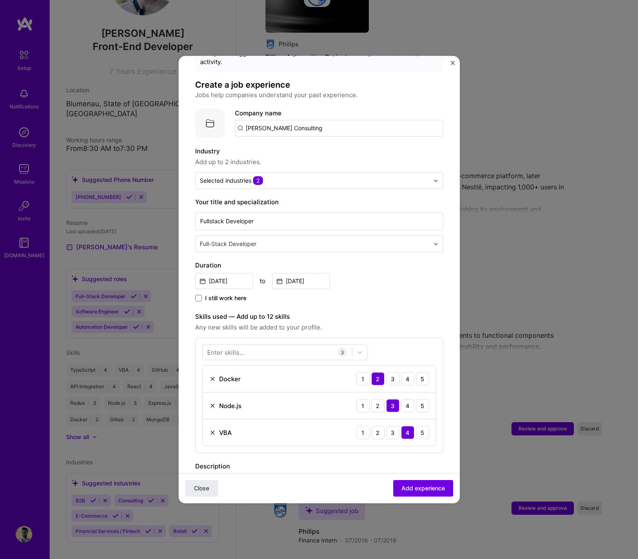
scroll to position [112, 0]
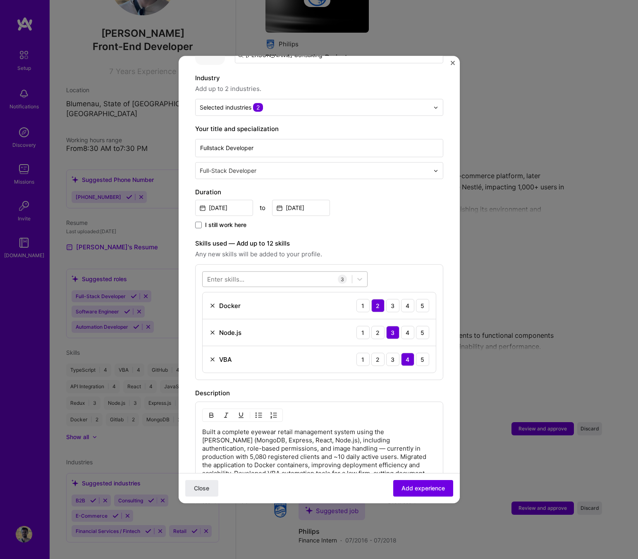
click at [285, 273] on div at bounding box center [276, 279] width 149 height 14
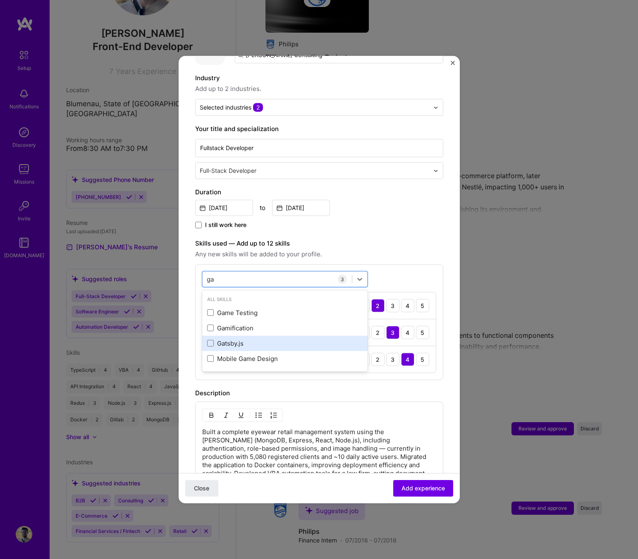
click at [280, 339] on div "Gatsby.js" at bounding box center [284, 343] width 155 height 9
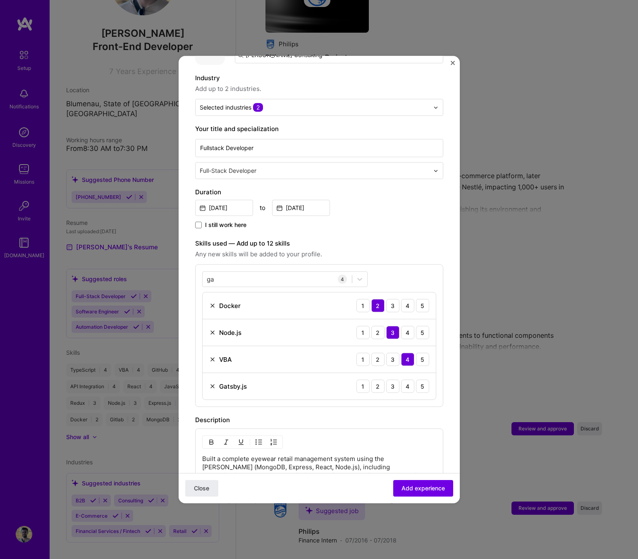
click at [370, 394] on div "ga ga 4 Docker 1 2 3 4 5 Node.js 1 2 3 4 5 VBA 1 2 3 4 5 Gatsby.js 1 2 3 4 5" at bounding box center [319, 335] width 248 height 143
click at [387, 381] on div "3" at bounding box center [392, 385] width 13 height 13
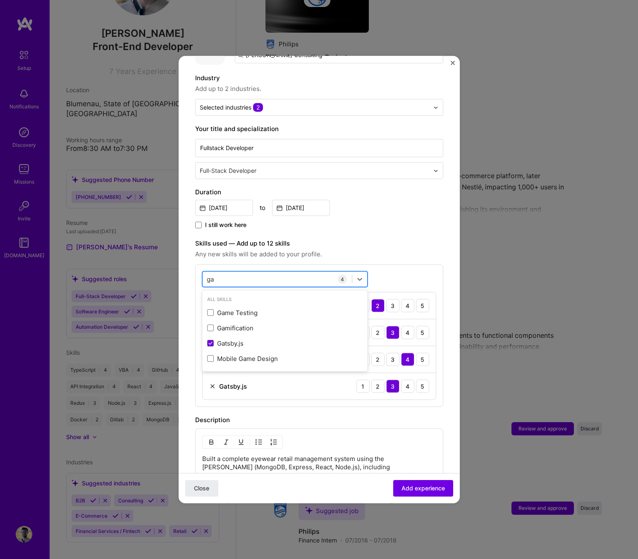
click at [290, 276] on div "ga ga" at bounding box center [276, 279] width 149 height 14
type input "g"
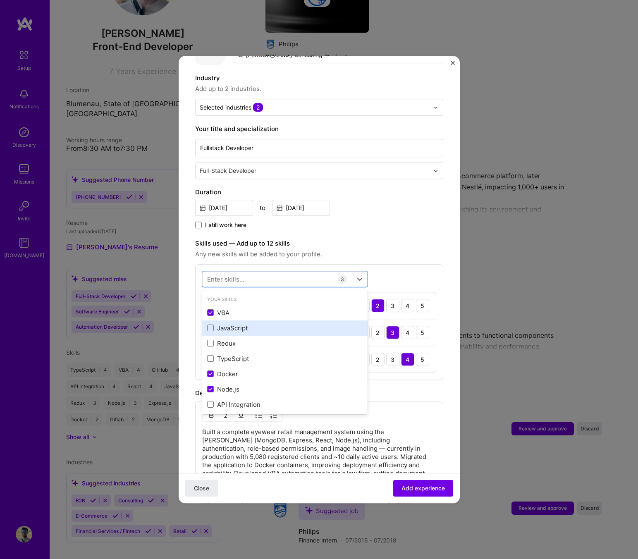
click at [272, 324] on div "JavaScript" at bounding box center [284, 328] width 155 height 9
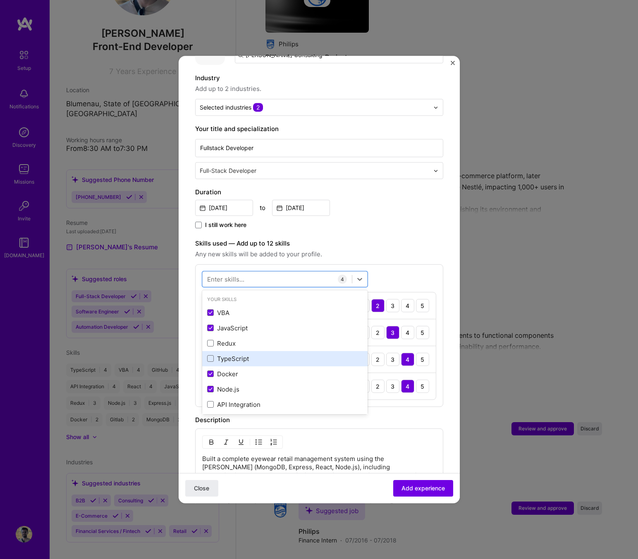
click at [268, 354] on div "TypeScript" at bounding box center [284, 358] width 155 height 9
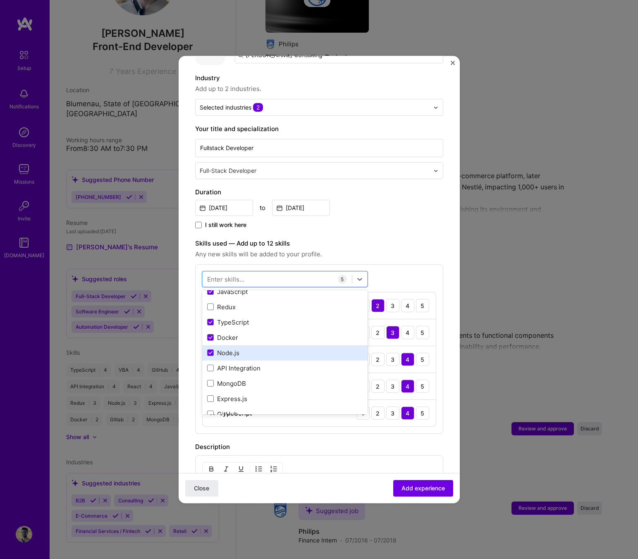
scroll to position [70, 0]
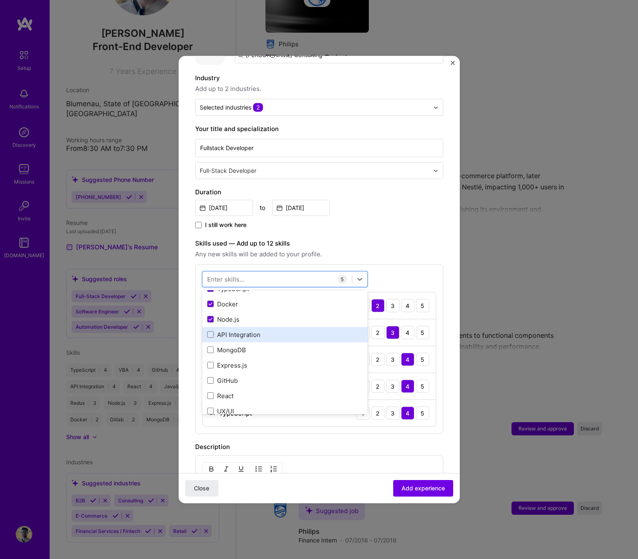
click at [275, 330] on div "API Integration" at bounding box center [284, 334] width 155 height 9
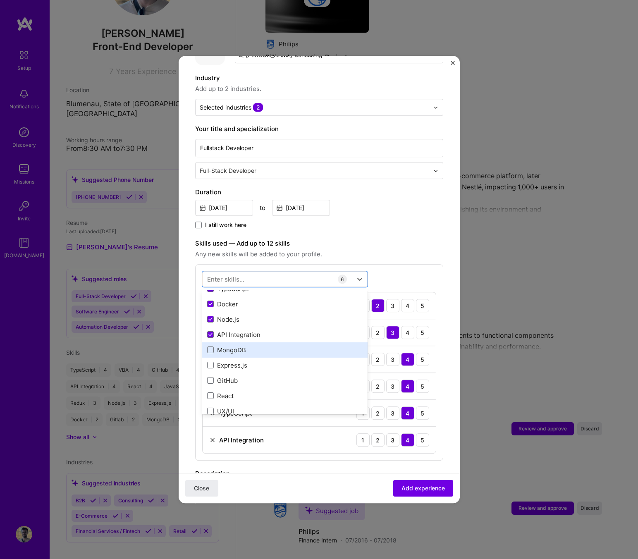
click at [275, 345] on div "MongoDB" at bounding box center [284, 349] width 155 height 9
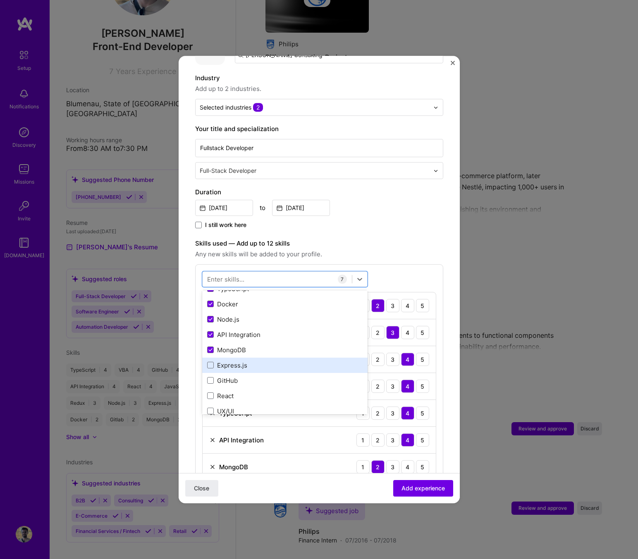
click at [272, 361] on div "Express.js" at bounding box center [284, 365] width 155 height 9
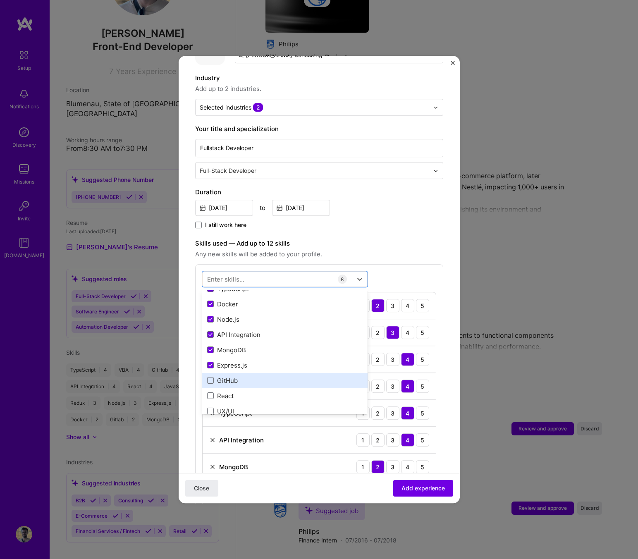
click at [268, 376] on div "GitHub" at bounding box center [284, 380] width 155 height 9
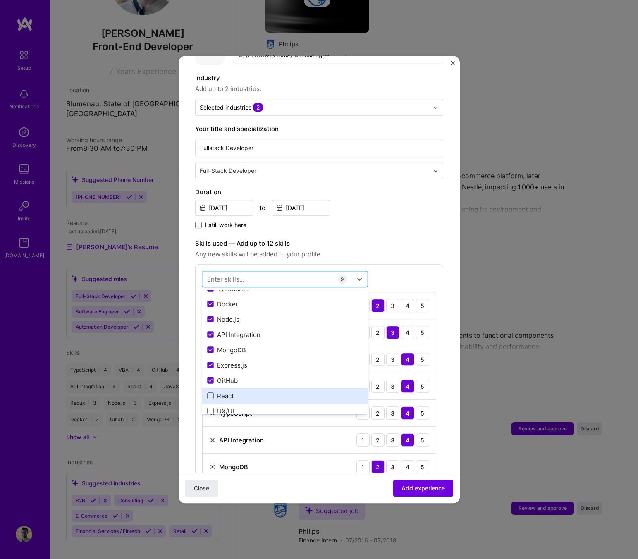
click at [264, 391] on div "React" at bounding box center [284, 395] width 165 height 15
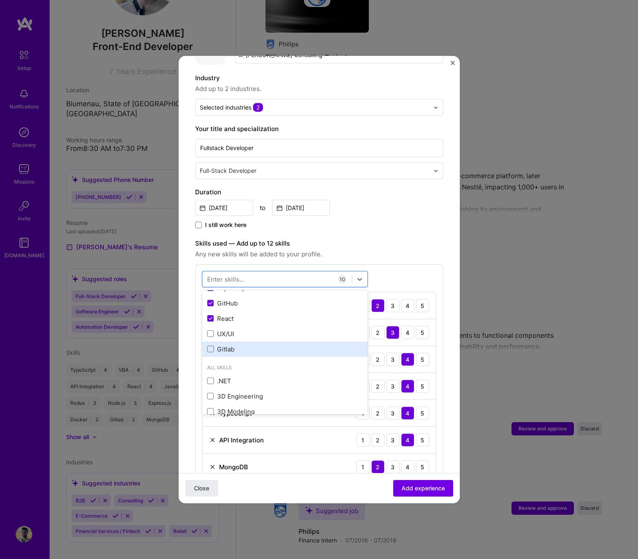
scroll to position [148, 0]
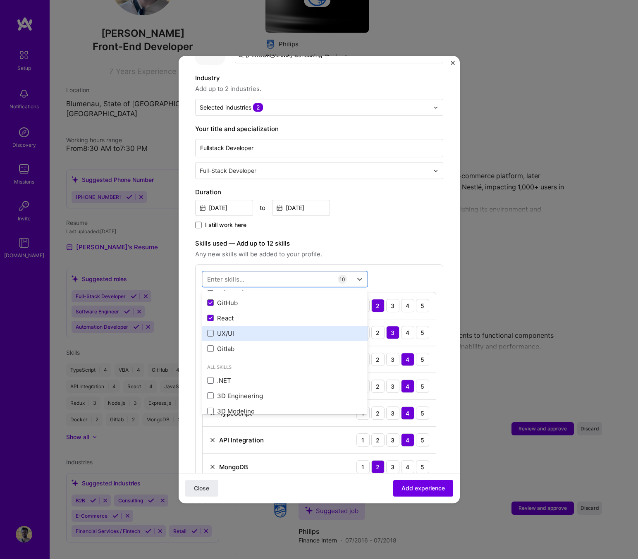
click at [286, 329] on div "UX/UI" at bounding box center [284, 333] width 155 height 9
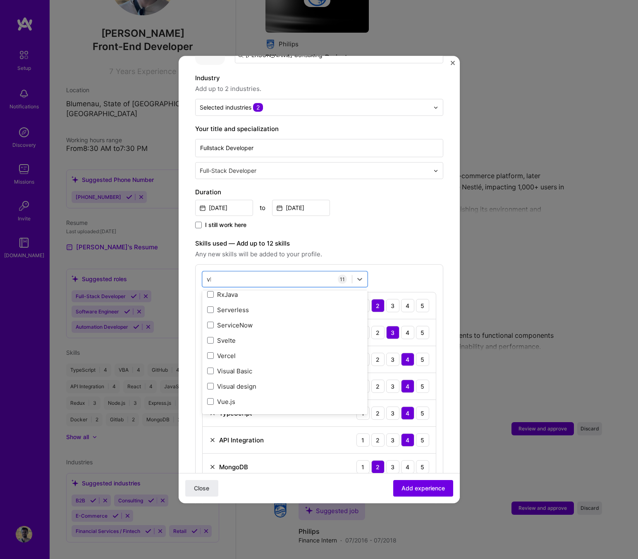
scroll to position [0, 0]
type input "v"
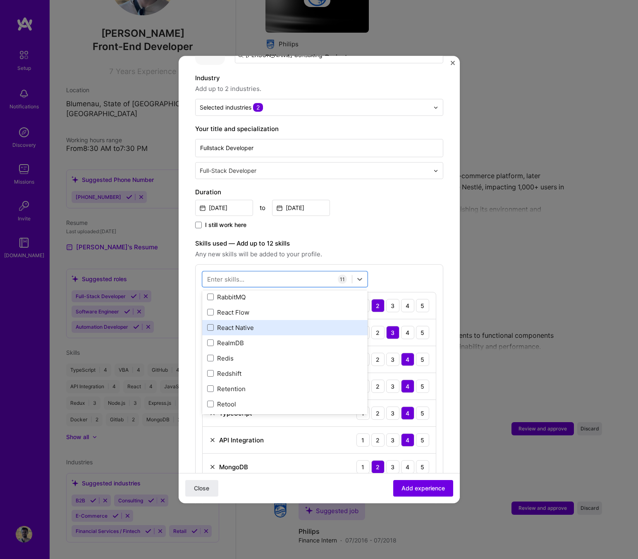
scroll to position [4157, 0]
click at [290, 326] on div "React Native" at bounding box center [284, 330] width 155 height 9
click at [412, 200] on div "[DATE] to [DATE]" at bounding box center [319, 207] width 248 height 18
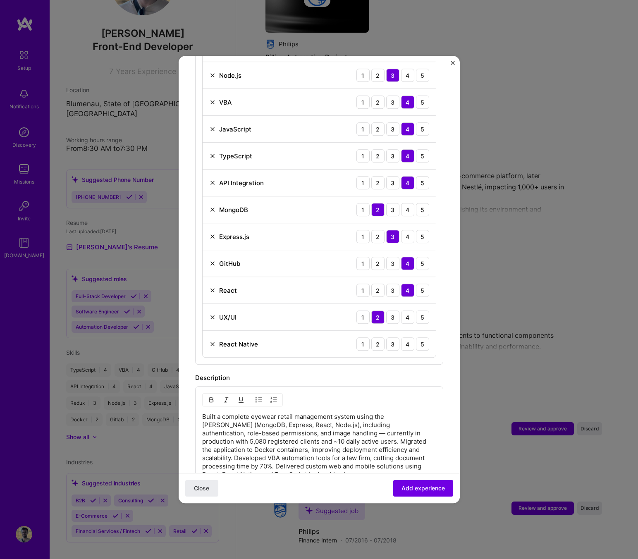
scroll to position [376, 0]
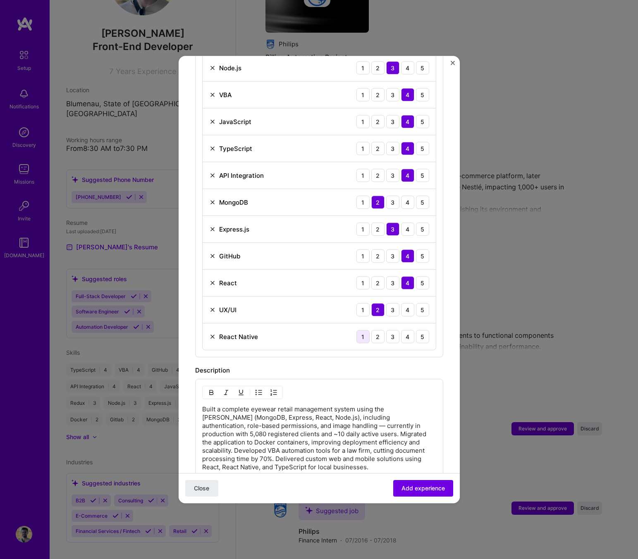
click at [357, 330] on div "1" at bounding box center [362, 336] width 13 height 13
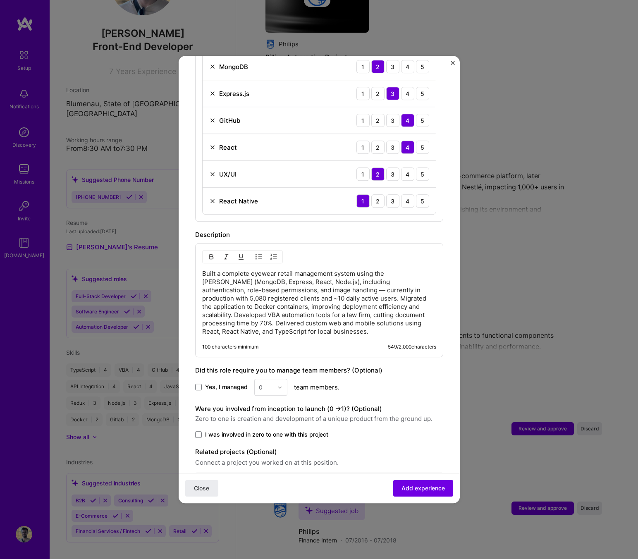
scroll to position [518, 0]
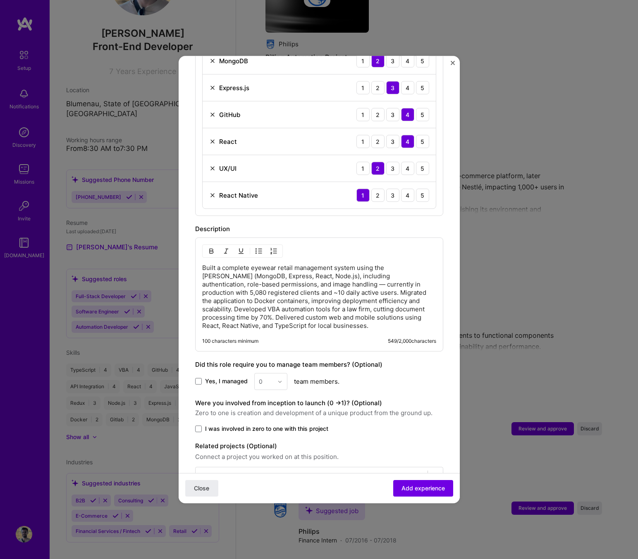
click at [334, 285] on p "Built a complete eyewear retail management system using the [PERSON_NAME] (Mong…" at bounding box center [319, 297] width 234 height 66
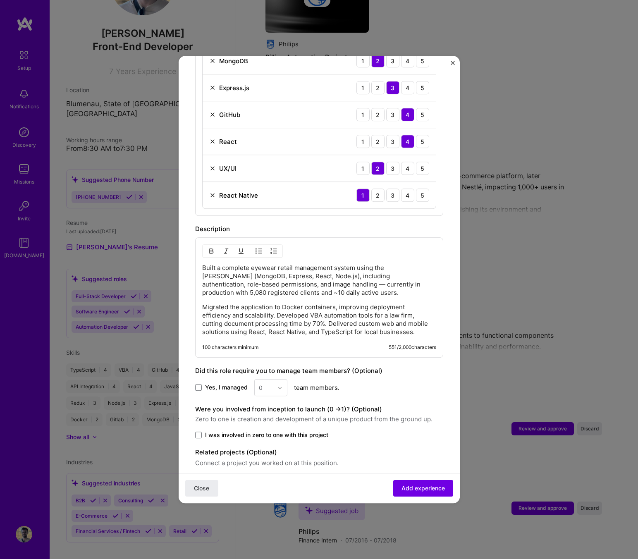
click at [277, 304] on p "Migrated the application to Docker containers, improving deployment efficiency …" at bounding box center [319, 319] width 234 height 33
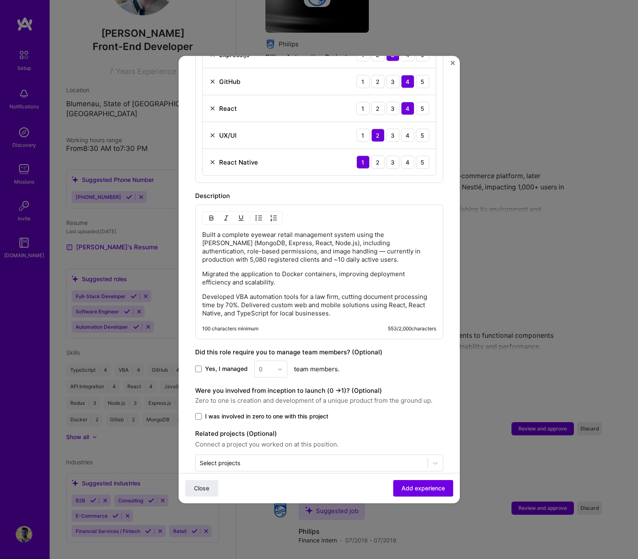
scroll to position [557, 0]
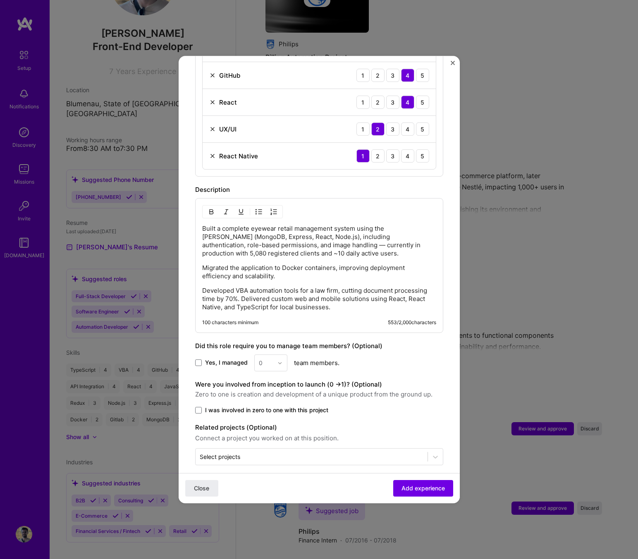
click at [241, 287] on p "Developed VBA automation tools for a law firm, cutting document processing time…" at bounding box center [319, 298] width 234 height 25
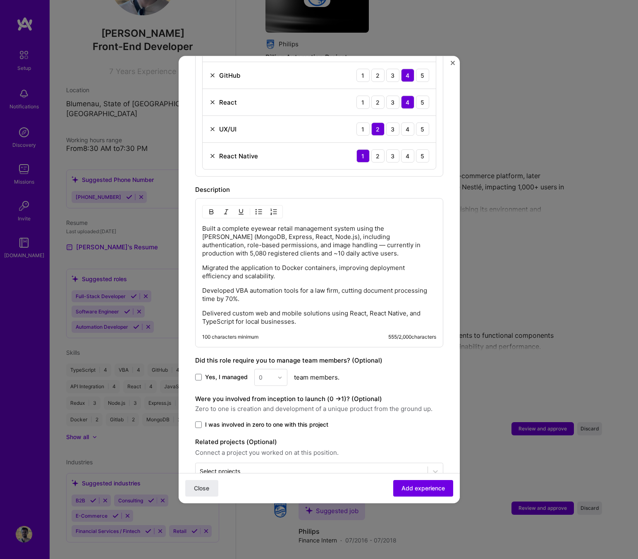
scroll to position [571, 0]
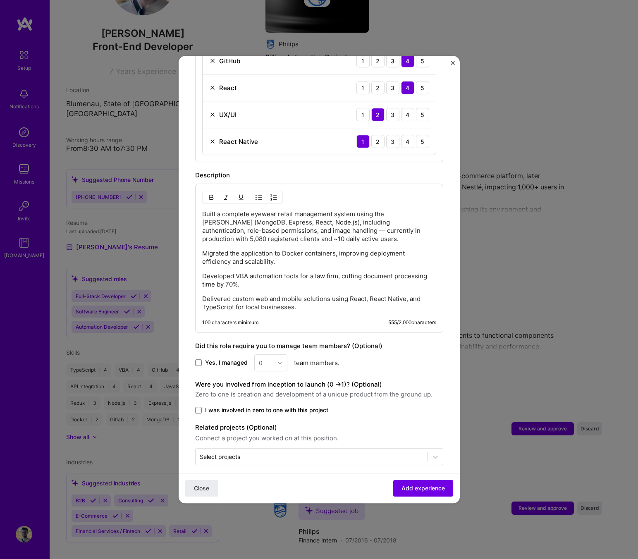
click at [254, 406] on span "I was involved in zero to one with this project" at bounding box center [266, 410] width 123 height 8
click at [0, 0] on input "I was involved in zero to one with this project" at bounding box center [0, 0] width 0 height 0
click at [440, 488] on span "Add experience" at bounding box center [422, 488] width 43 height 8
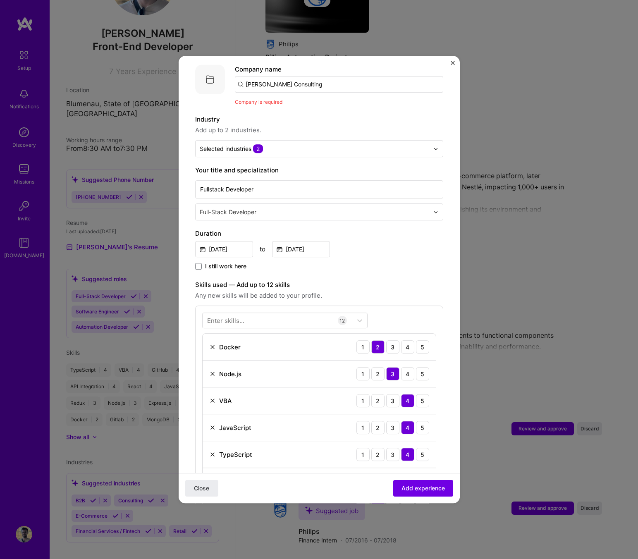
scroll to position [0, 0]
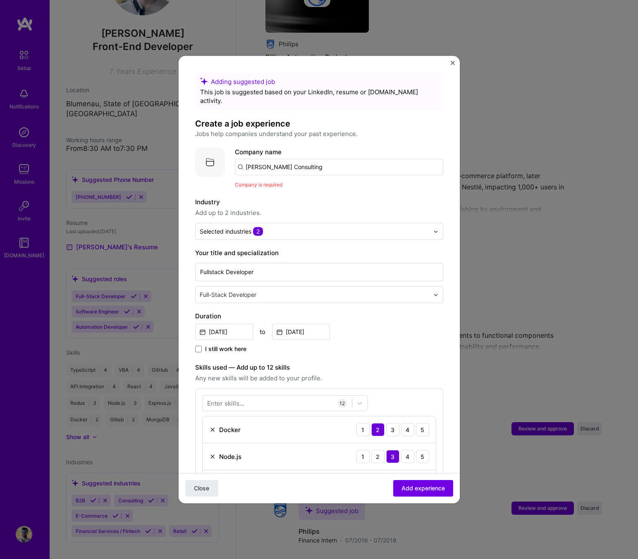
click at [305, 159] on input "[PERSON_NAME] Consulting" at bounding box center [339, 167] width 208 height 17
type input "[PERSON_NAME] Consulting"
click at [296, 183] on div "[PERSON_NAME] Consulting" at bounding box center [327, 190] width 92 height 14
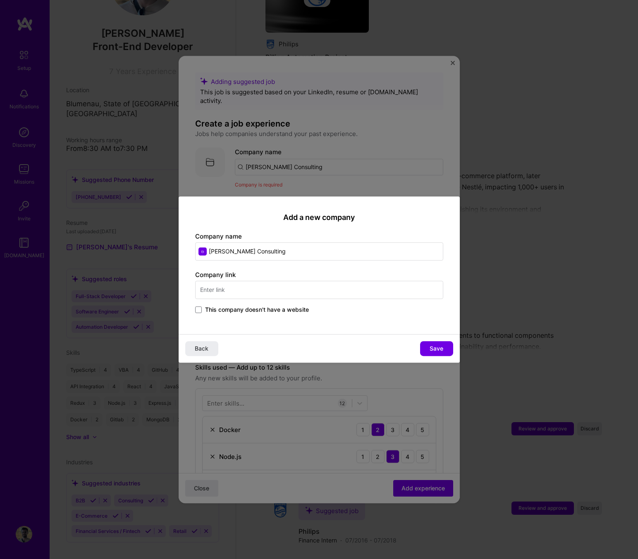
click at [285, 316] on div "Add a new company Company name [PERSON_NAME] Company link This company doesn't …" at bounding box center [318, 265] width 281 height 138
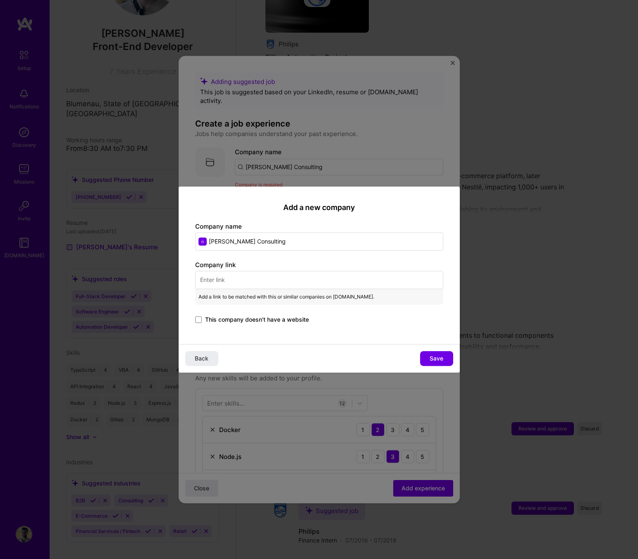
click at [296, 305] on div "Company link Add a link to be matched with this or similar companies on [DOMAIN…" at bounding box center [319, 292] width 248 height 64
click at [293, 317] on span "This company doesn't have a website" at bounding box center [257, 319] width 104 height 8
click at [0, 0] on input "This company doesn't have a website" at bounding box center [0, 0] width 0 height 0
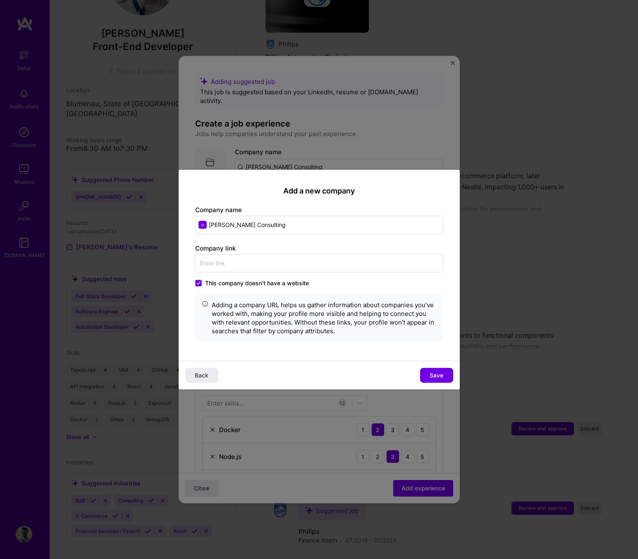
click at [428, 370] on button "Save" at bounding box center [436, 374] width 33 height 15
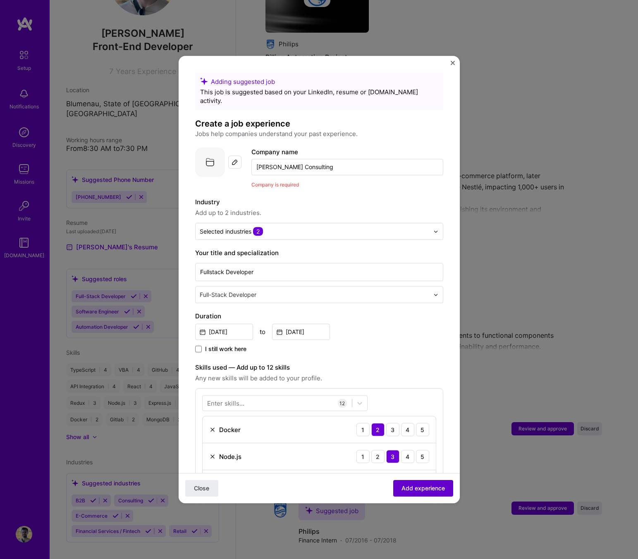
click at [424, 495] on button "Add experience" at bounding box center [423, 488] width 60 height 17
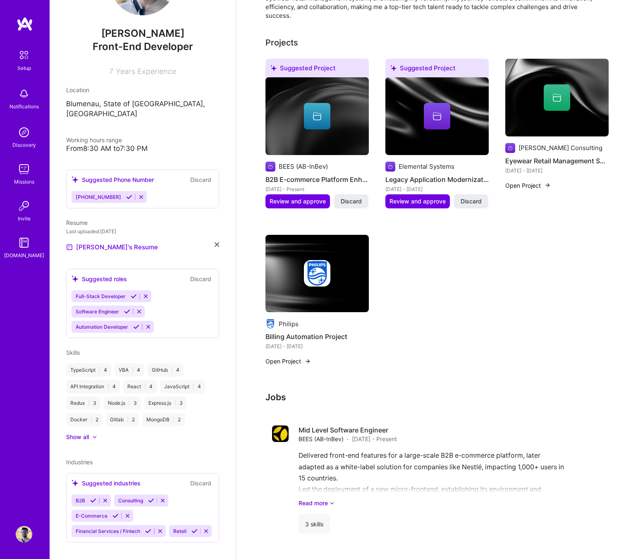
scroll to position [365, 0]
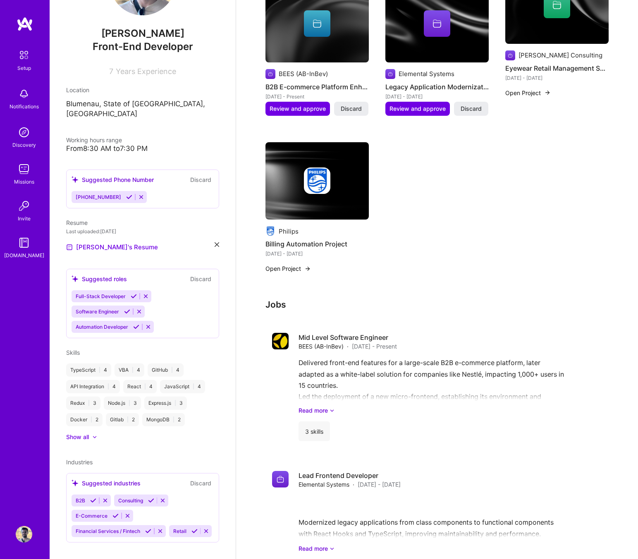
click at [77, 458] on span "Industries" at bounding box center [79, 461] width 26 height 7
click at [81, 458] on span "Industries" at bounding box center [79, 461] width 26 height 7
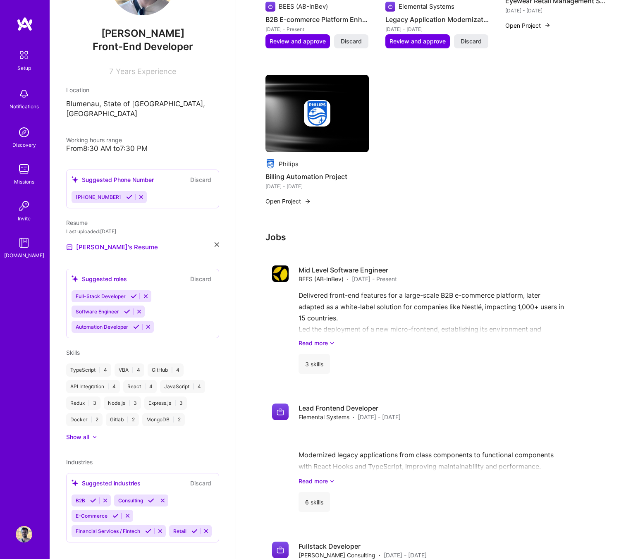
scroll to position [450, 0]
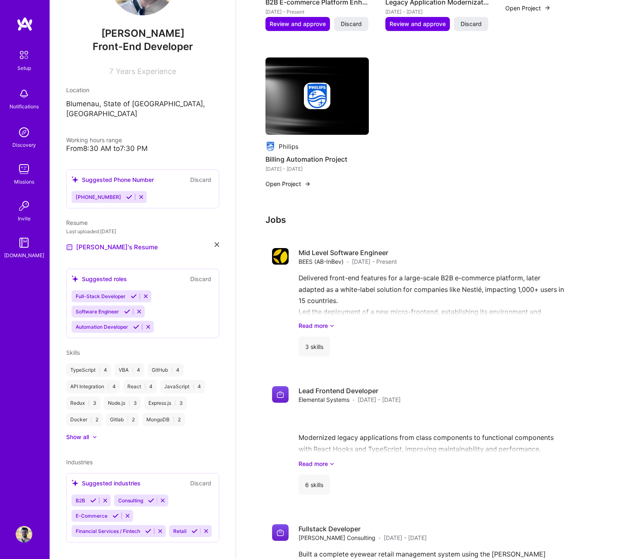
click at [93, 497] on icon at bounding box center [93, 500] width 6 height 6
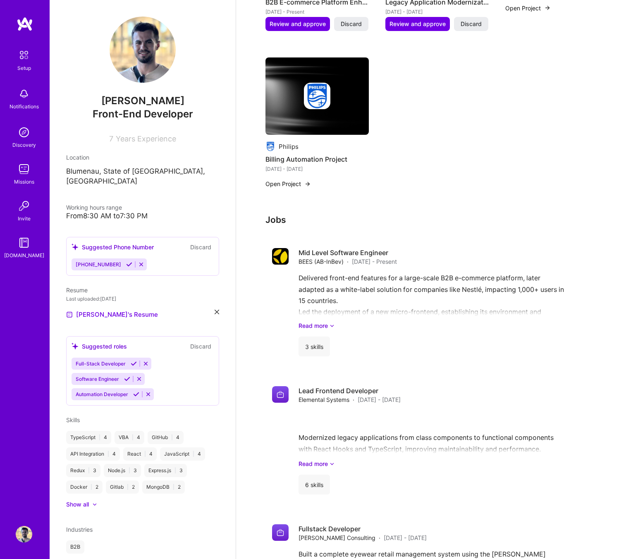
scroll to position [82, 0]
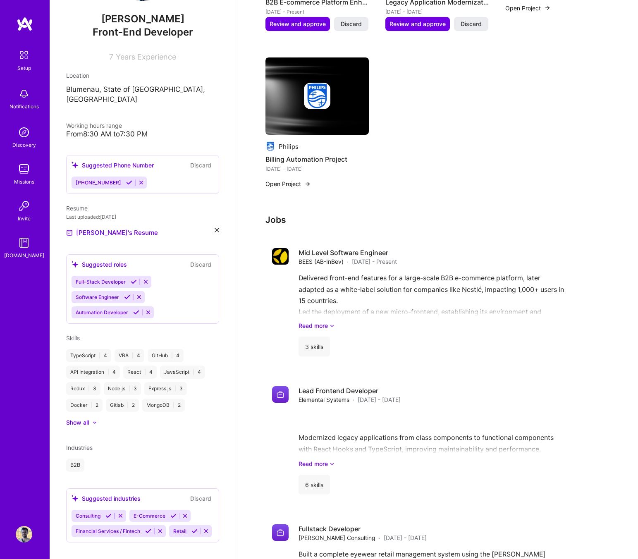
click at [120, 260] on div "Suggested roles" at bounding box center [98, 264] width 55 height 9
click at [112, 260] on div "Suggested roles" at bounding box center [98, 264] width 55 height 9
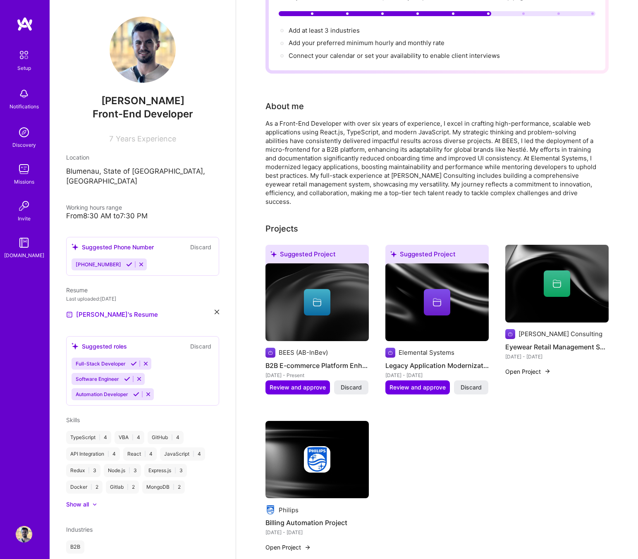
scroll to position [0, 0]
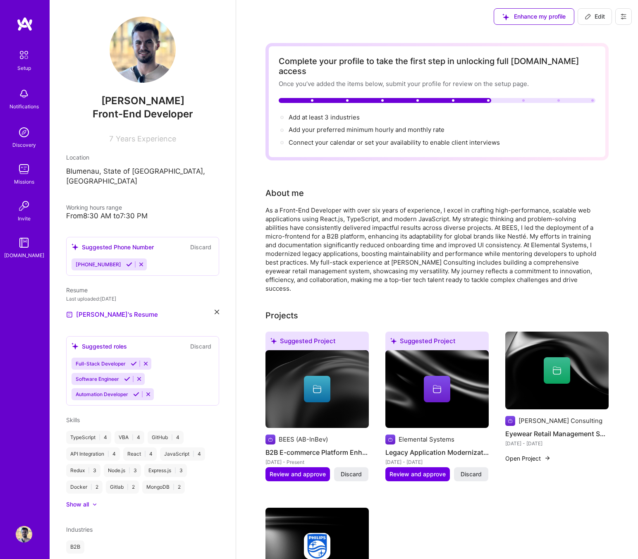
click at [599, 21] on button "Edit" at bounding box center [594, 16] width 34 height 17
select select "US"
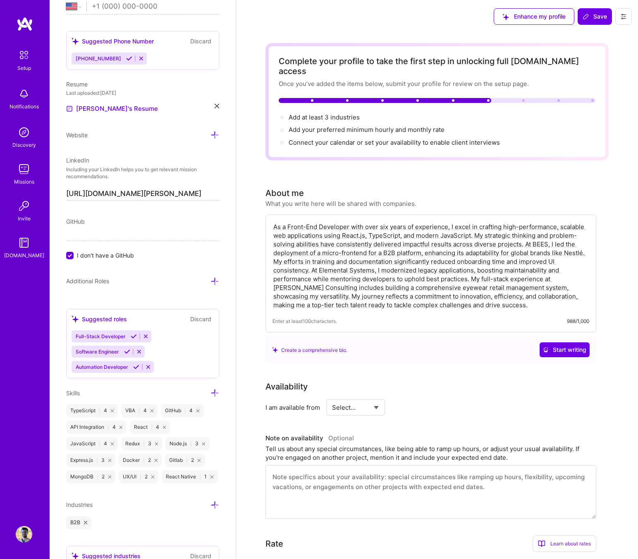
scroll to position [406, 0]
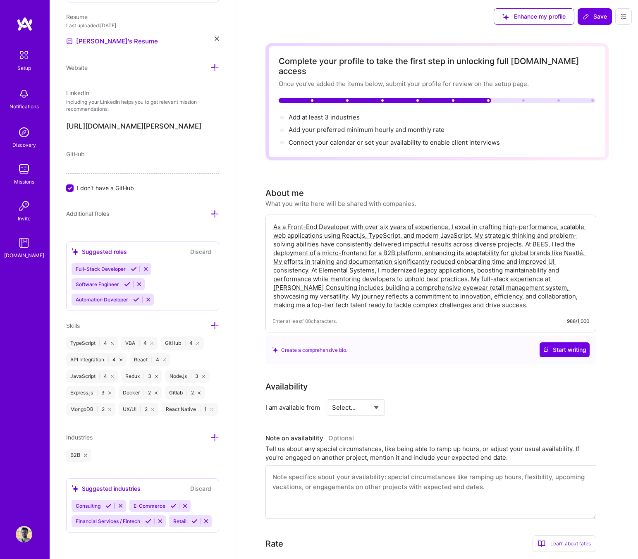
click at [158, 255] on div "Suggested roles Discard" at bounding box center [142, 252] width 142 height 10
click at [109, 253] on div "Suggested roles" at bounding box center [98, 251] width 55 height 9
click at [138, 282] on icon at bounding box center [139, 284] width 6 height 6
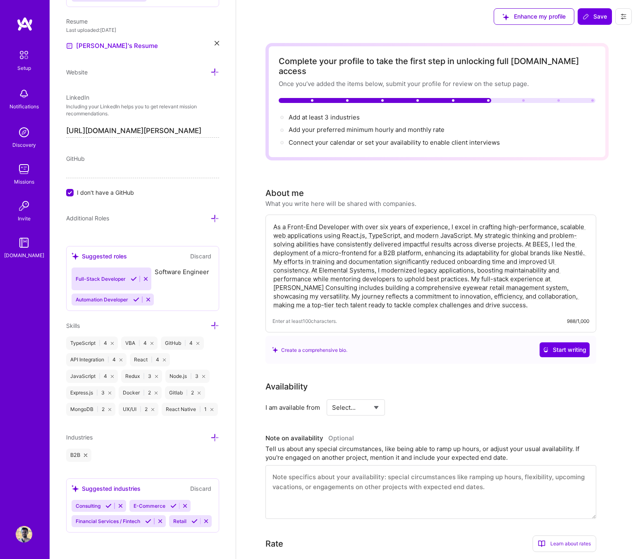
scroll to position [391, 0]
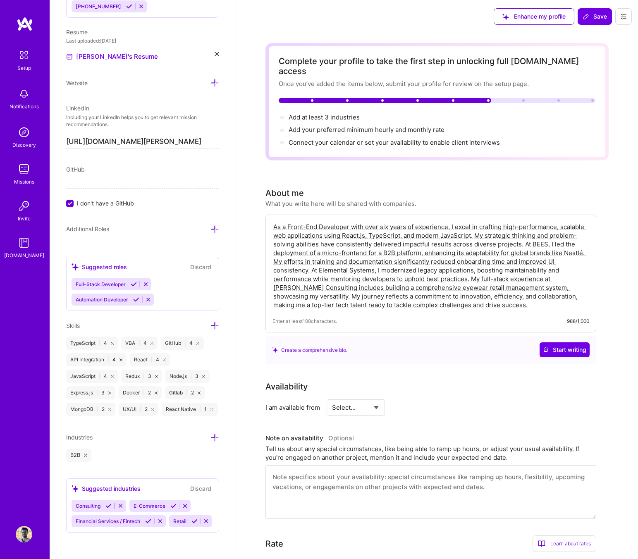
click at [213, 225] on icon at bounding box center [214, 229] width 9 height 9
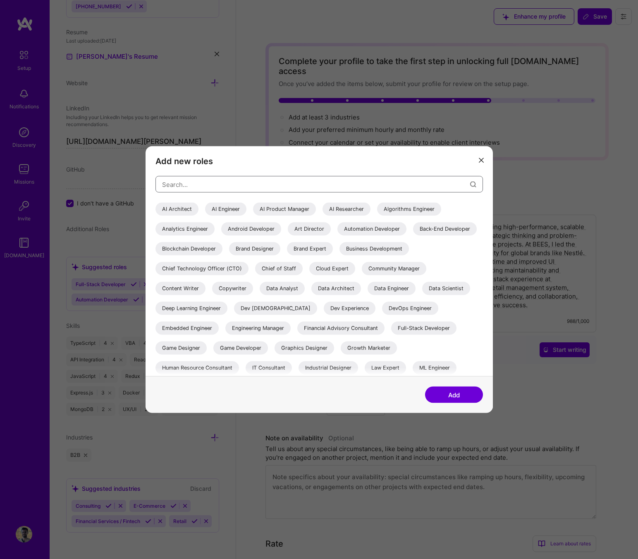
click at [231, 184] on input "modal" at bounding box center [316, 184] width 308 height 21
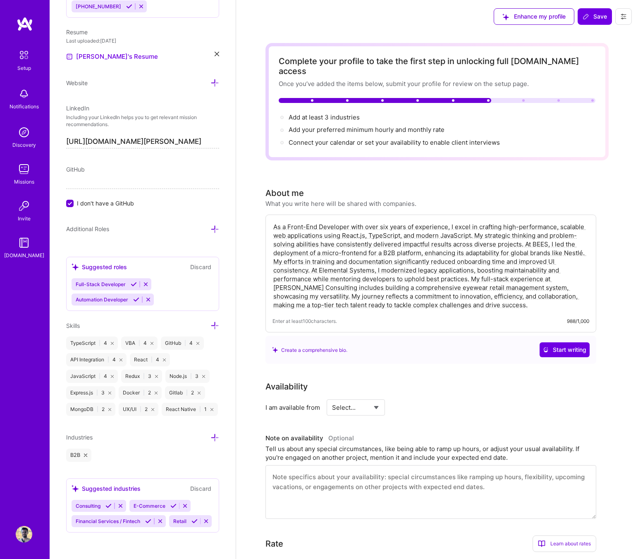
click at [121, 165] on div "GitHub" at bounding box center [142, 169] width 153 height 9
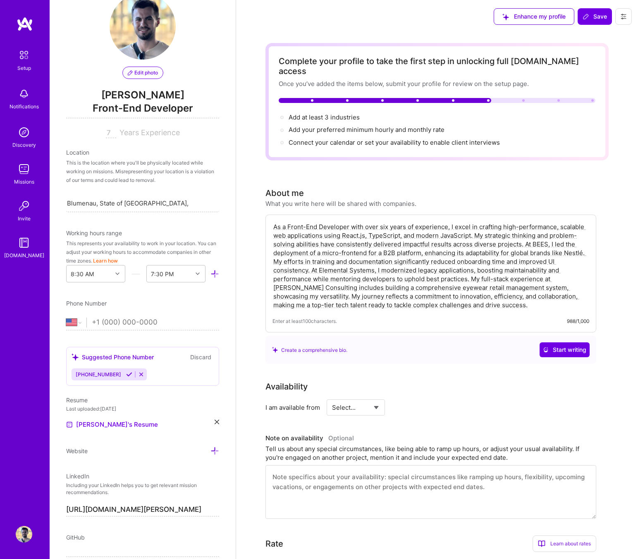
scroll to position [34, 0]
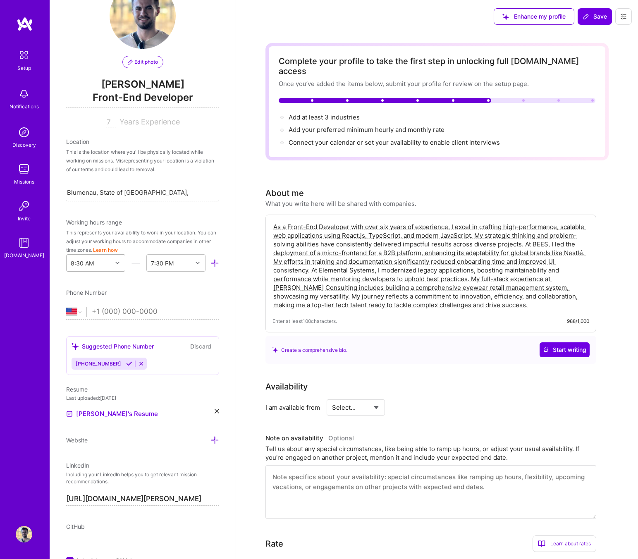
click at [101, 264] on div "8:30 AM" at bounding box center [89, 263] width 45 height 17
click at [93, 366] on div "8:00 AM" at bounding box center [95, 364] width 59 height 15
click at [176, 264] on div "End Time" at bounding box center [169, 263] width 45 height 17
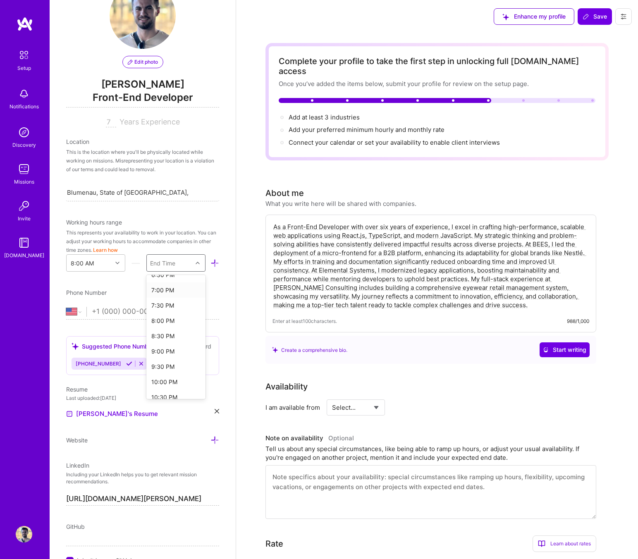
click at [170, 295] on div "7:00 PM" at bounding box center [175, 289] width 59 height 15
click at [145, 312] on input "tel" at bounding box center [155, 312] width 127 height 24
type input "+"
click at [74, 313] on select "[GEOGRAPHIC_DATA] [GEOGRAPHIC_DATA] [GEOGRAPHIC_DATA] [GEOGRAPHIC_DATA] [US_STA…" at bounding box center [76, 312] width 20 height 10
select select "BR"
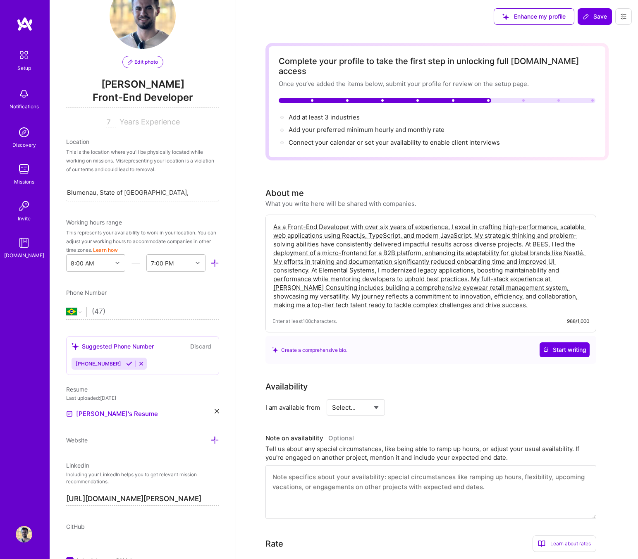
type input "(47)"
click at [126, 364] on icon at bounding box center [129, 363] width 6 height 6
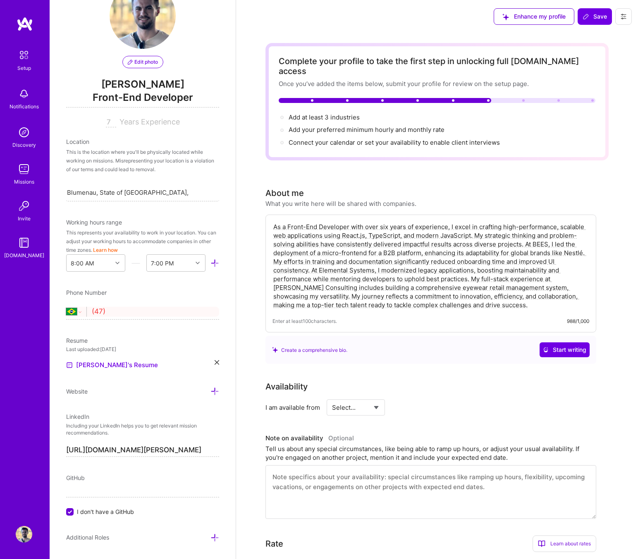
click at [140, 314] on input "(47)" at bounding box center [155, 312] width 127 height 24
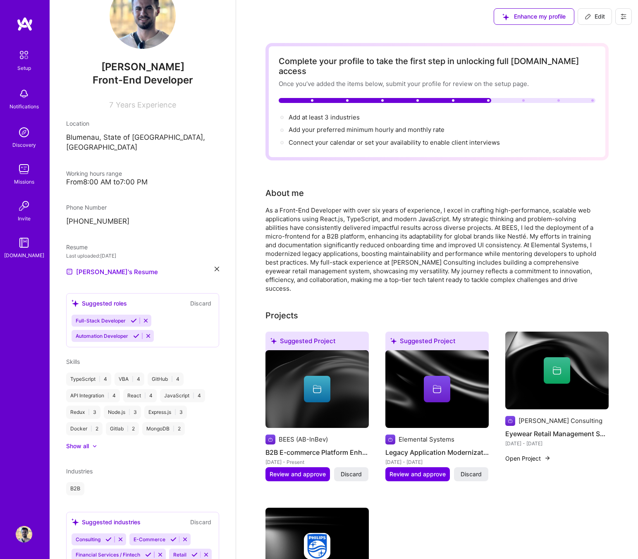
scroll to position [0, 0]
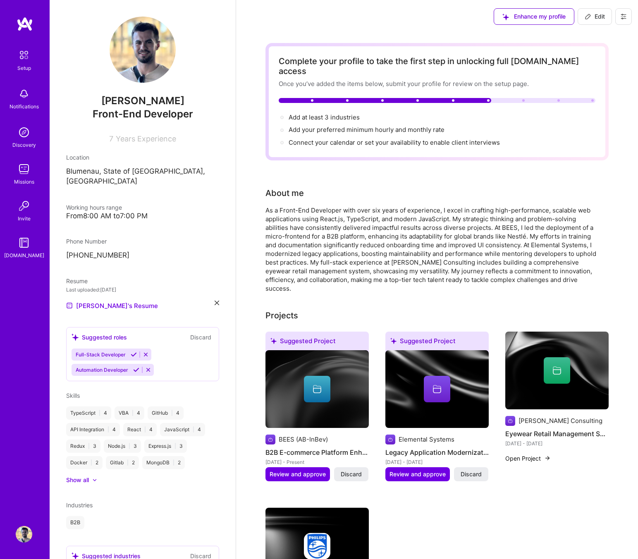
click at [597, 14] on span "Edit" at bounding box center [594, 16] width 20 height 8
select select "BR"
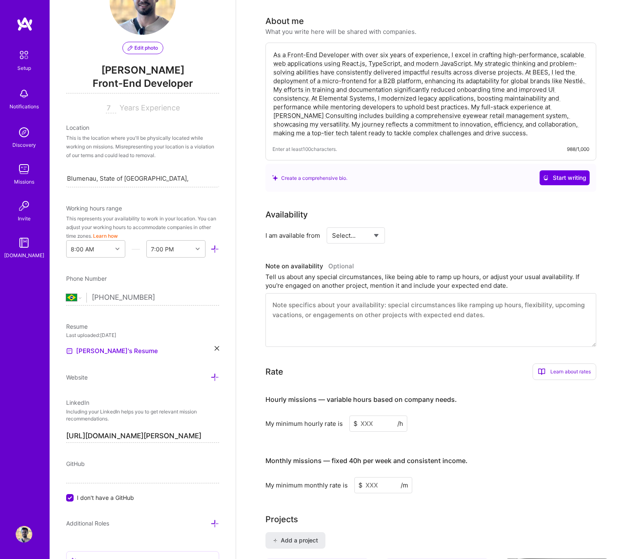
scroll to position [52, 0]
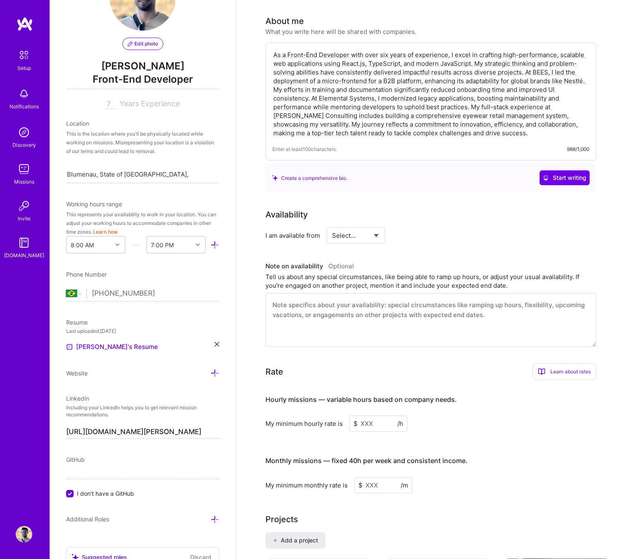
click at [162, 300] on input "[PHONE_NUMBER]" at bounding box center [155, 293] width 127 height 24
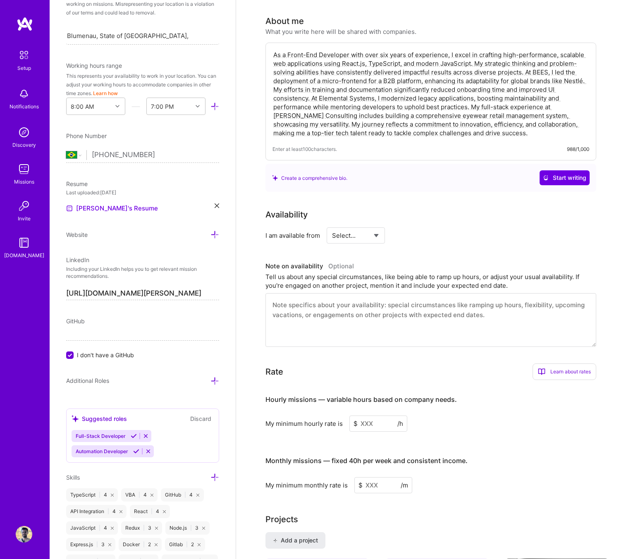
scroll to position [193, 0]
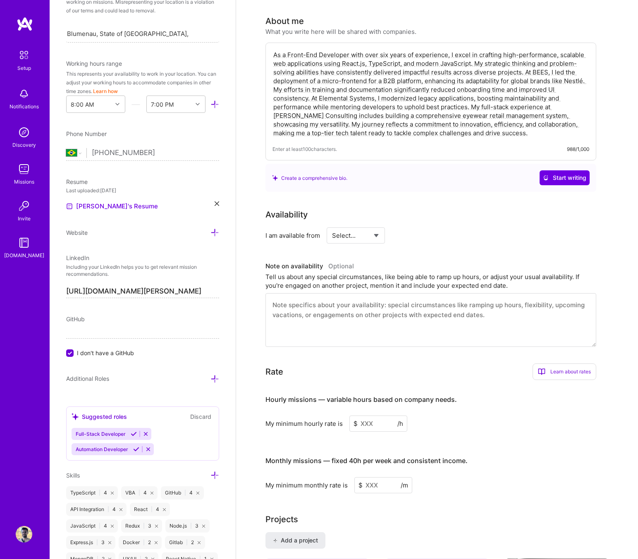
click at [130, 348] on span "I don't have a GitHub" at bounding box center [105, 352] width 57 height 9
click at [74, 350] on input "I don't have a GitHub" at bounding box center [70, 353] width 7 height 7
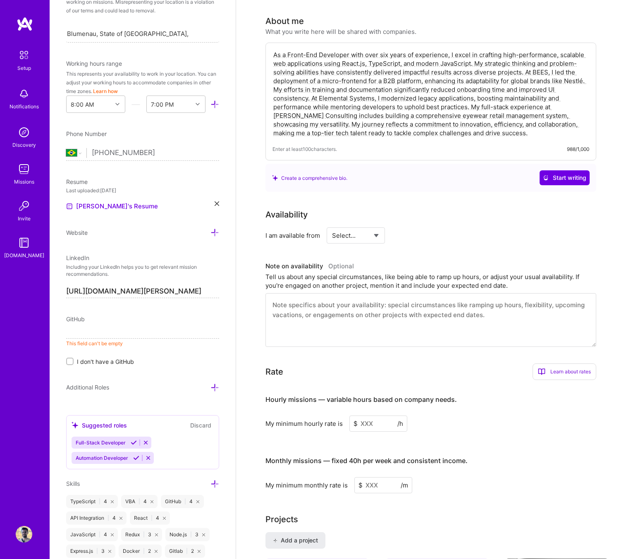
click at [134, 334] on input at bounding box center [142, 331] width 153 height 13
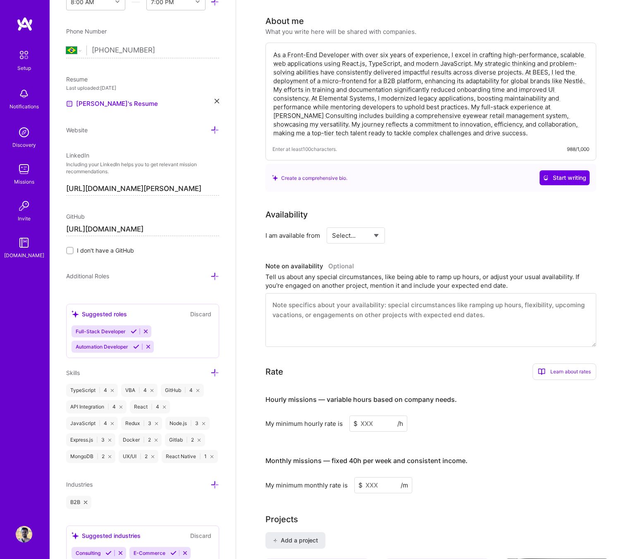
scroll to position [295, 0]
type input "[URL][DOMAIN_NAME]"
click at [215, 276] on icon at bounding box center [214, 275] width 9 height 9
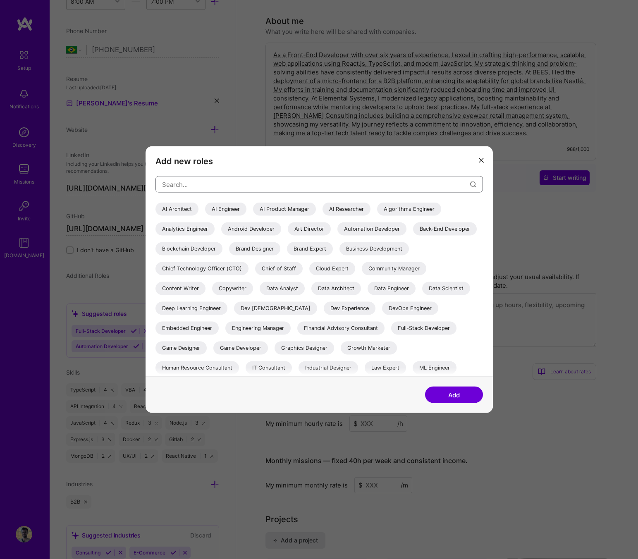
click at [266, 190] on input "modal" at bounding box center [316, 184] width 308 height 21
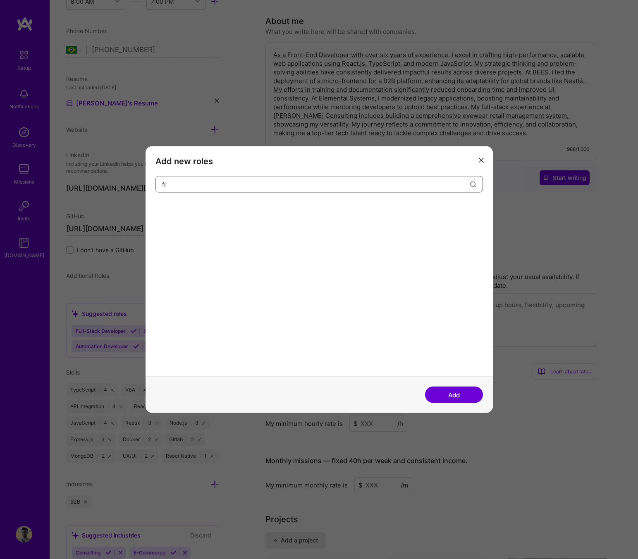
type input "f"
type input "Fronten"
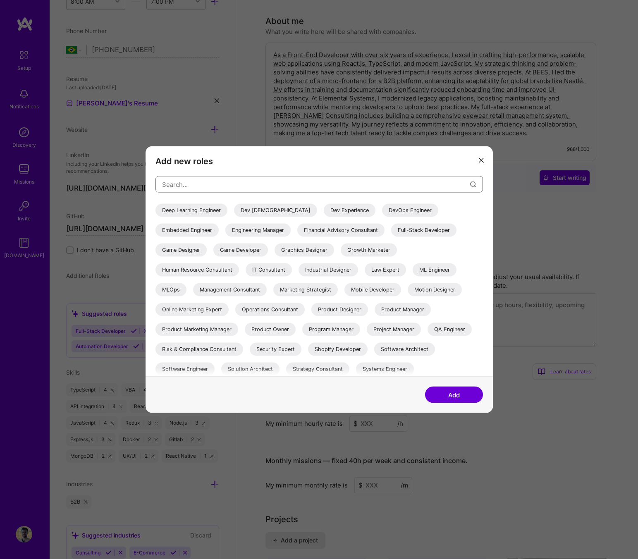
scroll to position [140, 0]
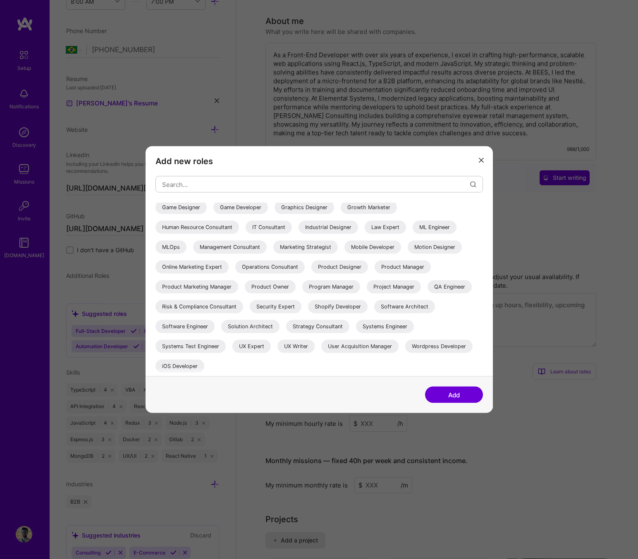
click at [429, 385] on div "Add" at bounding box center [318, 394] width 347 height 37
click at [191, 333] on div "AI Architect AI Engineer AI Product Manager AI Researcher Algorithms Engineer A…" at bounding box center [318, 219] width 327 height 314
click at [198, 324] on div "Software Engineer" at bounding box center [184, 326] width 59 height 13
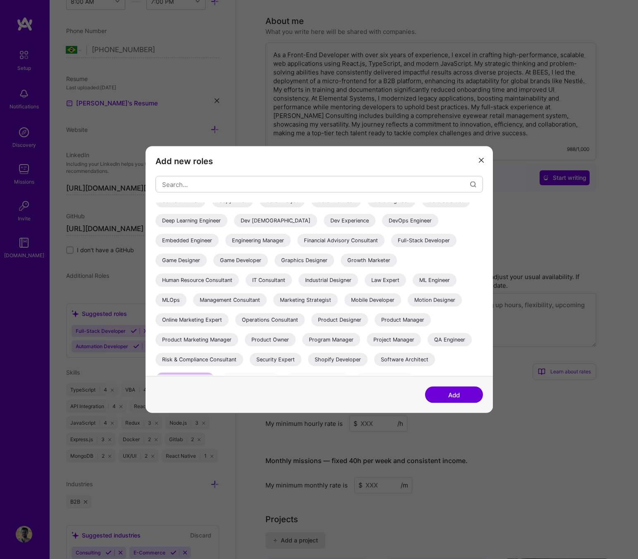
scroll to position [86, 0]
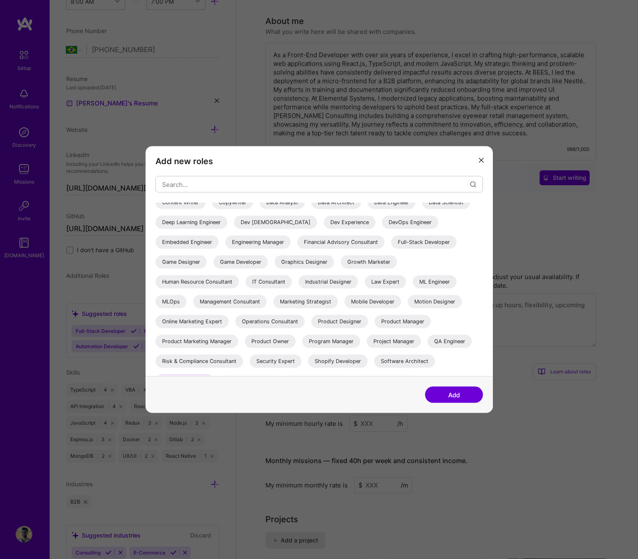
click at [391, 249] on div "Full-Stack Developer" at bounding box center [423, 242] width 65 height 13
click at [355, 300] on div "Mobile Developer" at bounding box center [372, 301] width 57 height 13
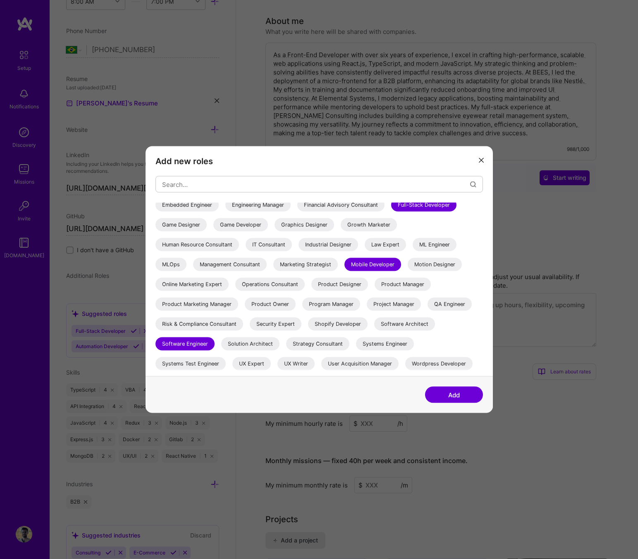
scroll to position [0, 0]
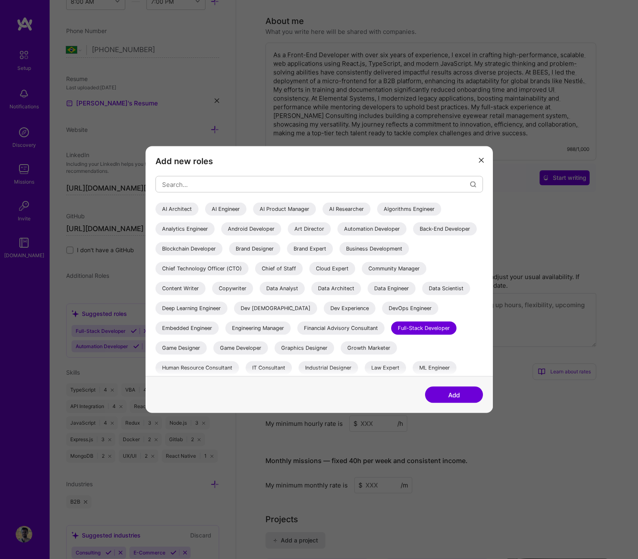
click at [446, 395] on button "Add" at bounding box center [454, 394] width 58 height 17
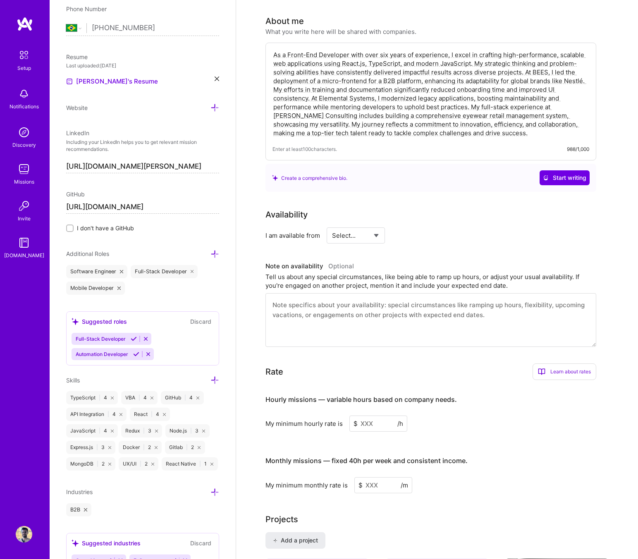
scroll to position [372, 0]
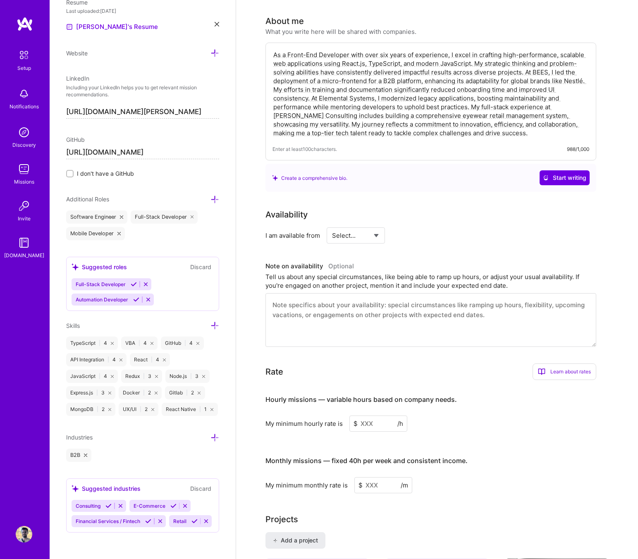
click at [207, 433] on div "Industries" at bounding box center [142, 437] width 153 height 10
click at [223, 443] on div "Edit photo [PERSON_NAME] Front-End Developer 7 Years Experience Location This i…" at bounding box center [143, 279] width 186 height 559
click at [220, 443] on div "Edit photo [PERSON_NAME] Front-End Developer 7 Years Experience Location This i…" at bounding box center [143, 279] width 186 height 559
click at [214, 441] on icon at bounding box center [214, 437] width 9 height 9
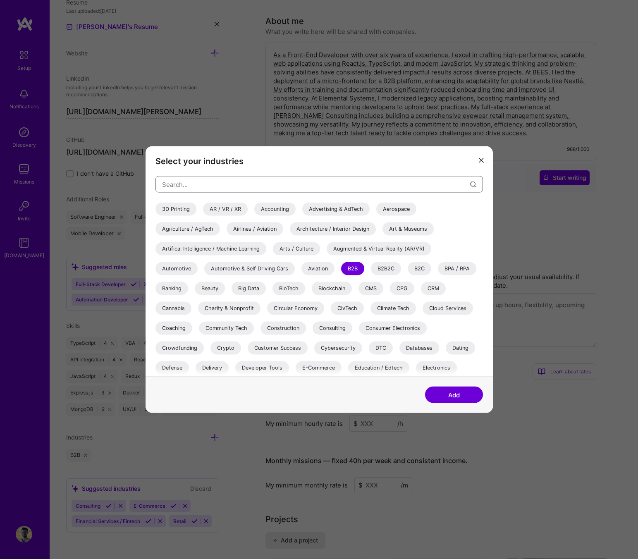
click at [305, 174] on input "modal" at bounding box center [316, 184] width 308 height 21
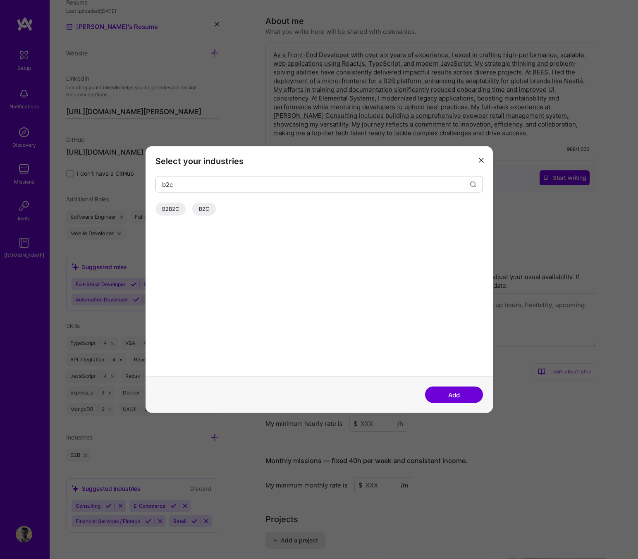
click at [203, 208] on div "B2C" at bounding box center [204, 208] width 24 height 13
click at [215, 188] on input "b2c" at bounding box center [316, 184] width 308 height 21
click at [169, 206] on div "Healthcare" at bounding box center [175, 208] width 40 height 13
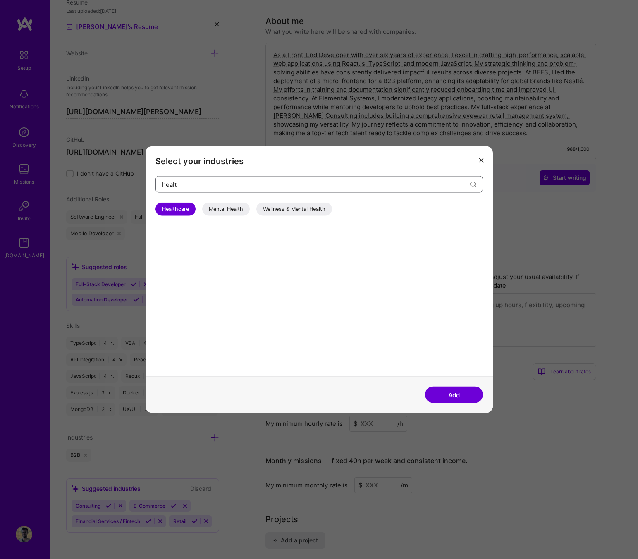
click at [331, 186] on input "healt" at bounding box center [316, 184] width 308 height 21
type input "retai"
click at [178, 210] on div "Retail" at bounding box center [168, 208] width 27 height 13
click at [460, 386] on button "Add" at bounding box center [454, 394] width 58 height 17
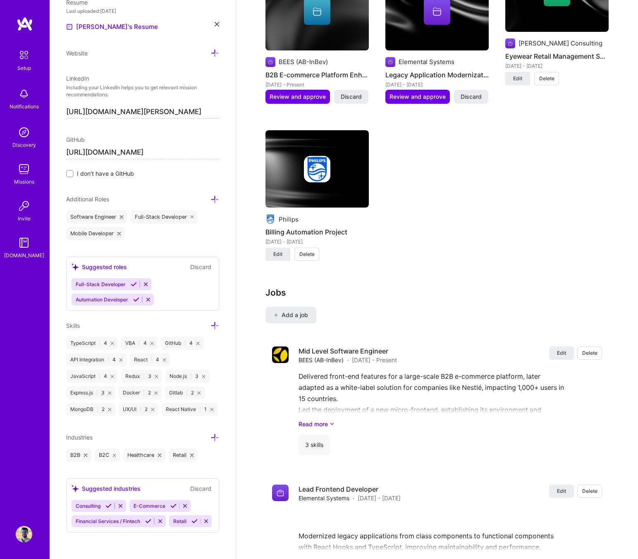
scroll to position [1031, 0]
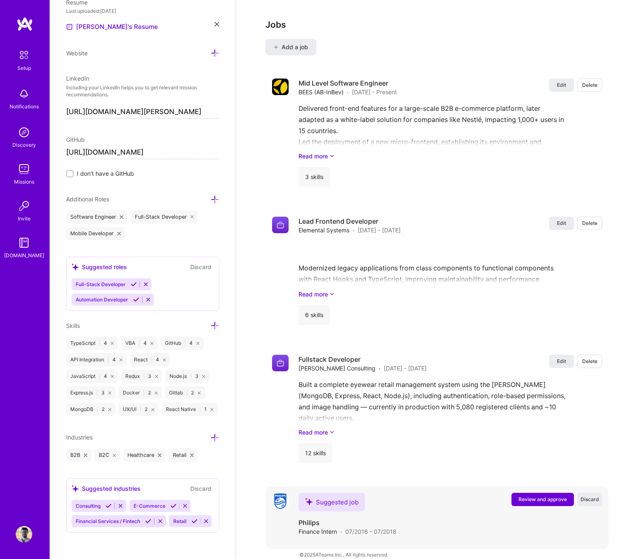
click at [528, 495] on span "Review and approve" at bounding box center [542, 498] width 48 height 7
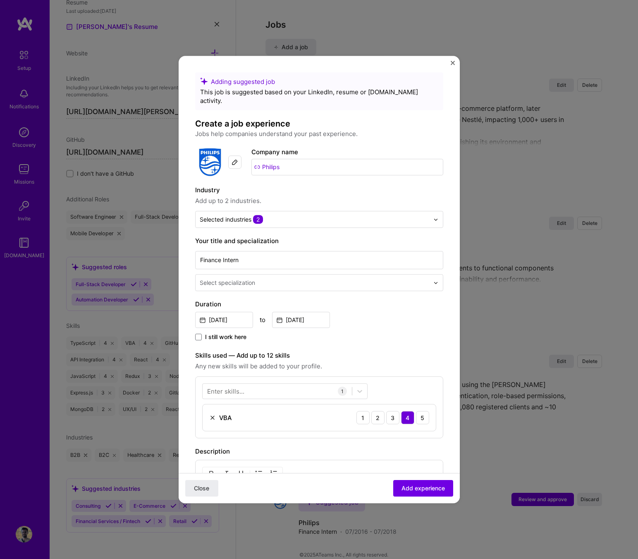
click at [452, 63] on img "Close" at bounding box center [452, 63] width 4 height 4
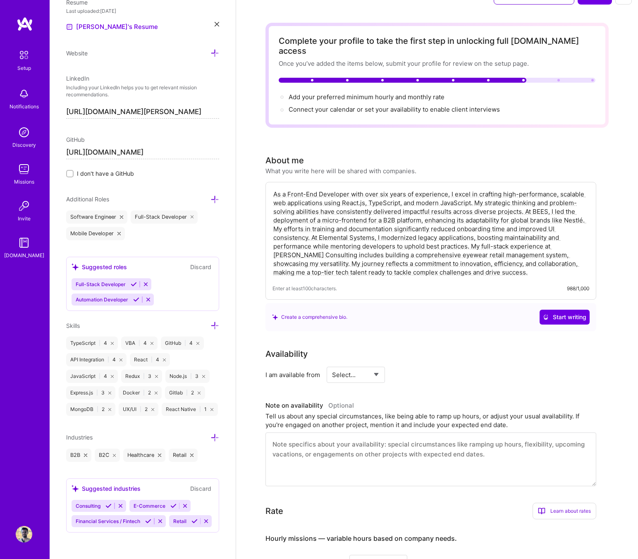
scroll to position [0, 0]
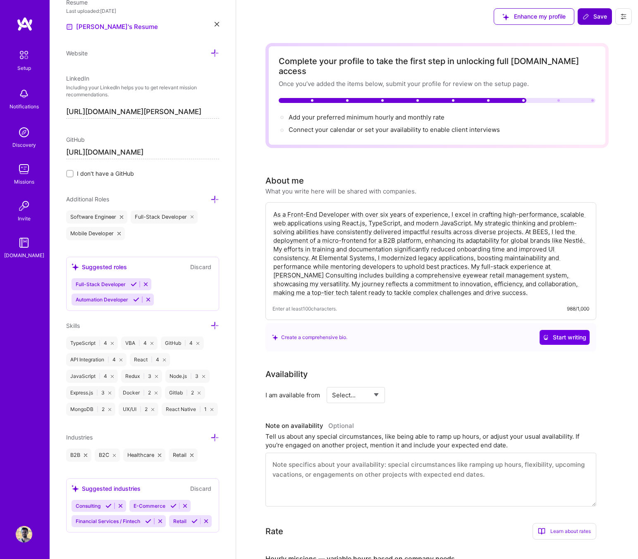
click at [589, 20] on span "Save" at bounding box center [594, 16] width 24 height 8
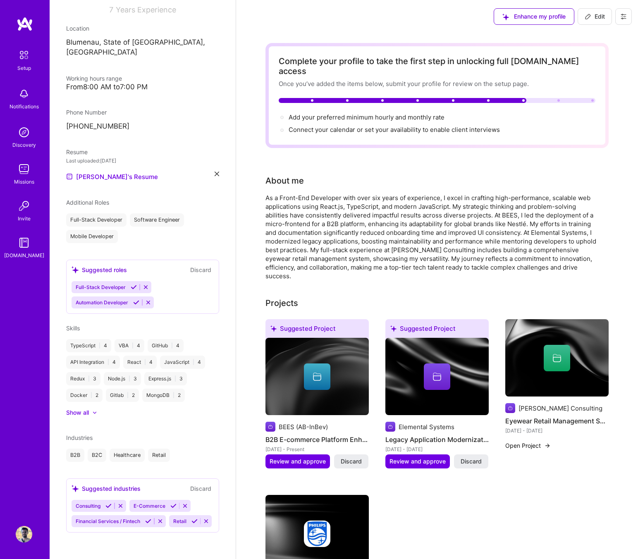
scroll to position [119, 0]
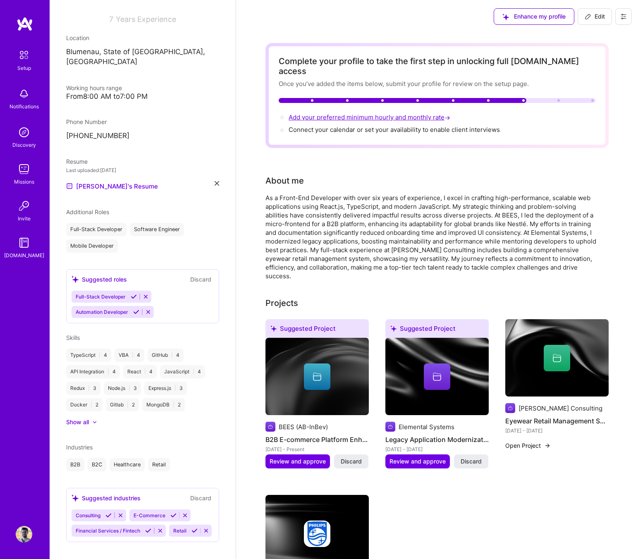
click at [404, 113] on span "Add your preferred minimum hourly and monthly rate →" at bounding box center [369, 117] width 163 height 8
select select "BR"
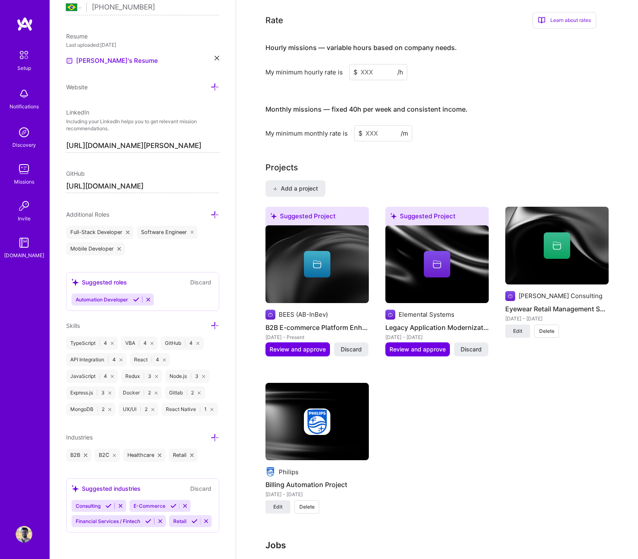
scroll to position [513, 0]
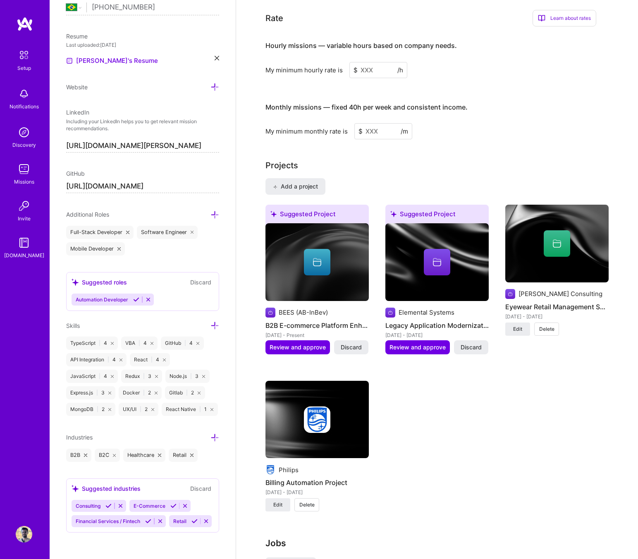
click at [379, 66] on input at bounding box center [378, 70] width 58 height 16
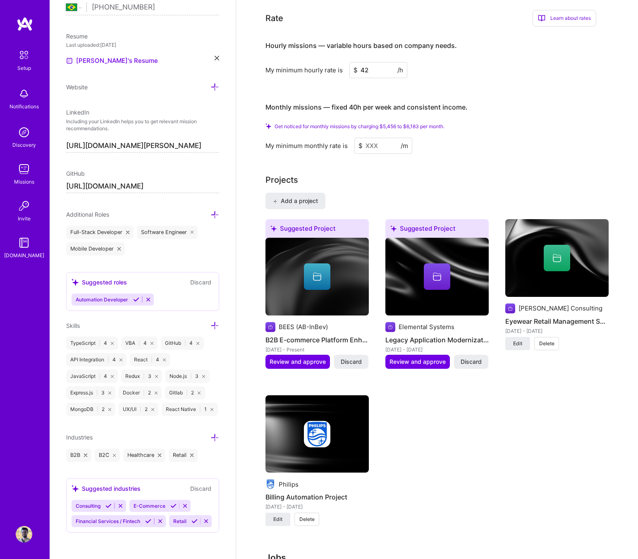
type input "42"
click at [381, 138] on input at bounding box center [383, 146] width 58 height 16
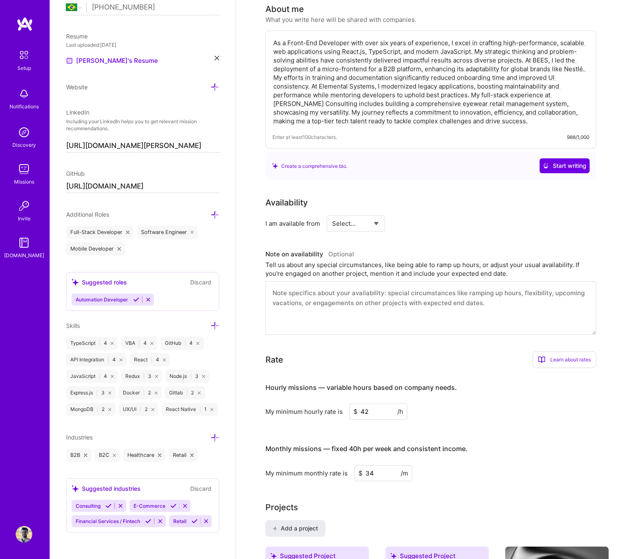
scroll to position [0, 0]
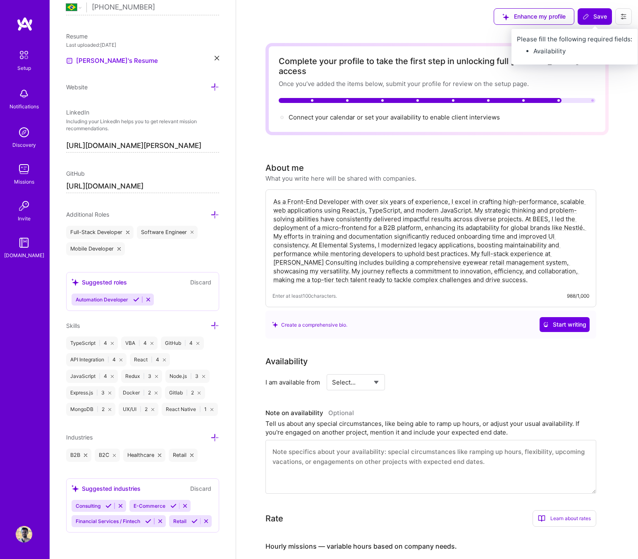
type input "34"
click at [594, 19] on span "Save" at bounding box center [594, 16] width 24 height 8
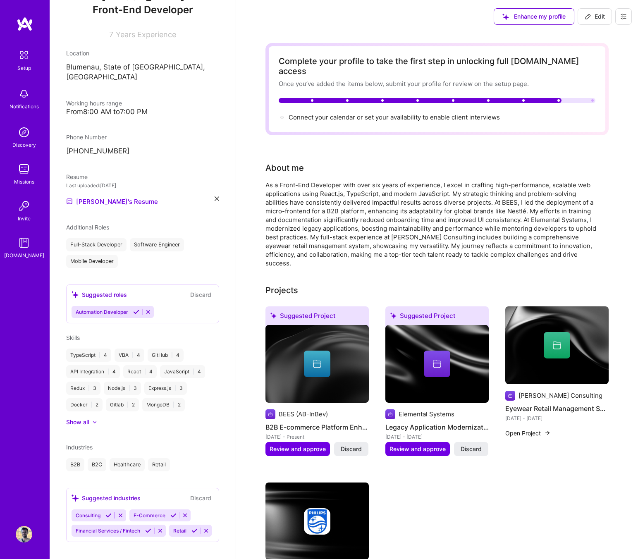
click at [585, 15] on icon at bounding box center [587, 16] width 7 height 7
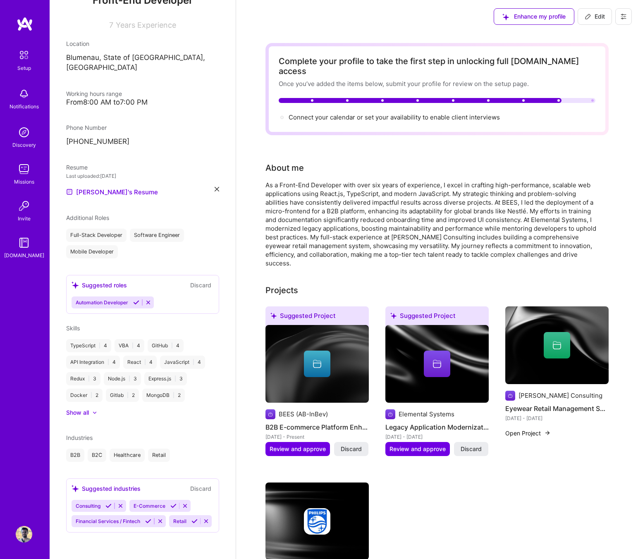
select select "BR"
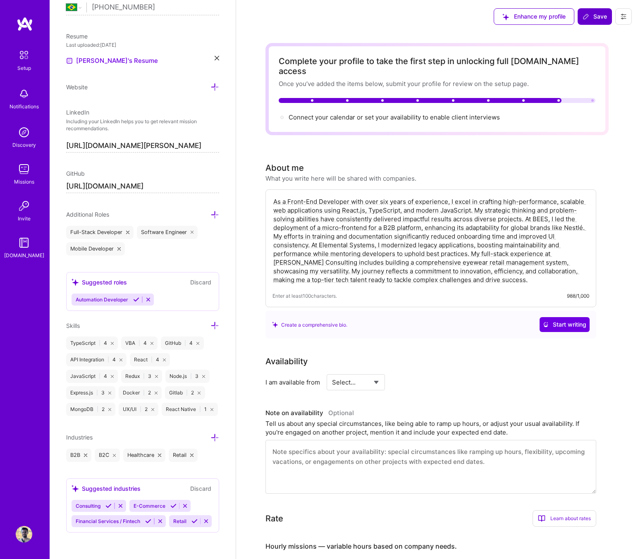
click at [355, 371] on select "Select... Right Now Future Date Not Available" at bounding box center [356, 381] width 48 height 21
select select "Right Now"
click at [428, 374] on input at bounding box center [431, 382] width 50 height 16
type input "44"
click at [412, 442] on textarea at bounding box center [430, 467] width 331 height 54
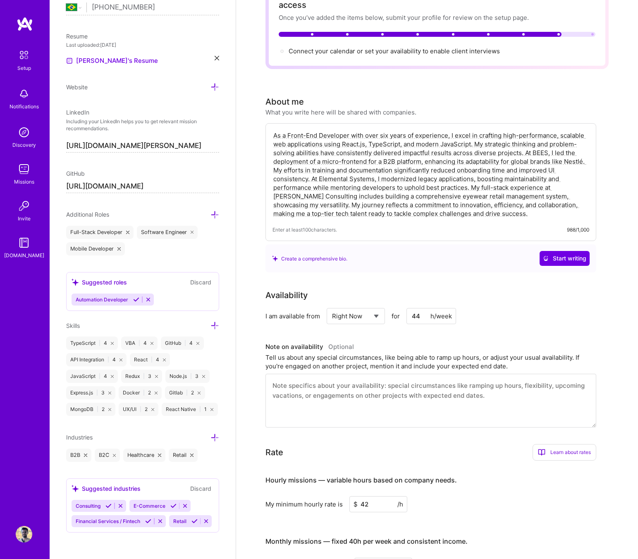
scroll to position [0, 0]
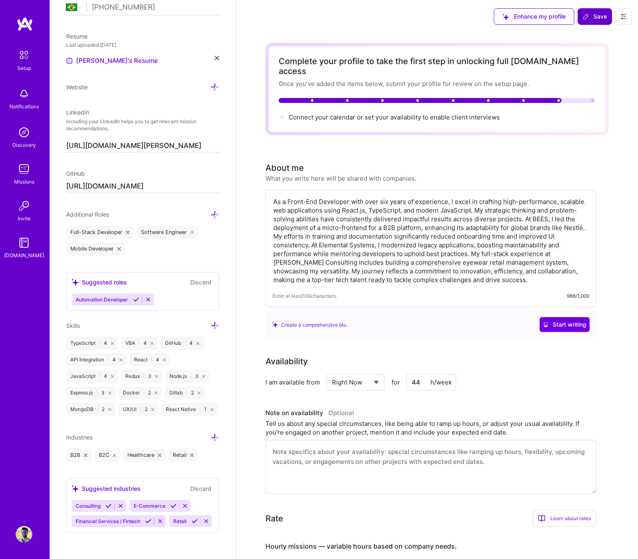
click at [586, 11] on button "Save" at bounding box center [594, 16] width 34 height 17
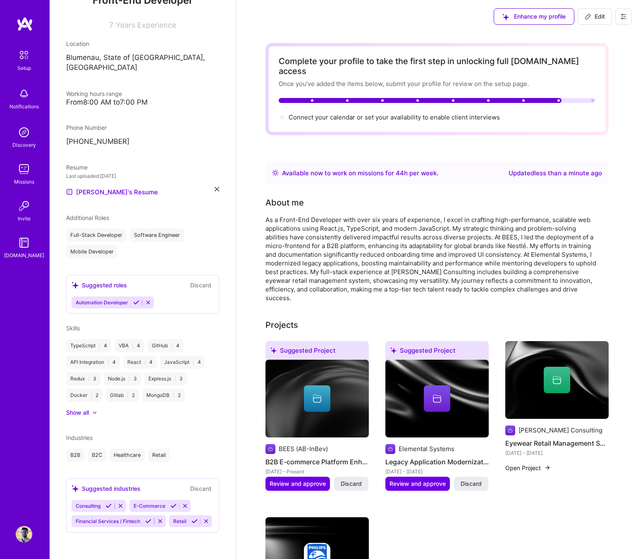
scroll to position [104, 0]
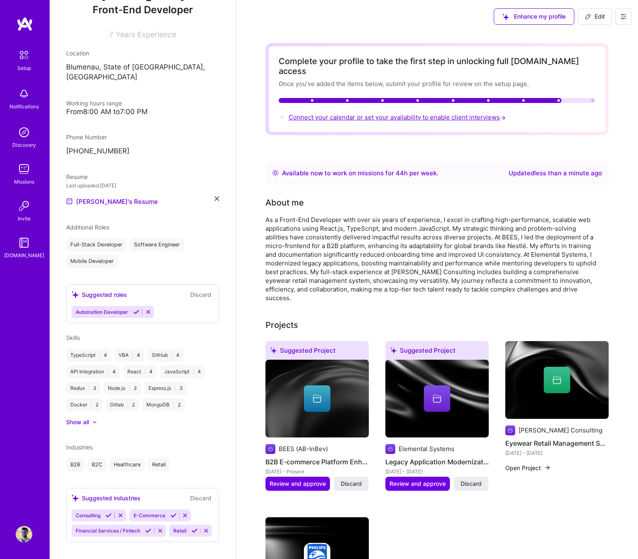
click at [455, 113] on span "Connect your calendar or set your availability to enable client interviews →" at bounding box center [397, 117] width 219 height 8
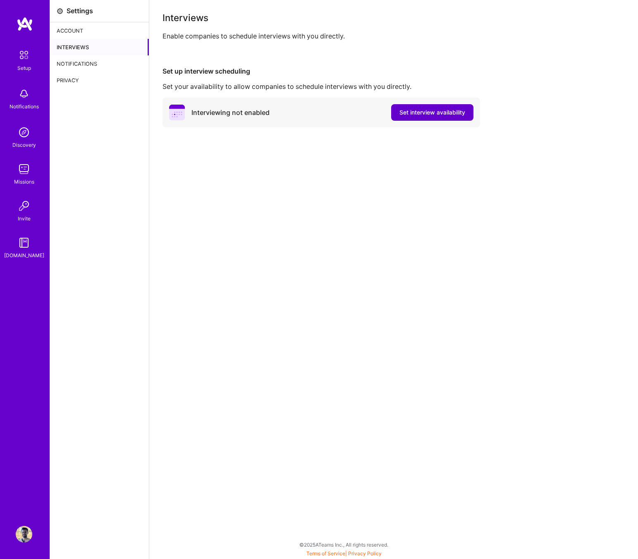
click at [438, 105] on button "Set interview availability" at bounding box center [432, 112] width 82 height 17
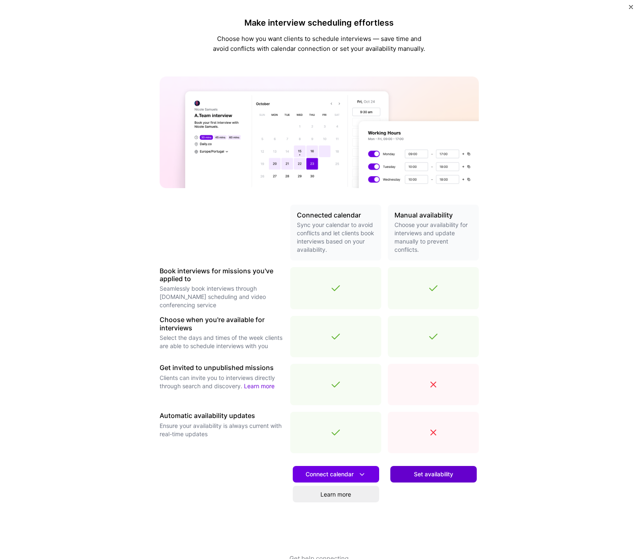
click at [412, 469] on button "Set availability" at bounding box center [433, 474] width 86 height 17
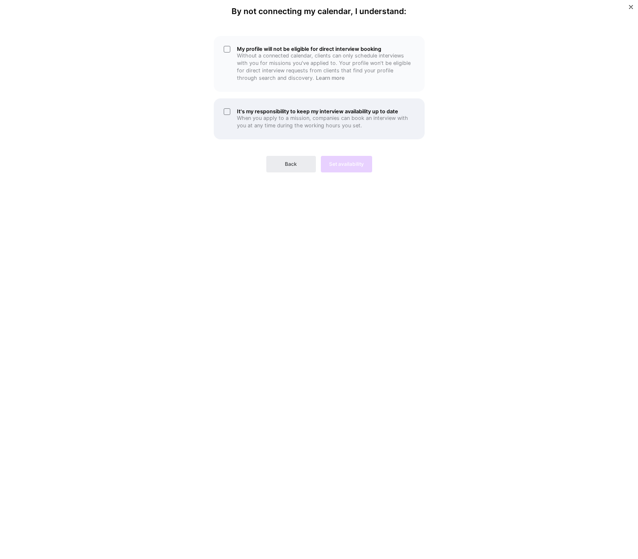
click at [339, 112] on h5 "It's my responsibility to keep my interview availability up to date" at bounding box center [326, 111] width 178 height 6
click at [339, 72] on p "Without a connected calendar, clients can only schedule interviews with you for…" at bounding box center [326, 67] width 178 height 30
click at [309, 172] on button "Back" at bounding box center [291, 164] width 50 height 17
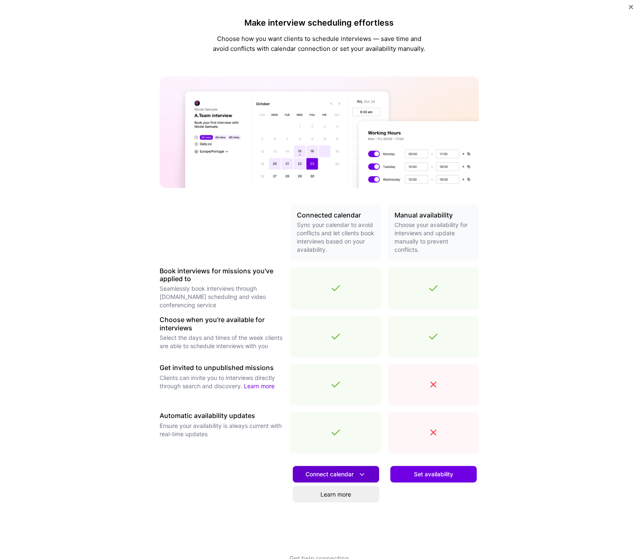
click at [353, 473] on span "Connect calendar" at bounding box center [335, 474] width 61 height 9
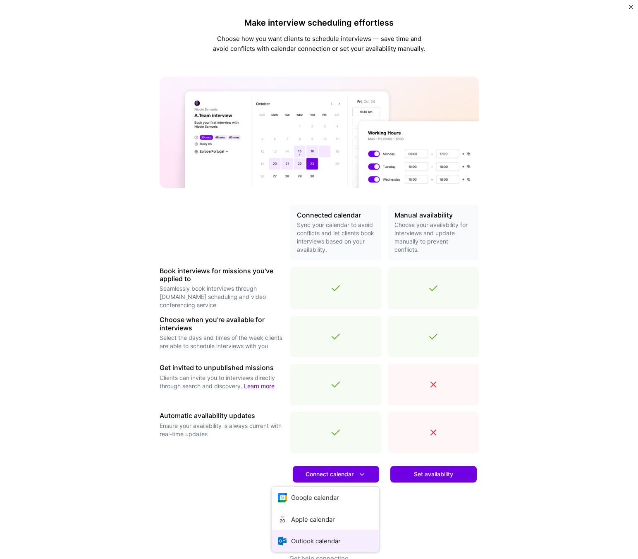
click at [335, 533] on button "Outlook calendar" at bounding box center [324, 541] width 107 height 22
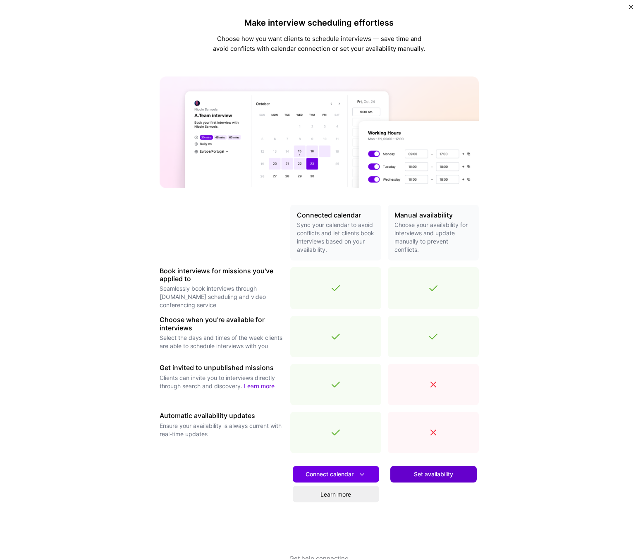
click at [416, 471] on span "Set availability" at bounding box center [433, 474] width 39 height 8
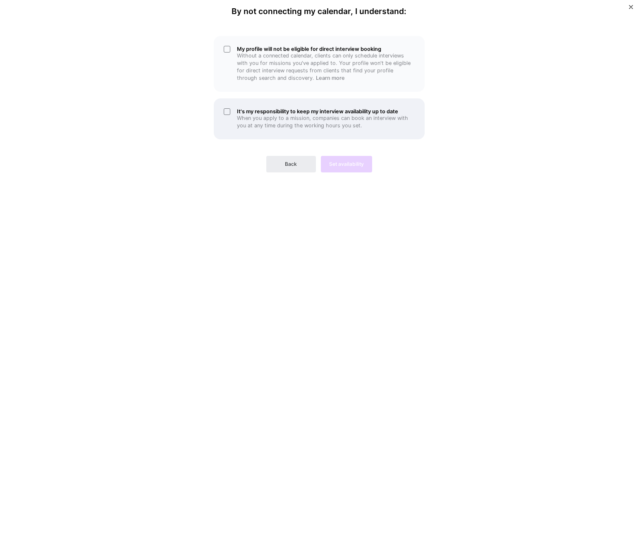
click at [357, 103] on div "It's my responsibility to keep my interview availability up to date When you ap…" at bounding box center [319, 118] width 211 height 41
click at [372, 66] on p "Without a connected calendar, clients can only schedule interviews with you for…" at bounding box center [326, 67] width 178 height 30
click at [356, 163] on span "Set availability" at bounding box center [346, 163] width 35 height 7
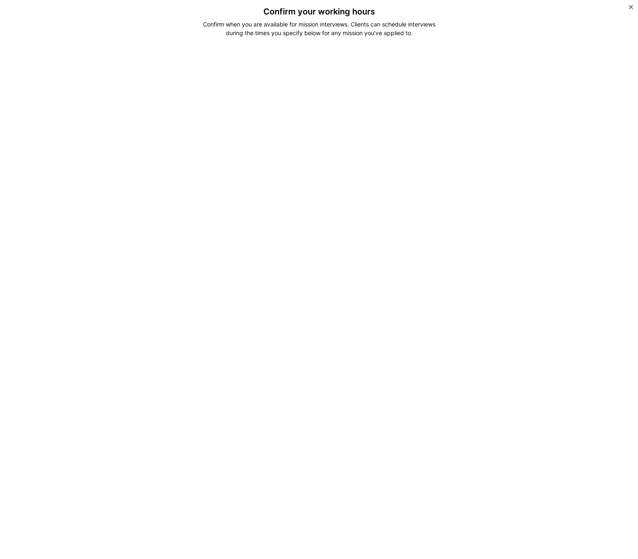
click at [402, 40] on div "Confirm your working hours Confirm when you are available for mission interview…" at bounding box center [318, 238] width 351 height 462
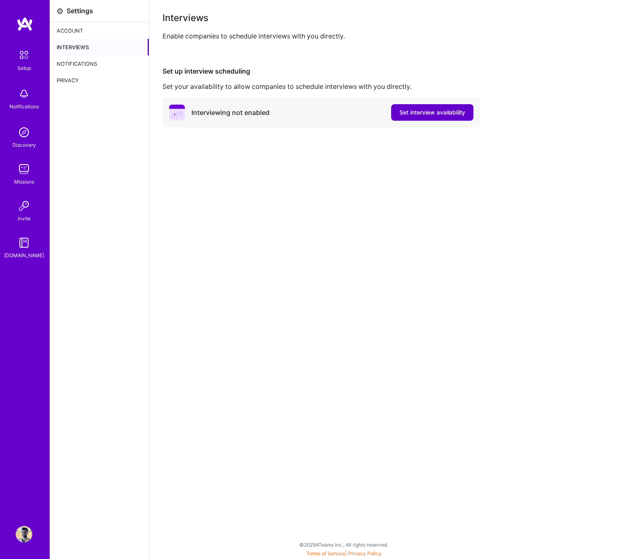
click at [422, 113] on span "Set interview availability" at bounding box center [432, 112] width 66 height 8
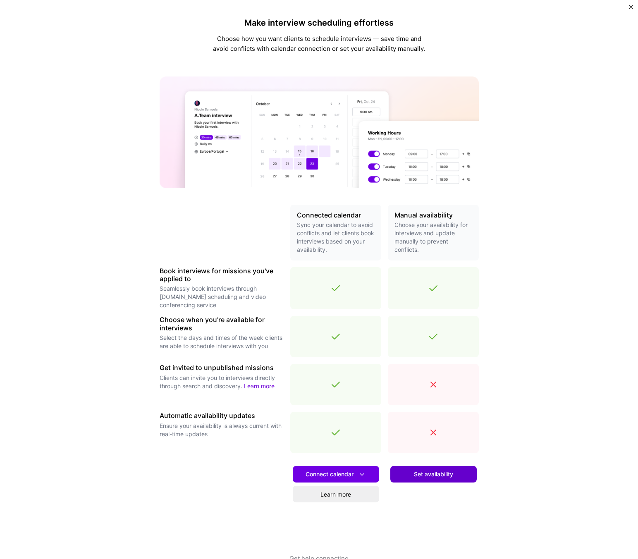
click at [419, 472] on span "Set availability" at bounding box center [433, 474] width 39 height 8
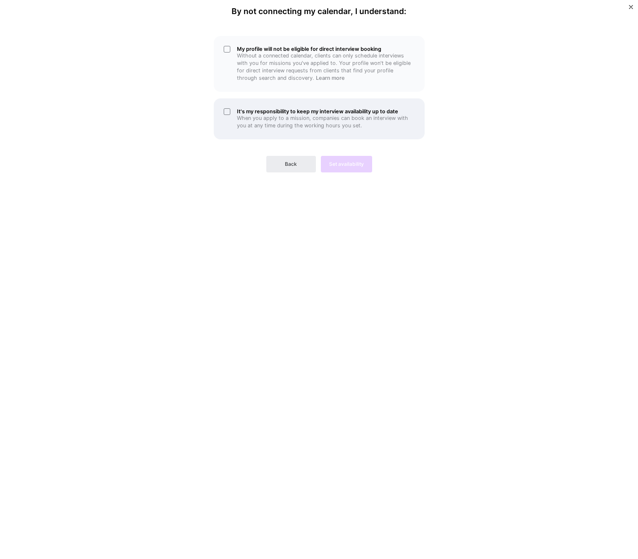
click at [296, 112] on h5 "It's my responsibility to keep my interview availability up to date" at bounding box center [326, 111] width 178 height 6
click at [305, 70] on p "Without a connected calendar, clients can only schedule interviews with you for…" at bounding box center [326, 67] width 178 height 30
click at [339, 163] on span "Set availability" at bounding box center [346, 163] width 35 height 7
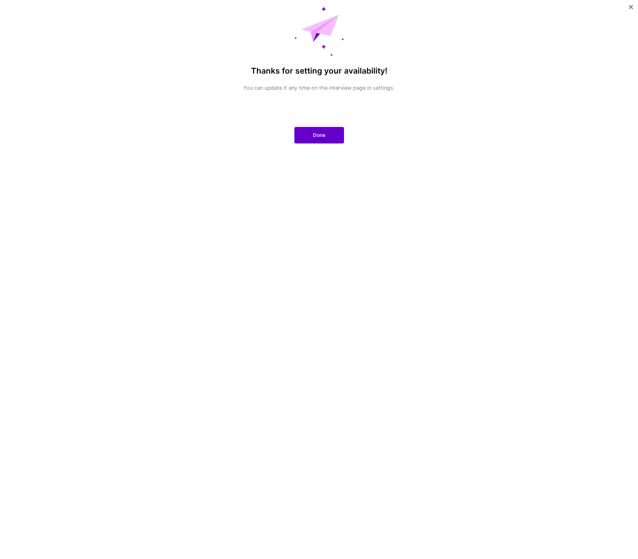
click at [316, 135] on span "Done" at bounding box center [319, 134] width 12 height 7
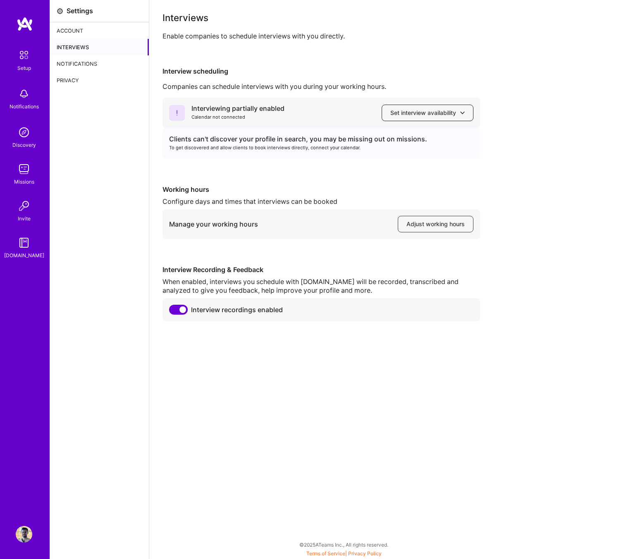
click at [417, 109] on span "Set interview availability" at bounding box center [427, 113] width 74 height 8
click at [343, 186] on div "Working hours" at bounding box center [320, 189] width 317 height 9
click at [28, 30] on img at bounding box center [25, 24] width 17 height 15
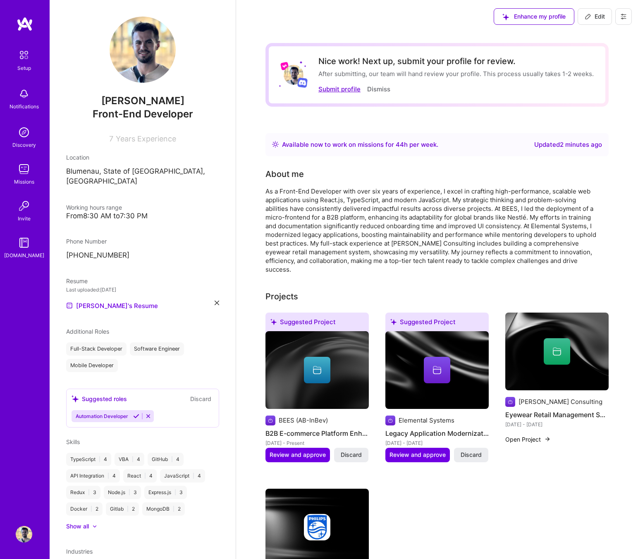
click at [352, 88] on button "Submit profile" at bounding box center [339, 89] width 42 height 9
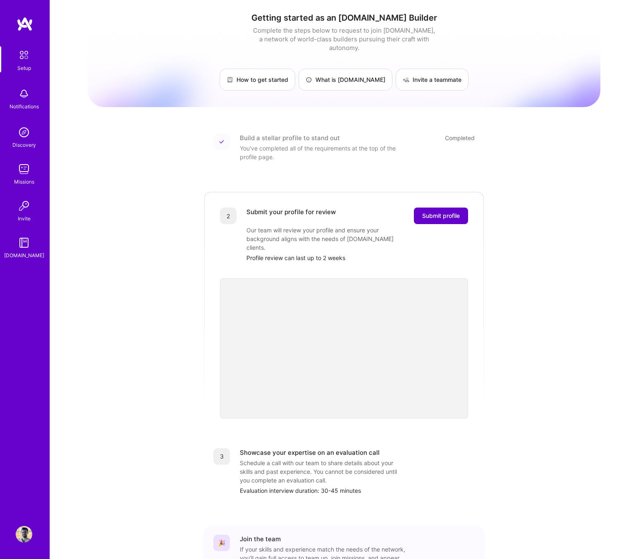
click at [434, 212] on span "Submit profile" at bounding box center [441, 216] width 38 height 8
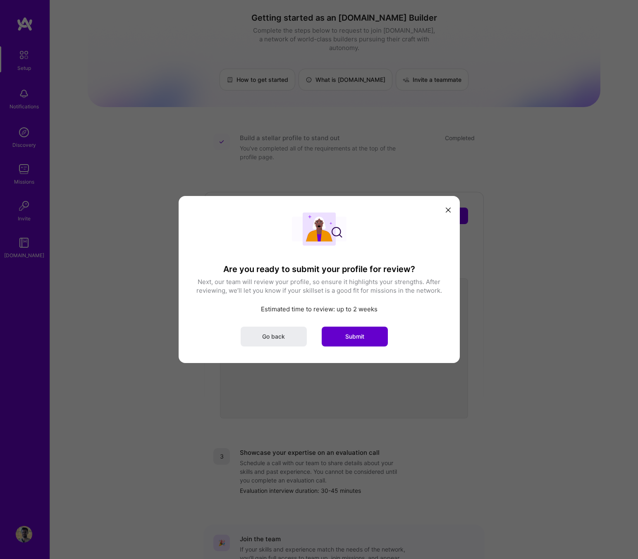
click at [374, 340] on button "Submit" at bounding box center [354, 336] width 66 height 20
